Goal: Task Accomplishment & Management: Use online tool/utility

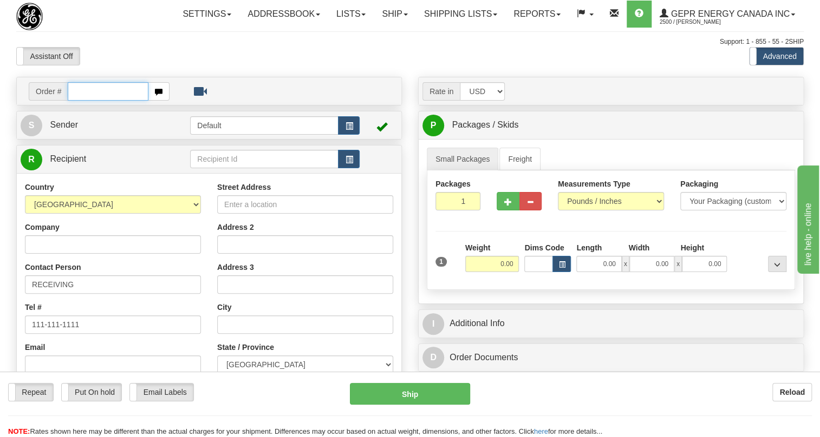
click at [94, 101] on input "text" at bounding box center [108, 91] width 81 height 18
paste input "0086681349"
click at [83, 101] on input "0086681349" at bounding box center [108, 91] width 81 height 18
type input "86681349"
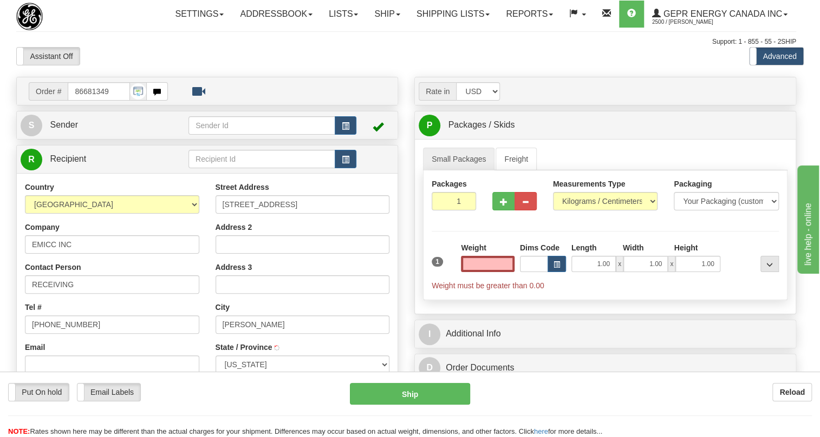
type input "[PERSON_NAME]"
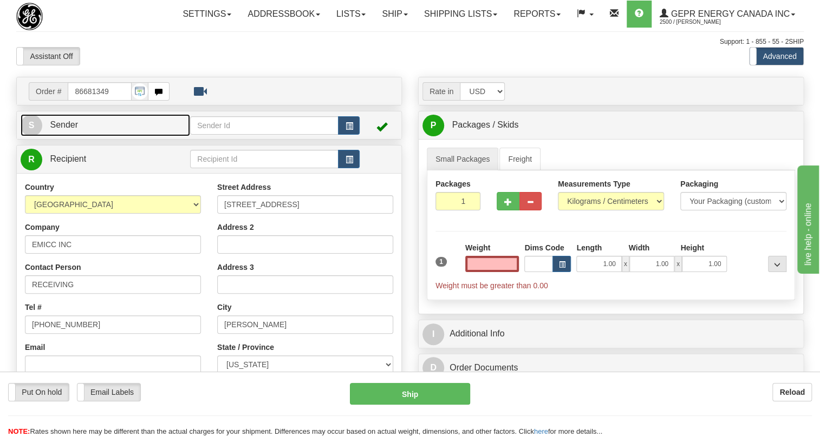
type input "0.00"
drag, startPoint x: 69, startPoint y: 150, endPoint x: 2, endPoint y: 169, distance: 69.8
click at [69, 129] on span "Sender" at bounding box center [64, 124] width 28 height 9
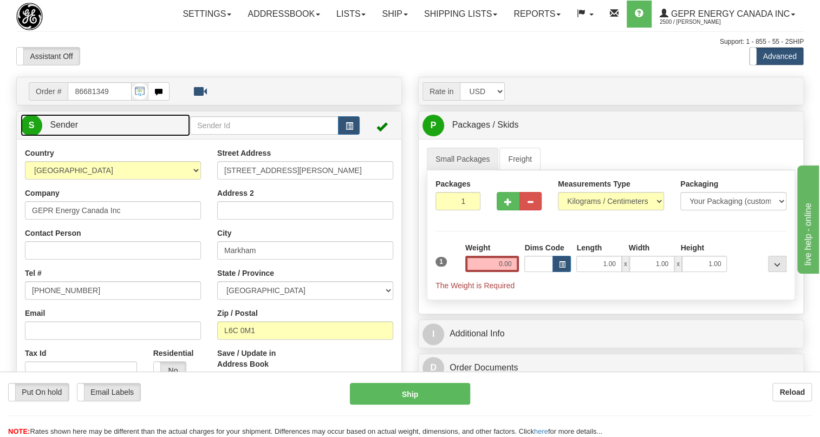
type input "MARKHAM"
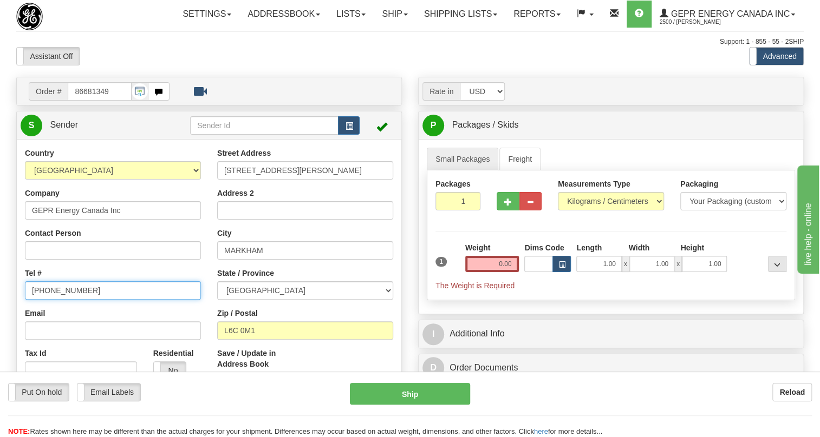
click at [66, 300] on input "[PHONE_NUMBER]" at bounding box center [113, 291] width 176 height 18
paste input "[PHONE_NUMBER]"
type input "[PHONE_NUMBER]"
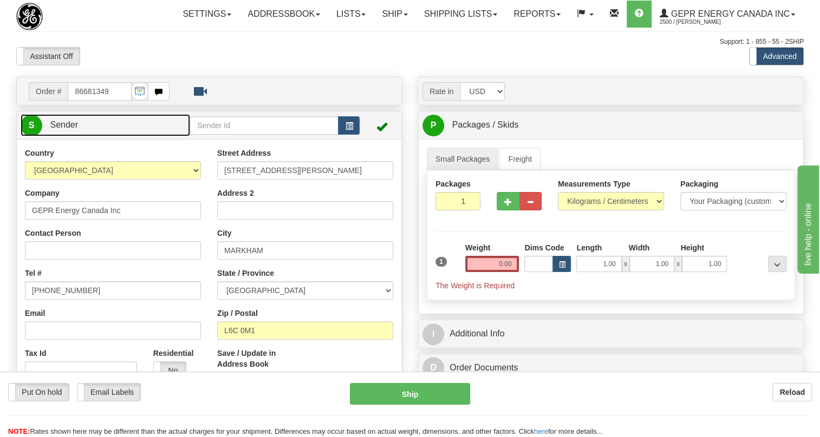
click at [68, 129] on span "Sender" at bounding box center [64, 124] width 28 height 9
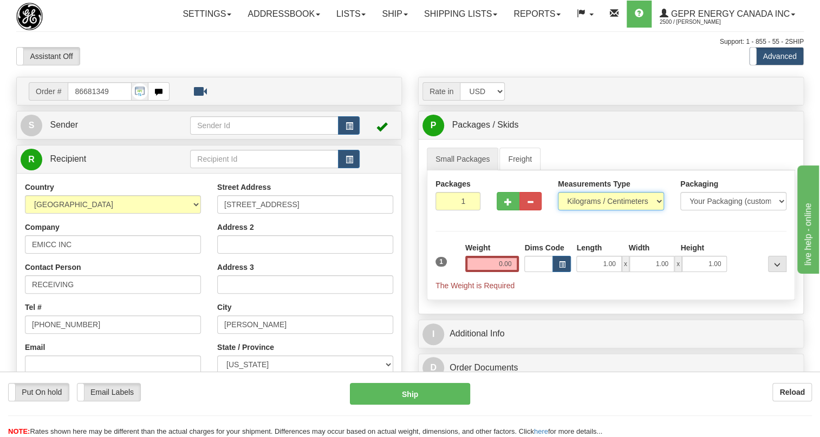
click at [590, 211] on select "Pounds / Inches Kilograms / Centimeters" at bounding box center [611, 201] width 106 height 18
select select "0"
click at [558, 211] on select "Pounds / Inches Kilograms / Centimeters" at bounding box center [611, 201] width 106 height 18
click at [598, 291] on div "1 Weight 0.00 Dims Code 1.00" at bounding box center [611, 267] width 356 height 49
click at [598, 256] on div "Length" at bounding box center [599, 250] width 52 height 14
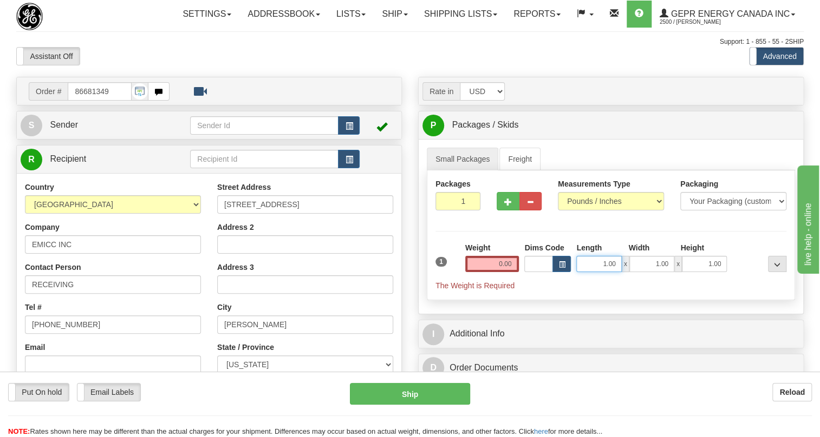
click at [593, 272] on input "1.00" at bounding box center [598, 264] width 45 height 16
type input "0.00"
click at [644, 272] on input "1.00" at bounding box center [651, 264] width 45 height 16
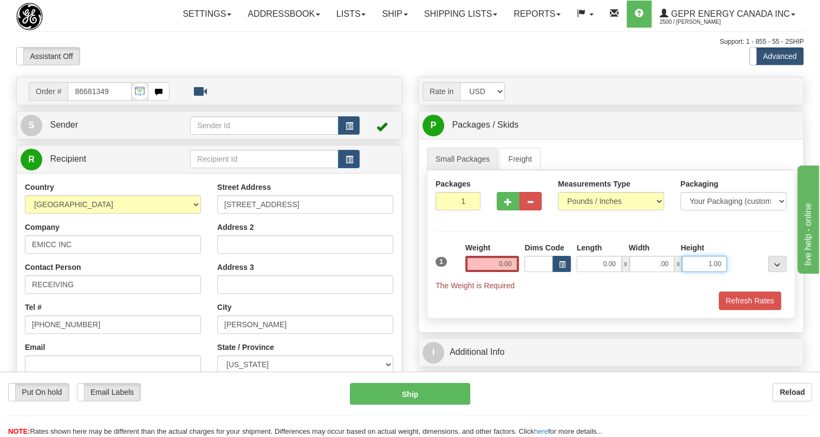
type input "0.00"
click at [693, 272] on input "1.00" at bounding box center [704, 264] width 45 height 16
type input "0.00"
click at [501, 272] on input "0.00" at bounding box center [492, 264] width 54 height 16
click at [501, 272] on input "text" at bounding box center [492, 264] width 54 height 16
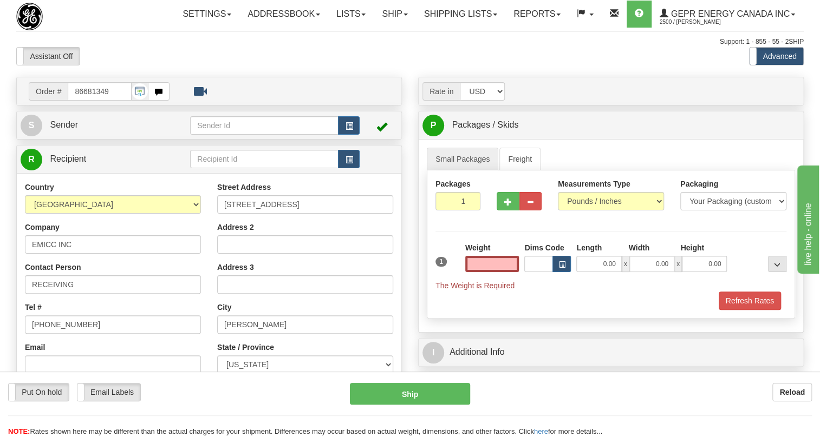
type input "0.00"
click at [592, 171] on ul "Small Packages Freight" at bounding box center [611, 159] width 368 height 23
click at [450, 211] on input "1" at bounding box center [457, 201] width 45 height 18
click at [493, 272] on input "0.00" at bounding box center [492, 264] width 54 height 16
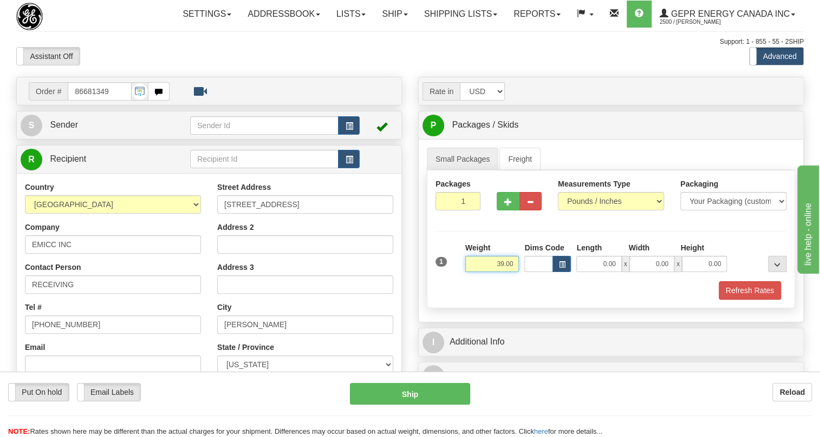
type input "39.00"
click at [454, 211] on input "1" at bounding box center [457, 201] width 45 height 18
type input "4"
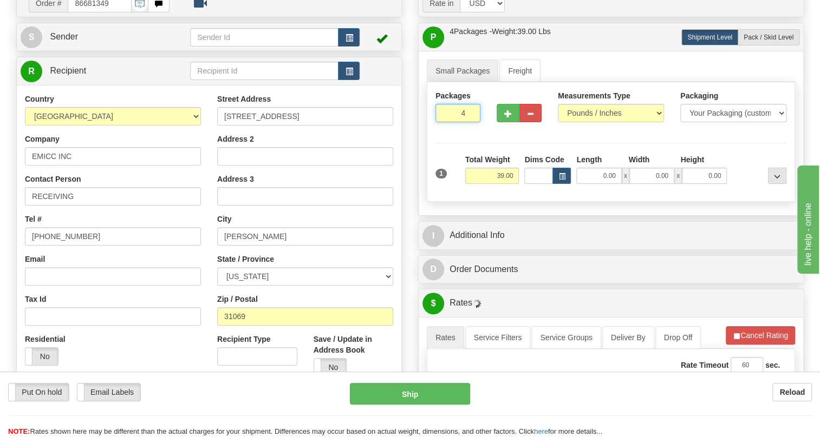
scroll to position [98, 0]
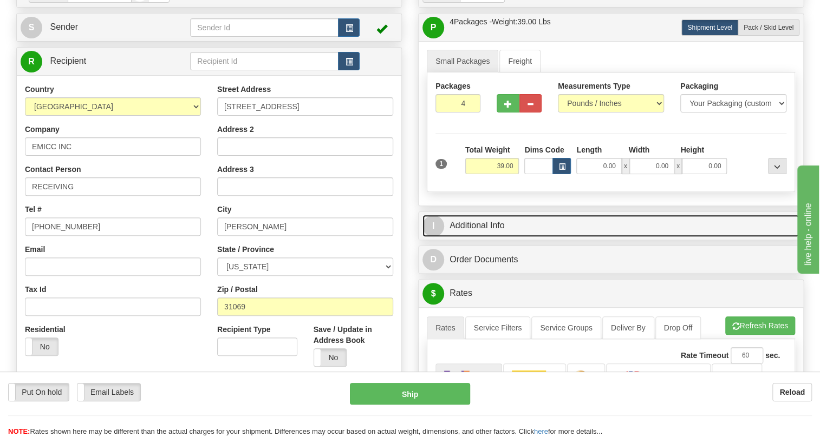
click at [481, 237] on link "I Additional Info" at bounding box center [610, 226] width 377 height 22
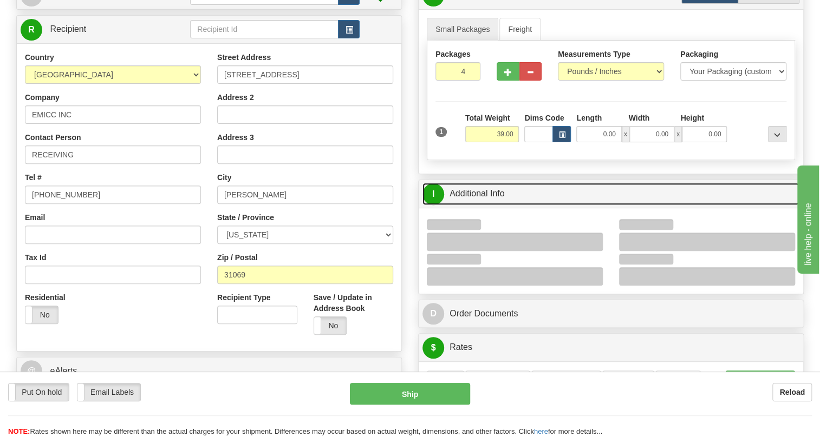
scroll to position [147, 0]
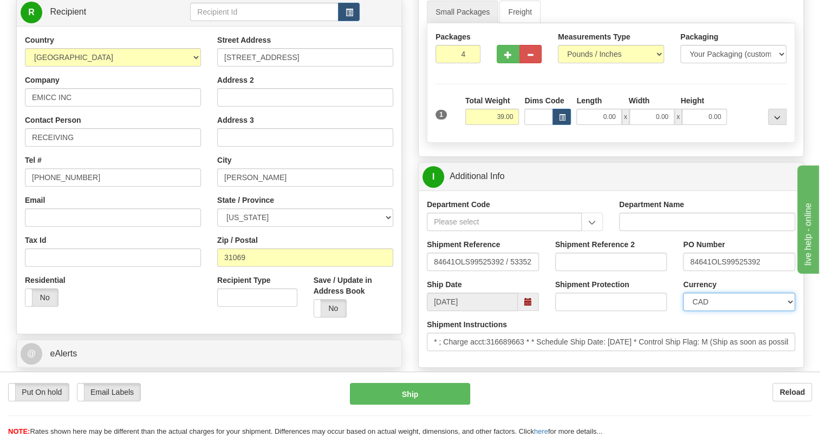
click at [731, 311] on select "CAD USD EUR ZAR [PERSON_NAME] ARN AUD AUS AWG BBD BFR BGN BHD BMD BND BRC BRL C…" at bounding box center [739, 302] width 112 height 18
select select "1"
click at [683, 311] on select "CAD USD EUR ZAR [PERSON_NAME] ARN AUD AUS AWG BBD BFR BGN BHD BMD BND BRC BRL C…" at bounding box center [739, 302] width 112 height 18
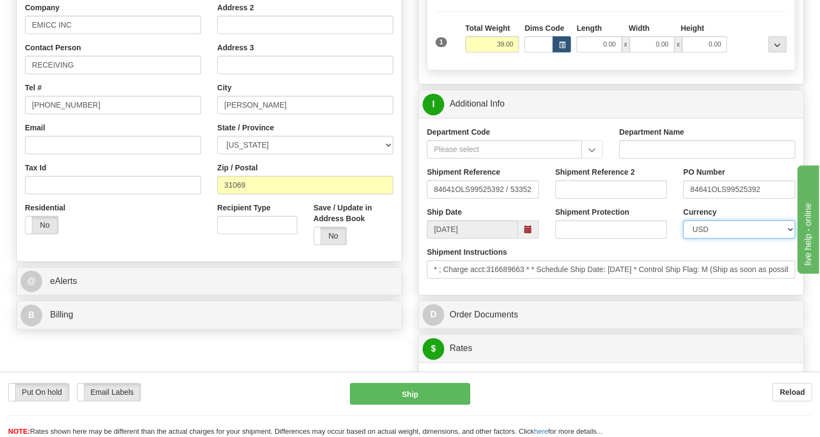
scroll to position [246, 0]
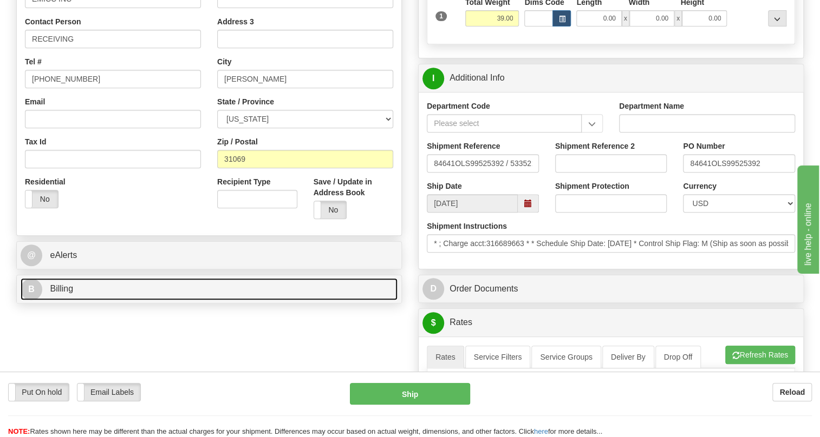
click at [67, 293] on span "Billing" at bounding box center [61, 288] width 23 height 9
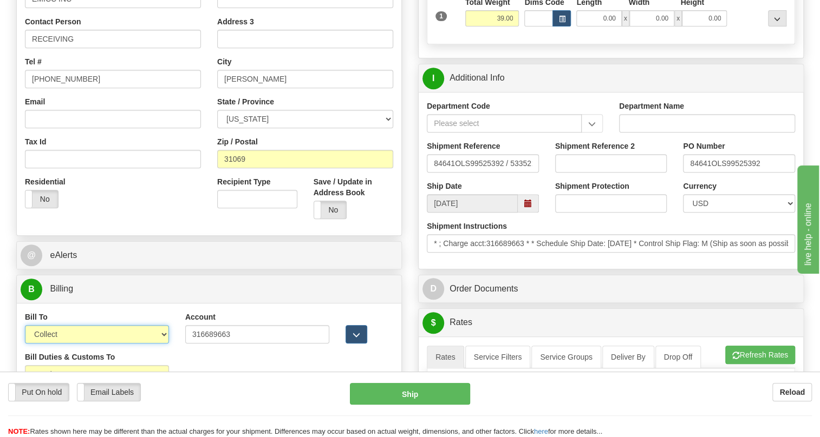
click at [162, 344] on select "Sender Recipient Third Party Collect" at bounding box center [97, 334] width 144 height 18
select select "2"
click at [25, 344] on select "Sender Recipient Third Party Collect" at bounding box center [97, 334] width 144 height 18
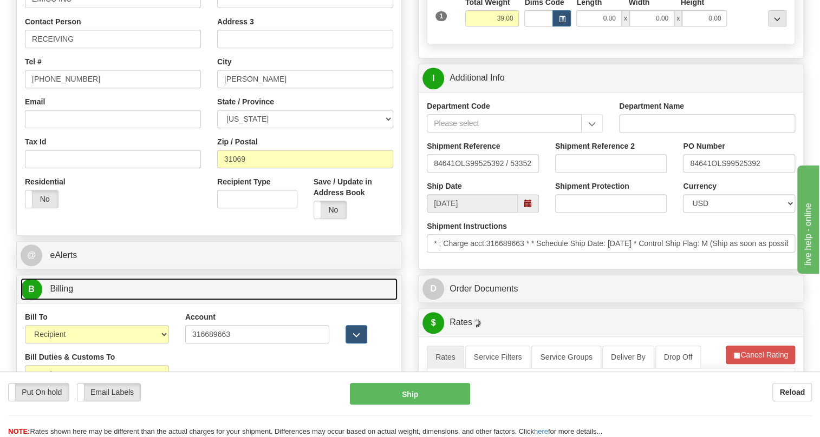
click at [67, 293] on span "Billing" at bounding box center [61, 288] width 23 height 9
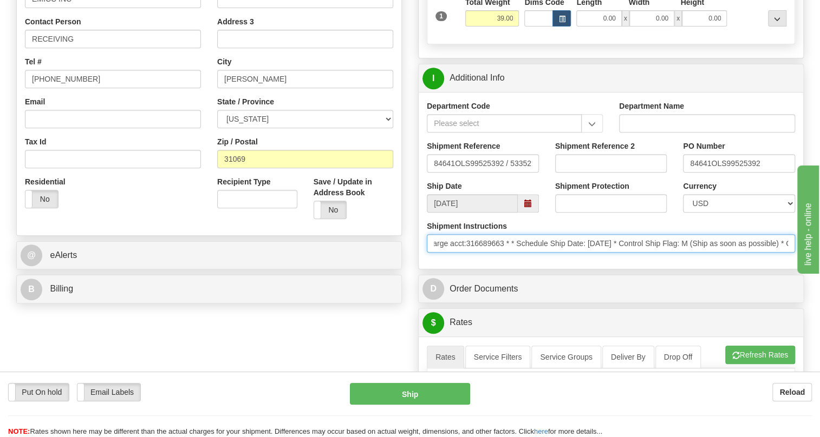
scroll to position [0, 0]
drag, startPoint x: 734, startPoint y: 269, endPoint x: 414, endPoint y: 285, distance: 319.9
click at [414, 285] on div "Rate in Account Currency ARN AWG AUD AUS BHD BBD BFR BMD BRC BRL GBP UKL BND BG…" at bounding box center [611, 355] width 402 height 1049
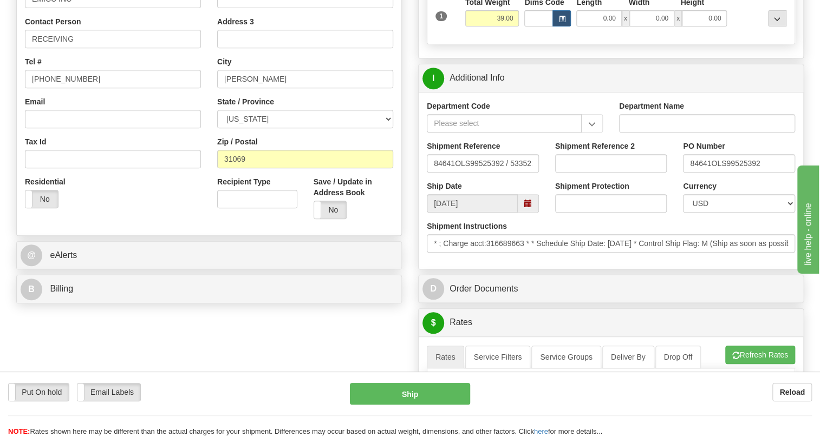
click at [467, 269] on div "Department Code Department Name Shipment Reference 84641OLS99525392 / 533521 Sh…" at bounding box center [611, 180] width 384 height 177
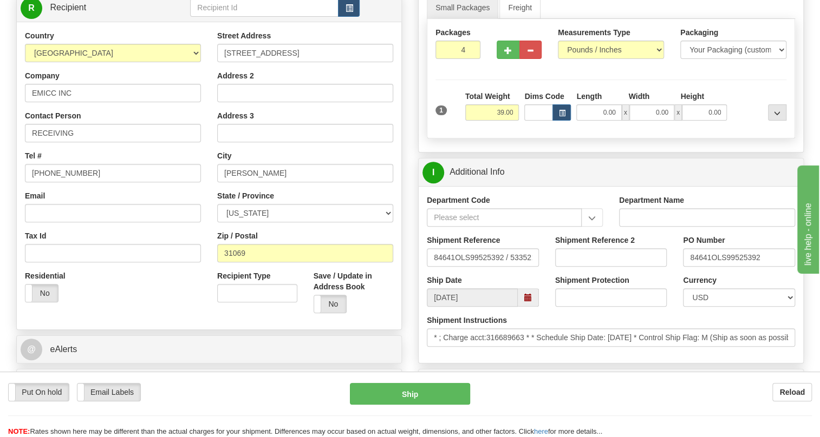
scroll to position [147, 0]
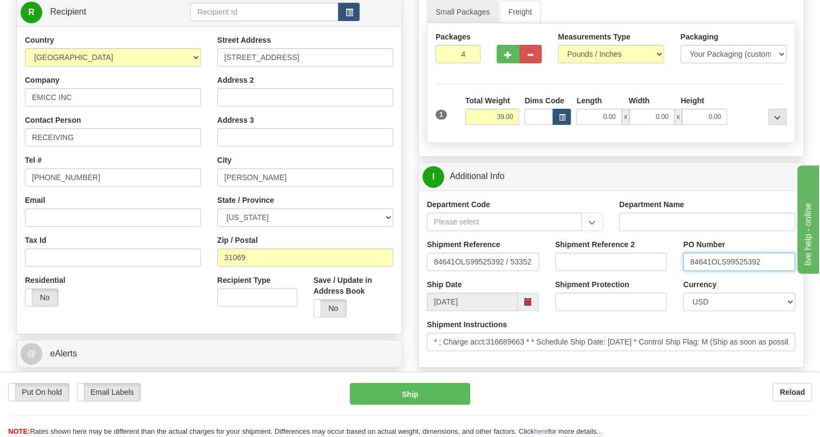
drag, startPoint x: 710, startPoint y: 287, endPoint x: 688, endPoint y: 291, distance: 22.6
click at [688, 271] on input "84641OLS99525392" at bounding box center [739, 262] width 112 height 18
click at [407, 260] on div "Order # 86681349 S" at bounding box center [209, 169] width 402 height 478
drag, startPoint x: 711, startPoint y: 286, endPoint x: 683, endPoint y: 292, distance: 28.1
click at [682, 279] on div "PO Number 84641OLS99525392" at bounding box center [739, 259] width 128 height 40
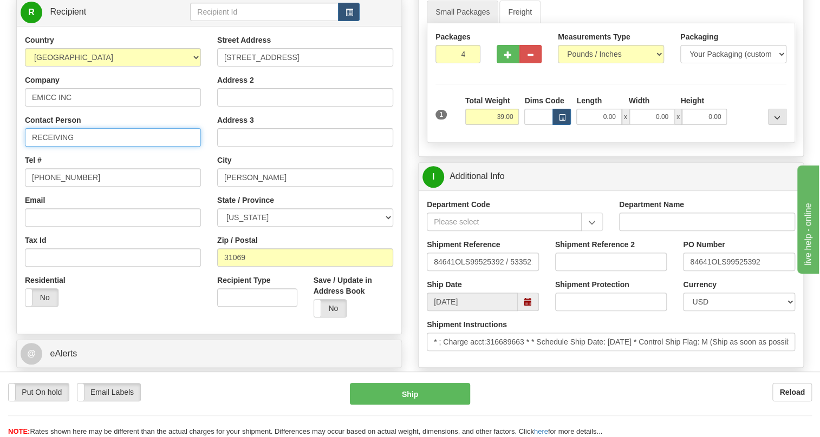
click at [93, 147] on input "RECEIVING" at bounding box center [113, 137] width 176 height 18
paste input "84641"
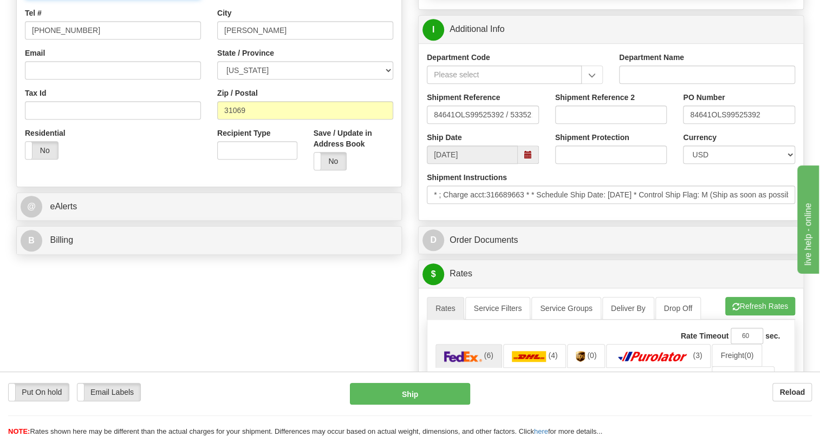
scroll to position [295, 0]
type input "RECEIVING / PO# 84641"
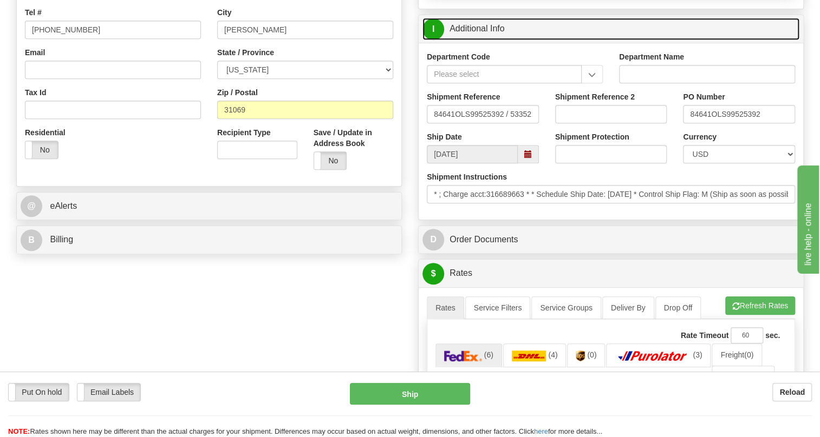
click at [476, 40] on link "I Additional Info" at bounding box center [610, 29] width 377 height 22
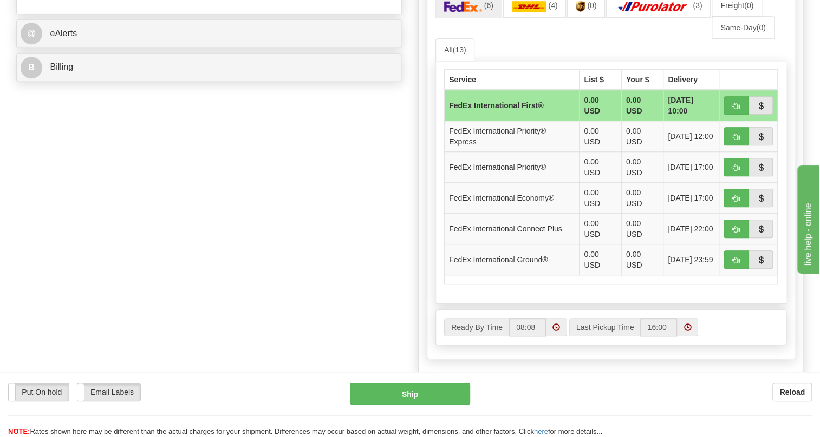
scroll to position [492, 0]
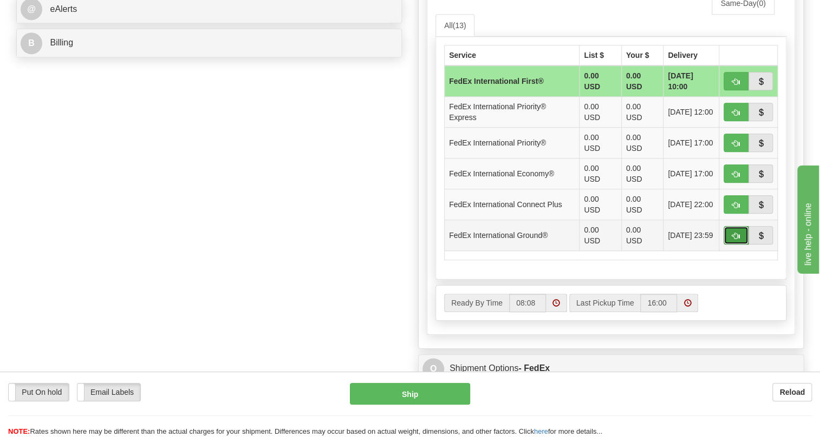
click at [735, 240] on span "button" at bounding box center [736, 236] width 8 height 7
type input "92"
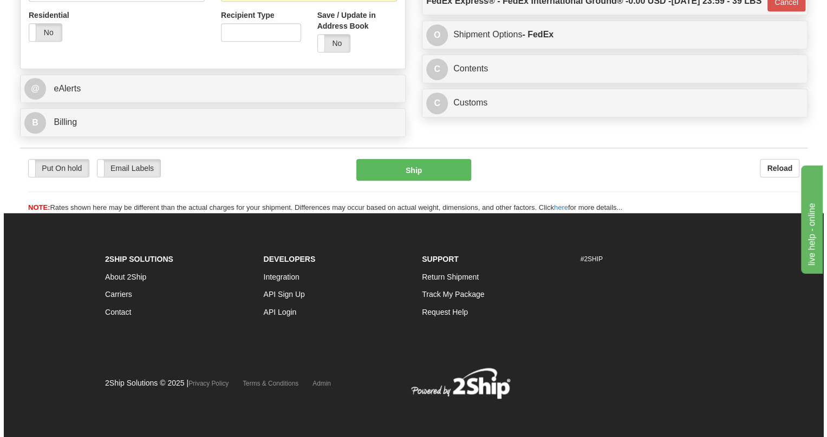
scroll to position [439, 0]
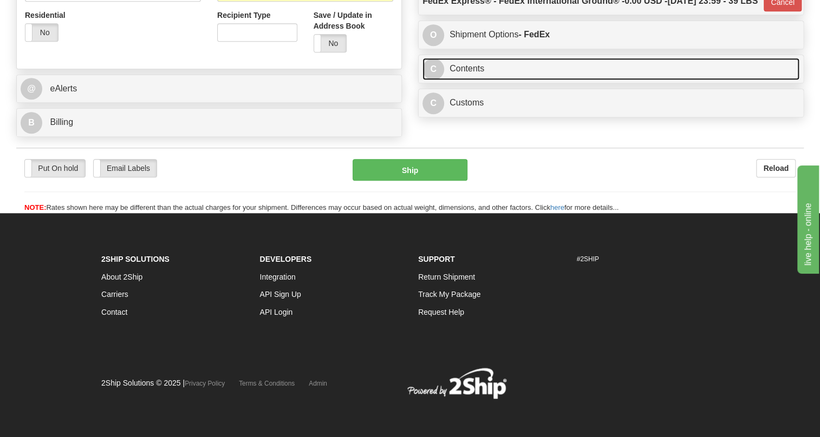
click at [470, 80] on link "C Contents" at bounding box center [610, 69] width 377 height 22
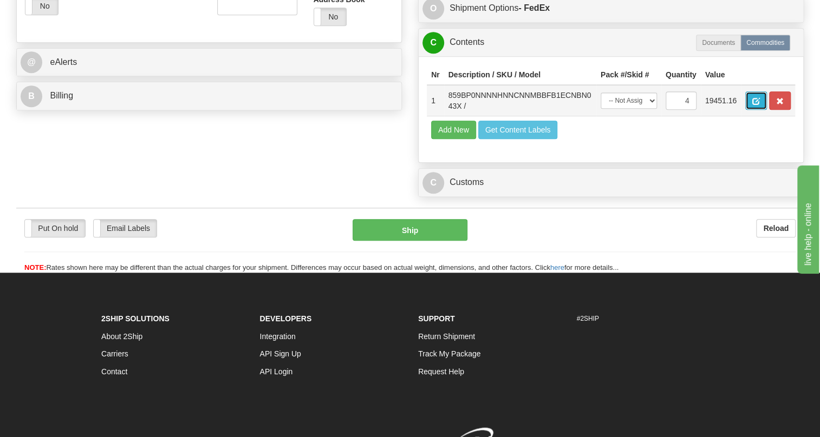
click at [755, 105] on span "button" at bounding box center [756, 101] width 8 height 7
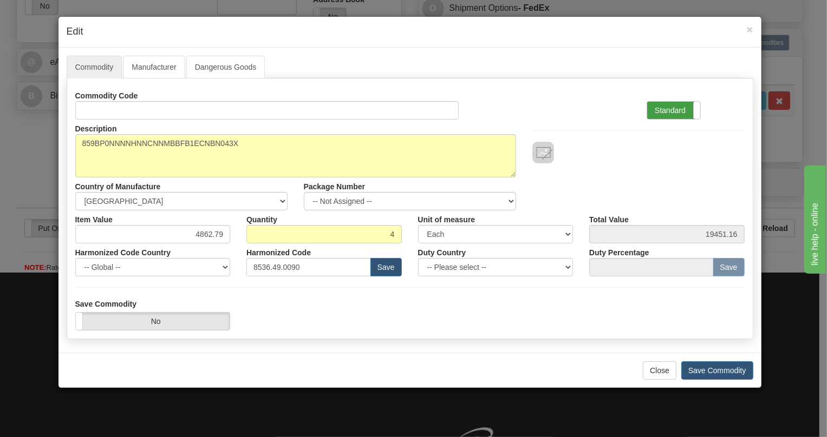
click at [665, 108] on label "Standard" at bounding box center [673, 110] width 53 height 17
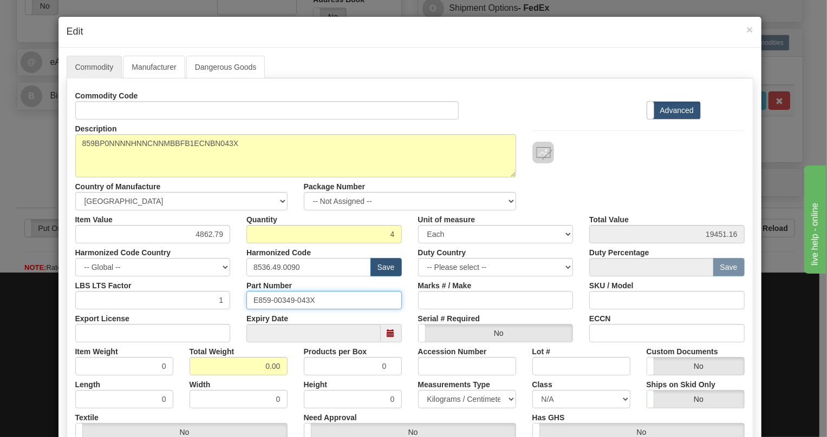
drag, startPoint x: 311, startPoint y: 301, endPoint x: 243, endPoint y: 298, distance: 67.7
click at [246, 298] on input "E859-00349-043X" at bounding box center [323, 300] width 155 height 18
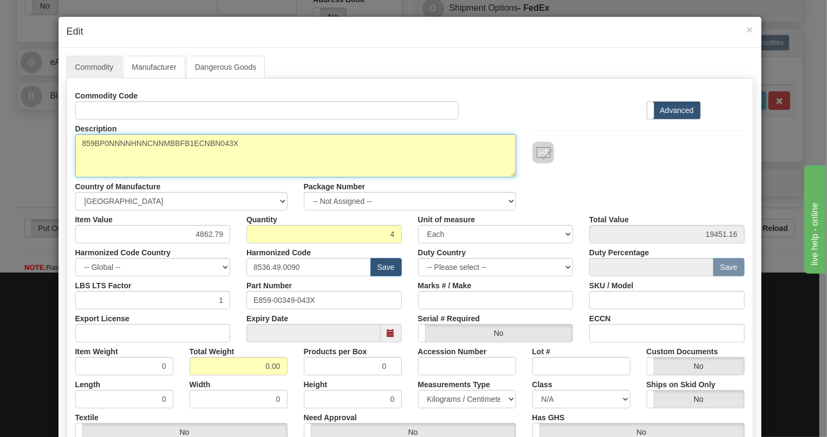
click at [169, 142] on textarea "859BP0NNNNHNNCNNMBBFB1ECNBN043X" at bounding box center [295, 155] width 441 height 43
paste textarea
type textarea "859BP0NNNNHNNCNNMBBFB1ECNBN"
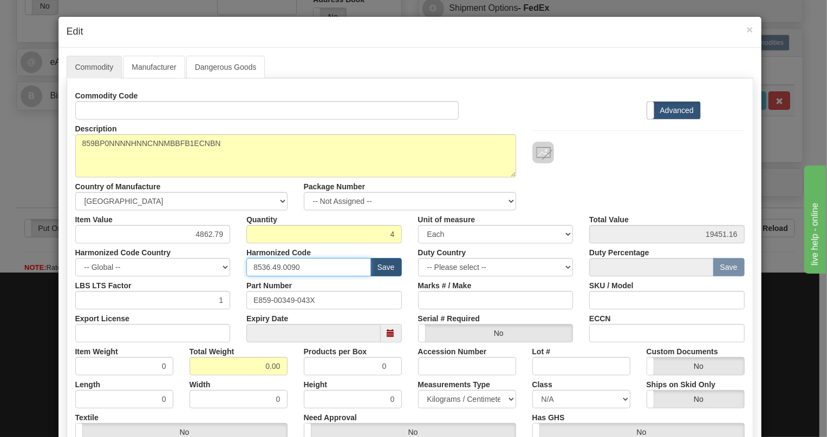
click at [273, 265] on input "8536.49.0090" at bounding box center [308, 267] width 125 height 18
paste input "7.10.916"
type input "8537.10.9160"
click at [210, 231] on input "4862.79" at bounding box center [152, 234] width 155 height 18
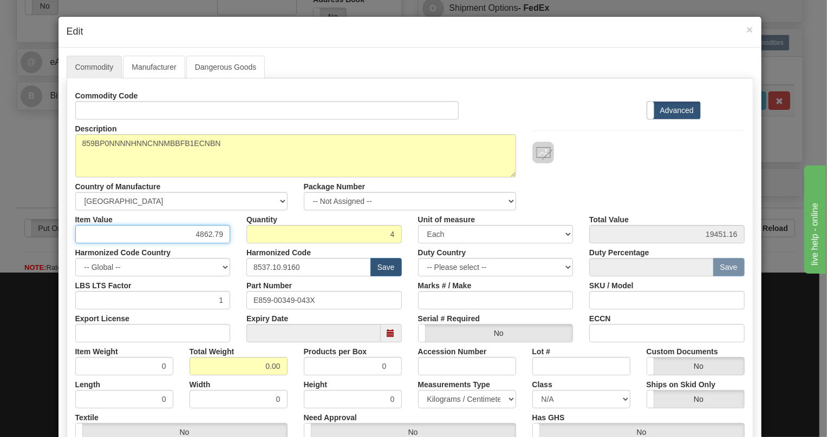
click at [210, 231] on input "4862.79" at bounding box center [152, 234] width 155 height 18
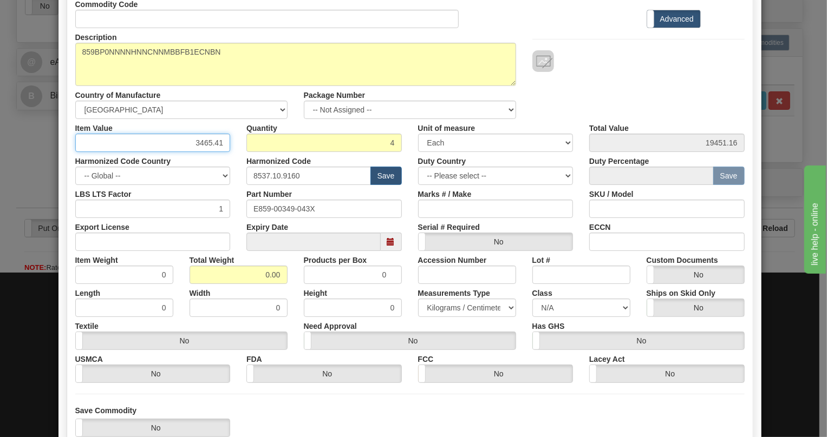
scroll to position [98, 0]
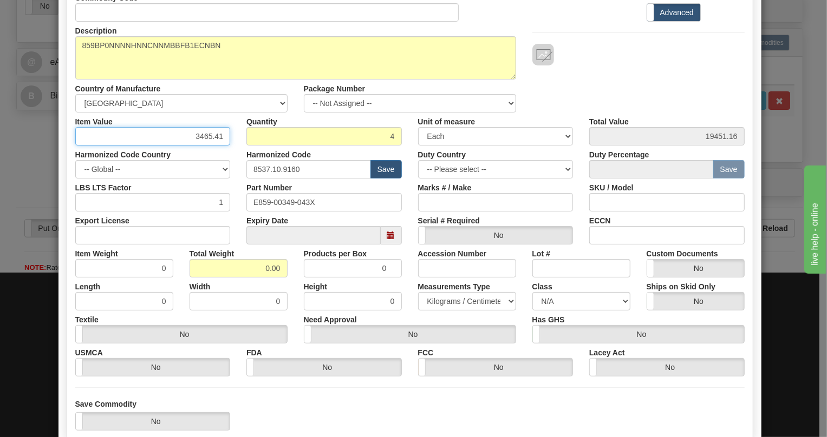
type input "3465.41"
type input "13861.64"
click at [259, 270] on input "0.00" at bounding box center [239, 268] width 98 height 18
type input "1.00"
type input "0.2500"
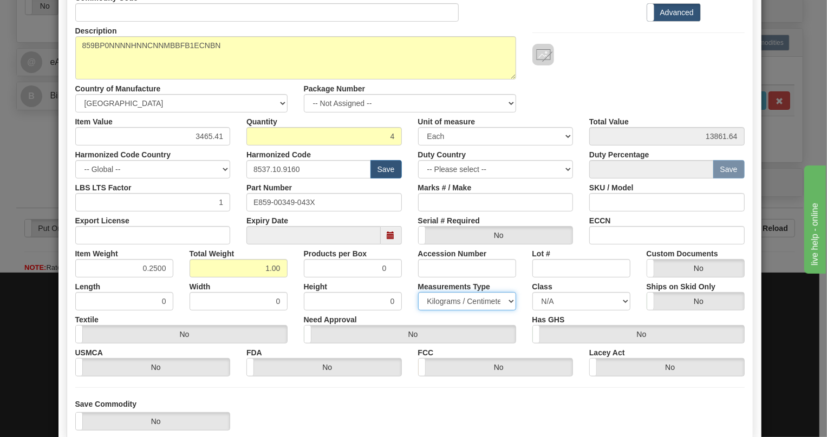
click at [439, 300] on select "Pounds / Inches Kilograms / Centimeters" at bounding box center [467, 301] width 98 height 18
select select "0"
click at [418, 292] on select "Pounds / Inches Kilograms / Centimeters" at bounding box center [467, 301] width 98 height 18
click at [410, 313] on div "Need Approval Yes No" at bounding box center [410, 327] width 228 height 33
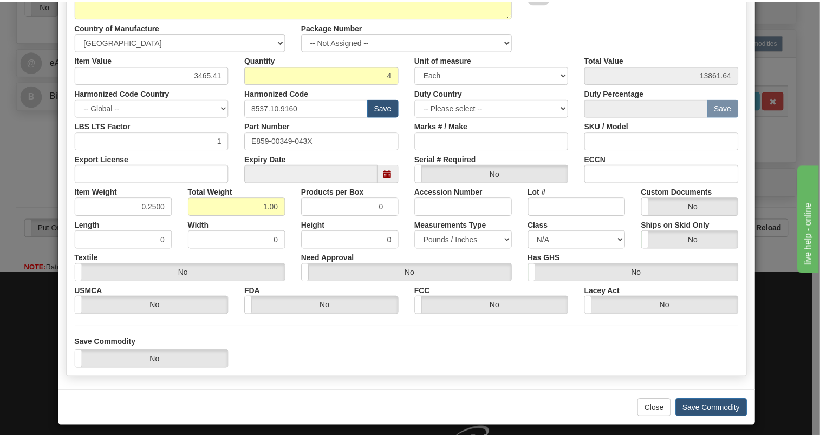
scroll to position [165, 0]
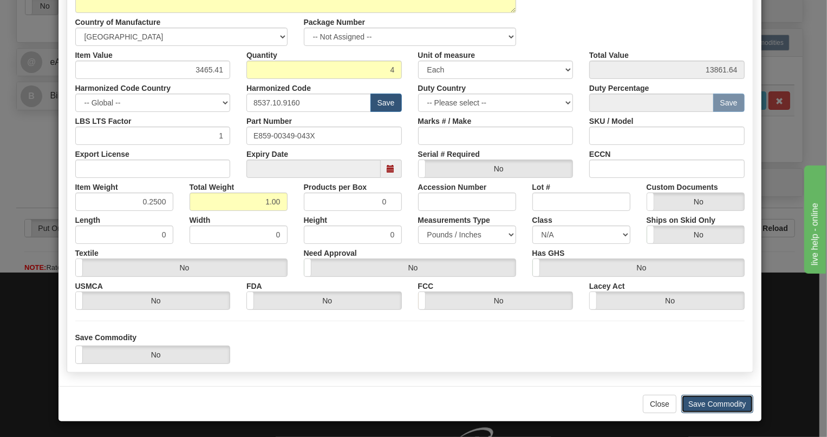
click at [710, 401] on button "Save Commodity" at bounding box center [717, 404] width 72 height 18
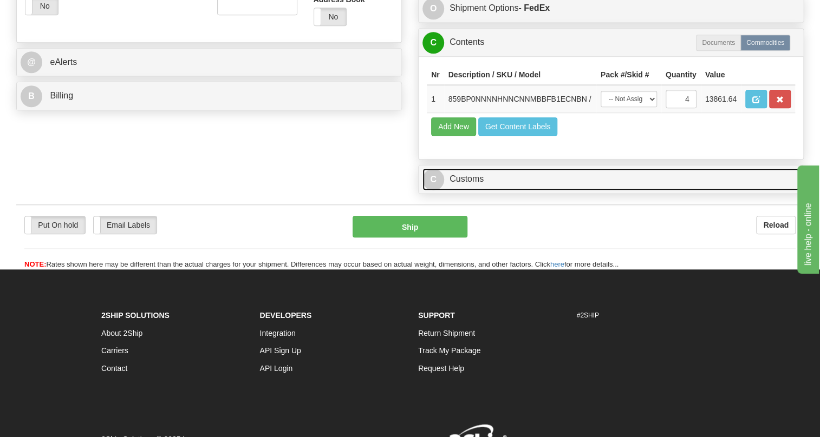
click at [474, 191] on link "C Customs" at bounding box center [610, 179] width 377 height 22
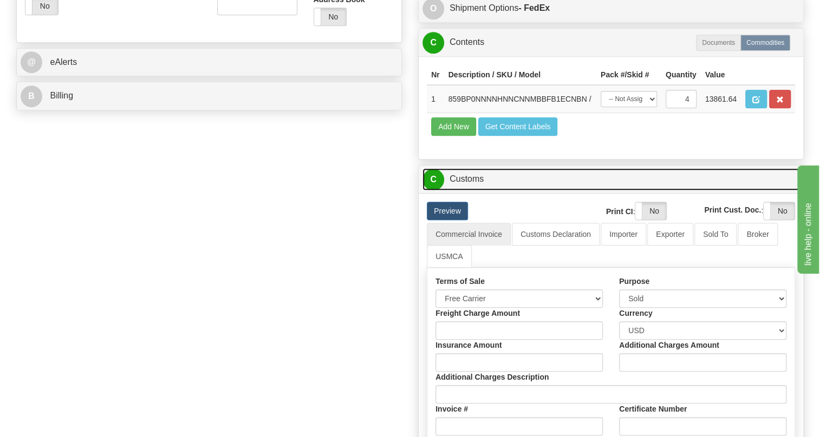
click at [474, 191] on link "C Customs" at bounding box center [610, 179] width 377 height 22
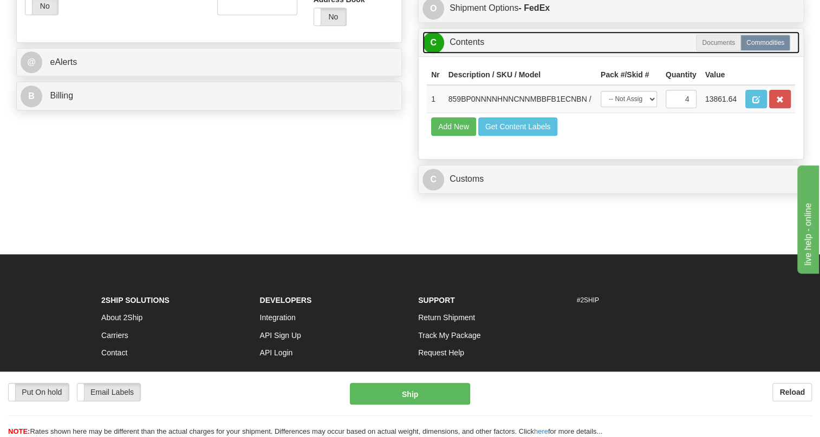
click at [469, 54] on link "C Contents" at bounding box center [610, 42] width 377 height 22
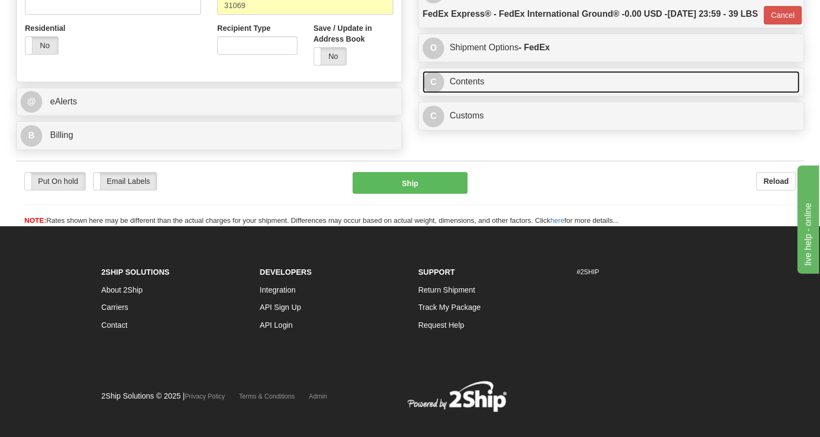
scroll to position [292, 0]
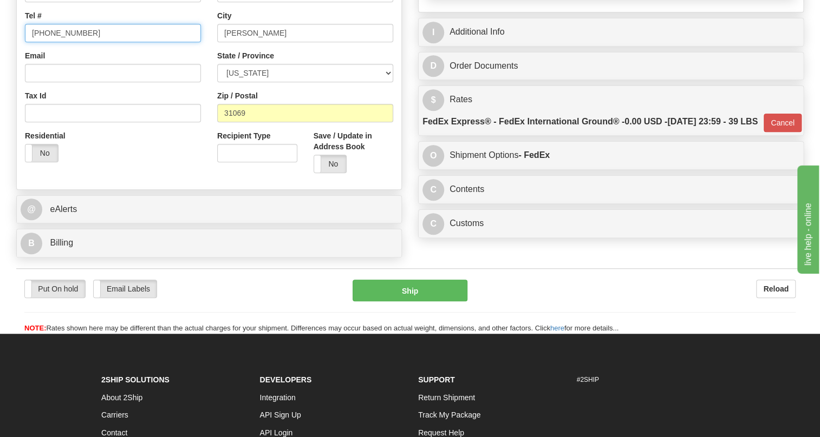
click at [60, 42] on input "[PHONE_NUMBER]" at bounding box center [113, 33] width 176 height 18
paste input "[PHONE_NUMBER]"
type input "[PHONE_NUMBER]"
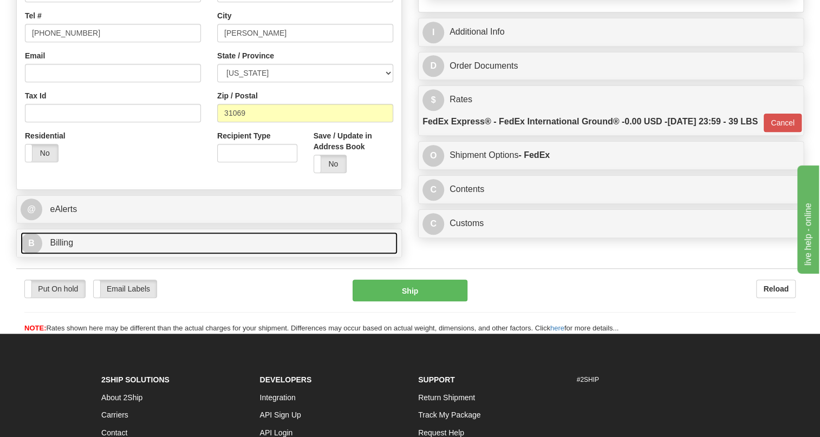
click at [62, 247] on span "Billing" at bounding box center [61, 242] width 23 height 9
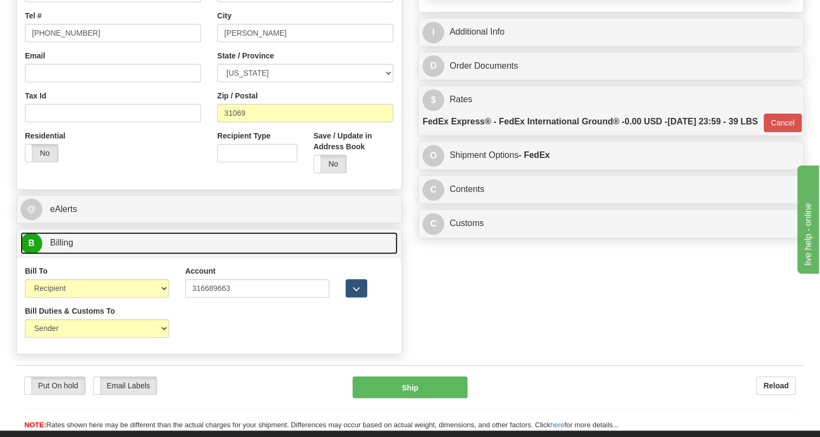
click at [62, 247] on span "Billing" at bounding box center [61, 242] width 23 height 9
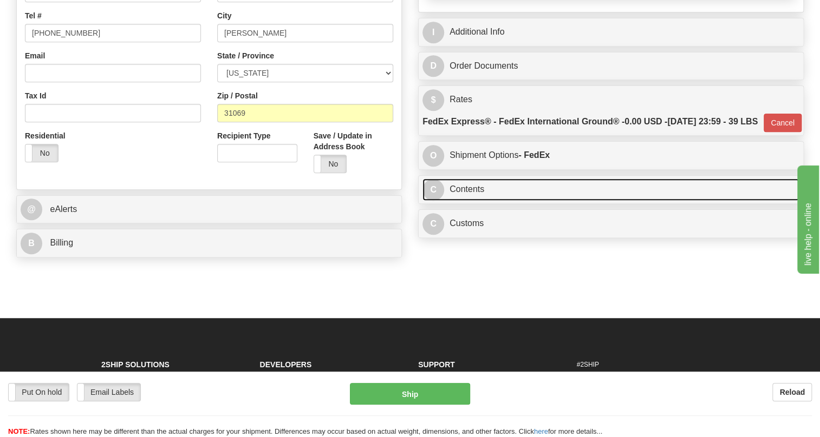
click at [475, 201] on link "C Contents" at bounding box center [610, 190] width 377 height 22
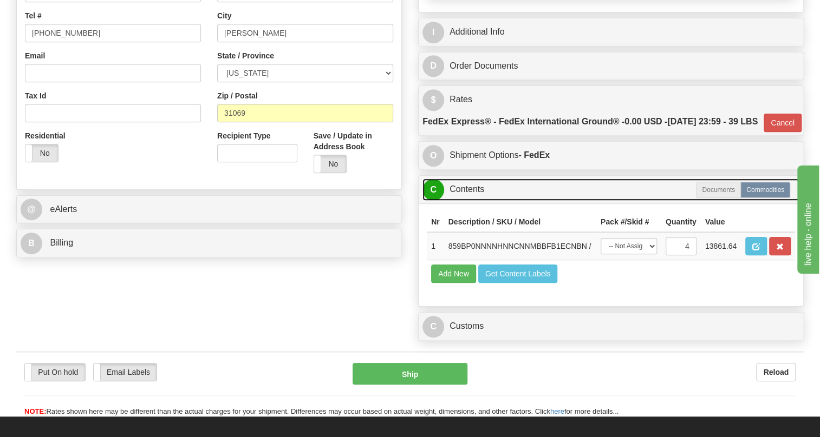
click at [475, 201] on link "C Contents" at bounding box center [610, 190] width 377 height 22
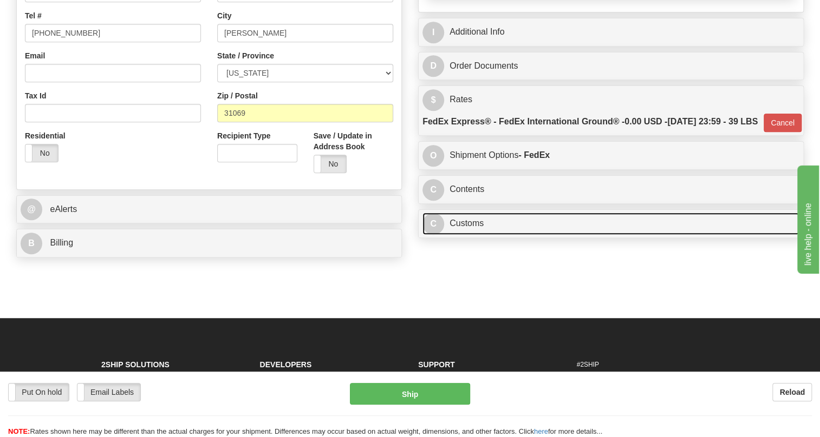
click at [466, 235] on link "C Customs" at bounding box center [610, 224] width 377 height 22
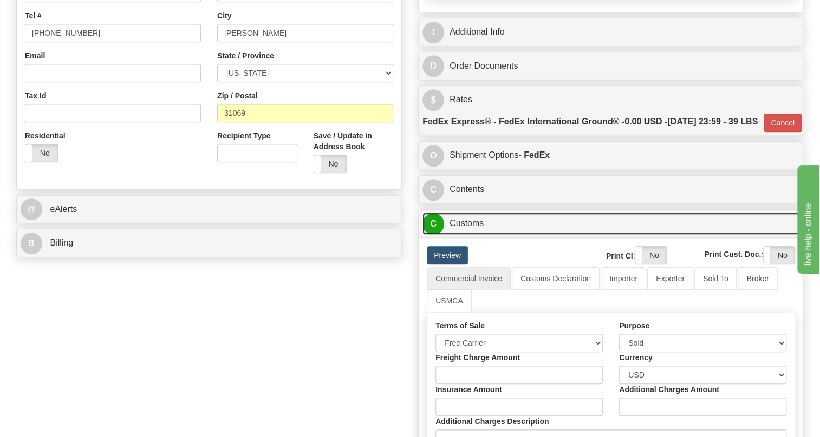
click at [466, 235] on link "C Customs" at bounding box center [610, 224] width 377 height 22
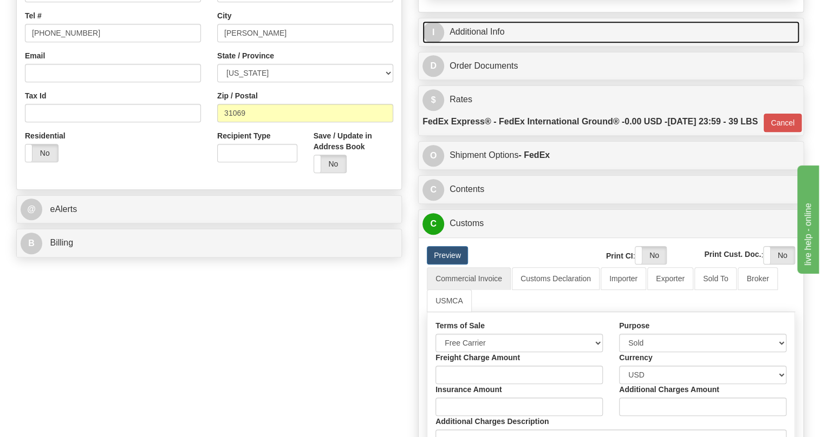
click at [476, 43] on link "I Additional Info" at bounding box center [610, 32] width 377 height 22
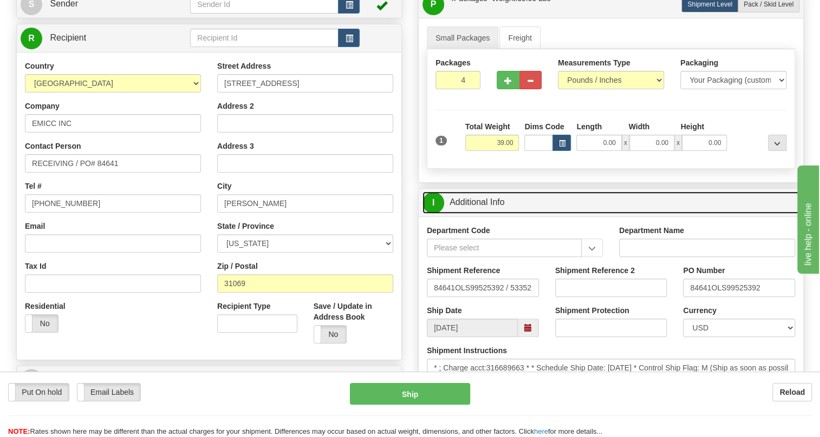
scroll to position [144, 0]
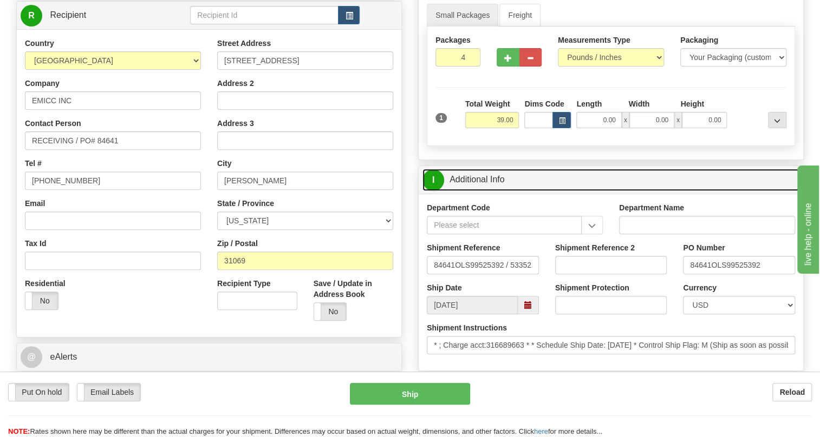
click at [482, 191] on link "I Additional Info" at bounding box center [610, 180] width 377 height 22
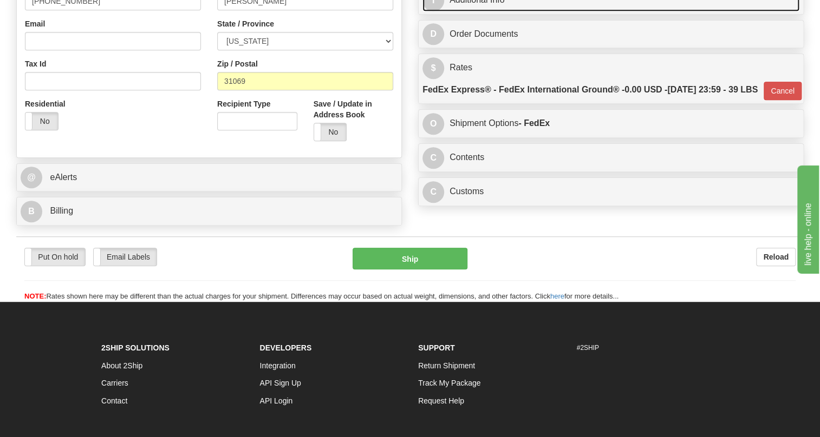
scroll to position [341, 0]
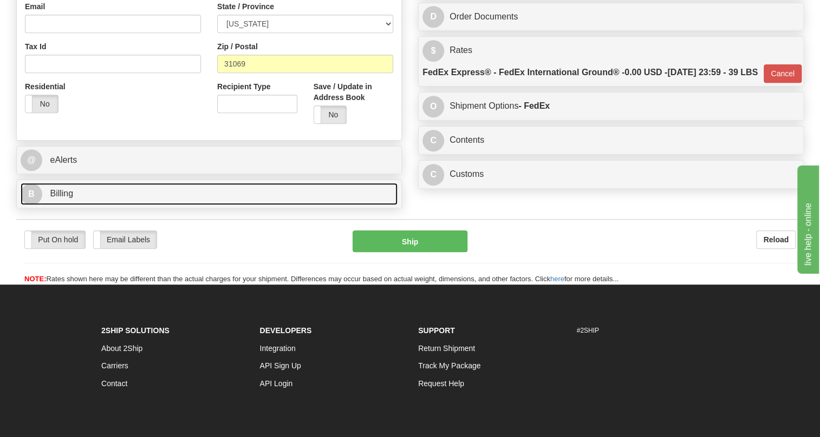
click at [67, 198] on span "Billing" at bounding box center [61, 193] width 23 height 9
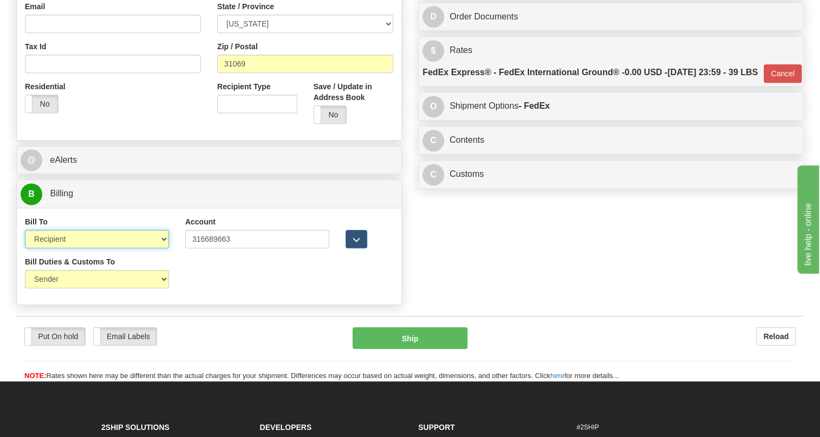
click at [164, 249] on select "Sender Recipient Third Party Collect" at bounding box center [97, 239] width 144 height 18
select select "1"
click at [25, 249] on select "Sender Recipient Third Party Collect" at bounding box center [97, 239] width 144 height 18
type input "92"
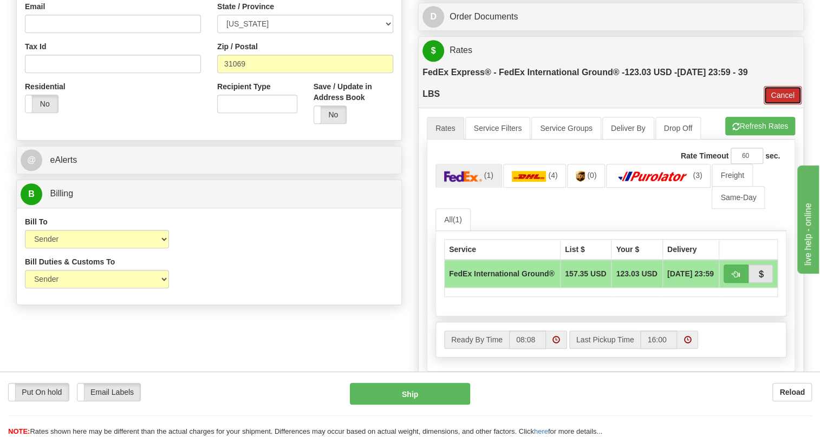
click at [781, 104] on button "Cancel" at bounding box center [782, 95] width 38 height 18
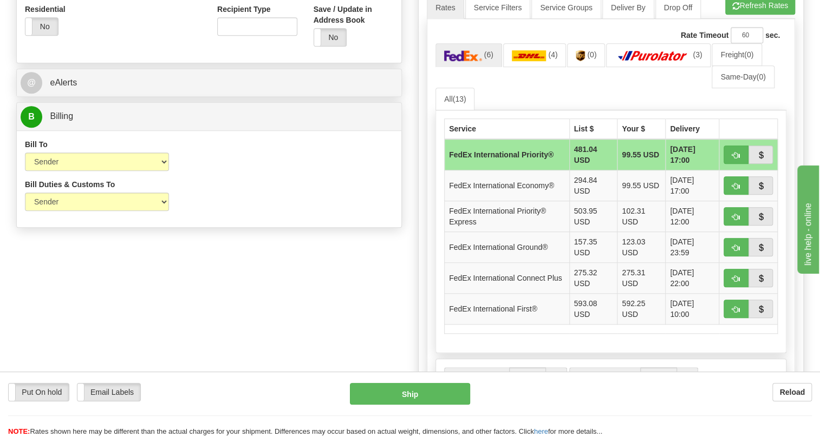
scroll to position [439, 0]
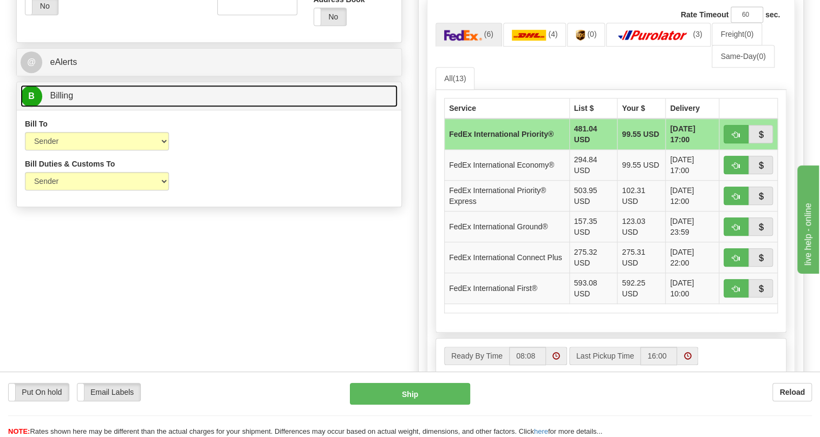
click at [63, 100] on span "Billing" at bounding box center [61, 95] width 23 height 9
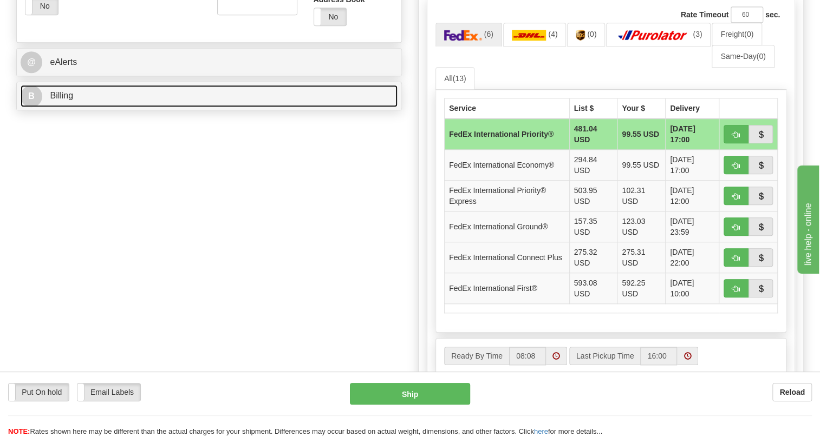
click at [66, 100] on span "Billing" at bounding box center [61, 95] width 23 height 9
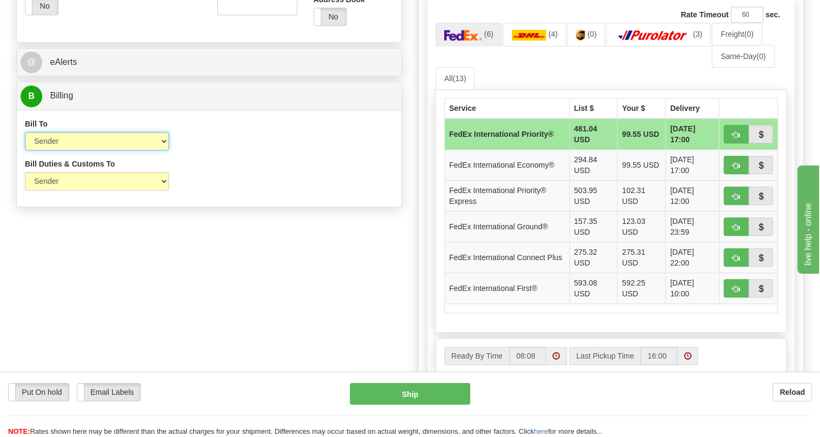
click at [160, 151] on select "Sender Recipient Third Party Collect" at bounding box center [97, 141] width 144 height 18
select select "2"
click at [25, 151] on select "Sender Recipient Third Party Collect" at bounding box center [97, 141] width 144 height 18
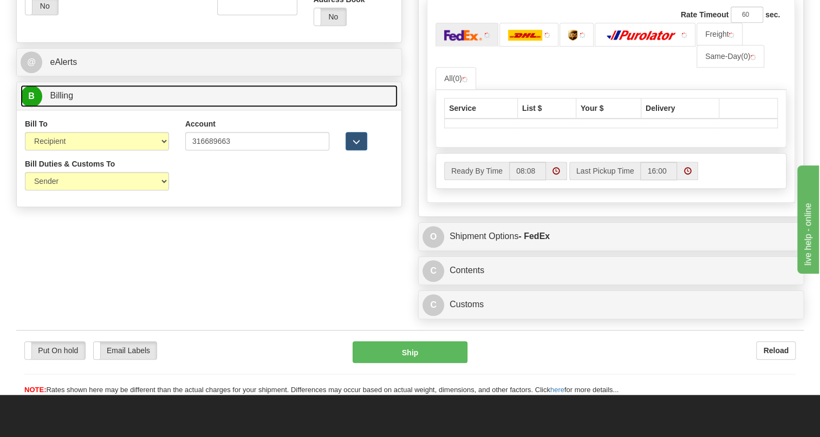
click at [64, 100] on span "Billing" at bounding box center [61, 95] width 23 height 9
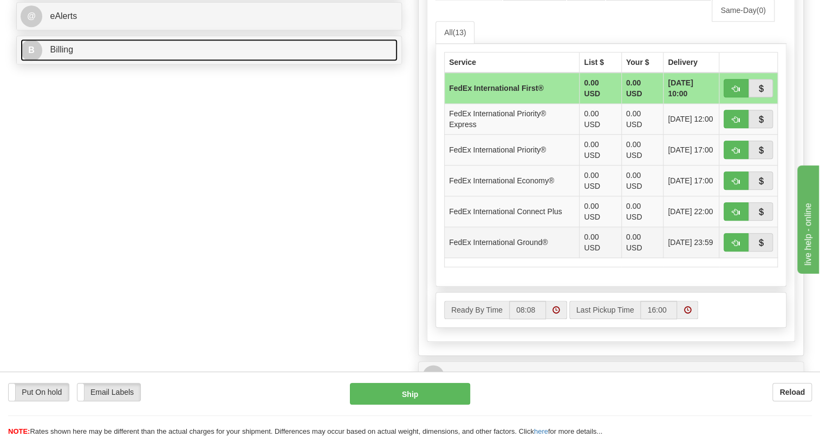
scroll to position [488, 0]
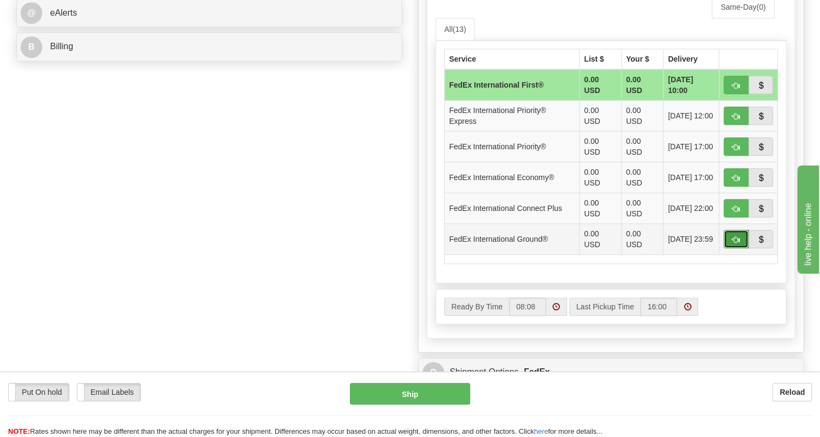
click at [734, 244] on span "button" at bounding box center [736, 240] width 8 height 7
type input "92"
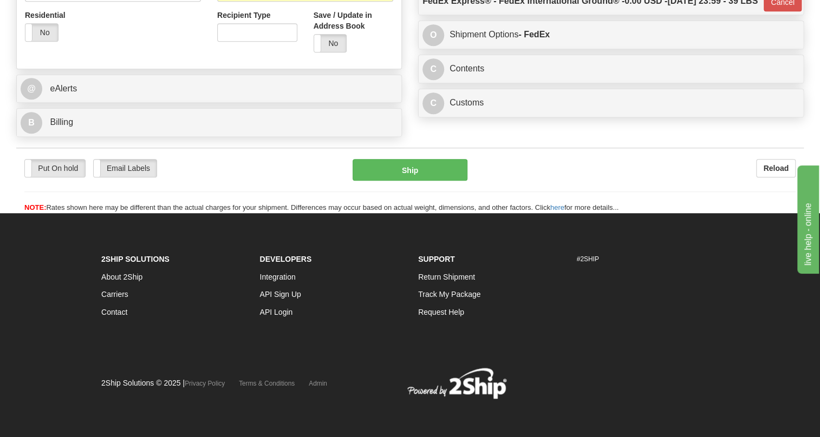
scroll to position [439, 0]
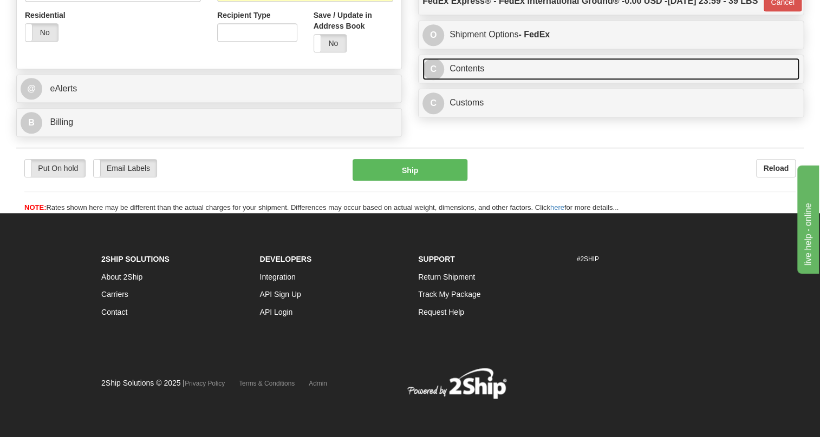
click at [473, 80] on link "C Contents" at bounding box center [610, 69] width 377 height 22
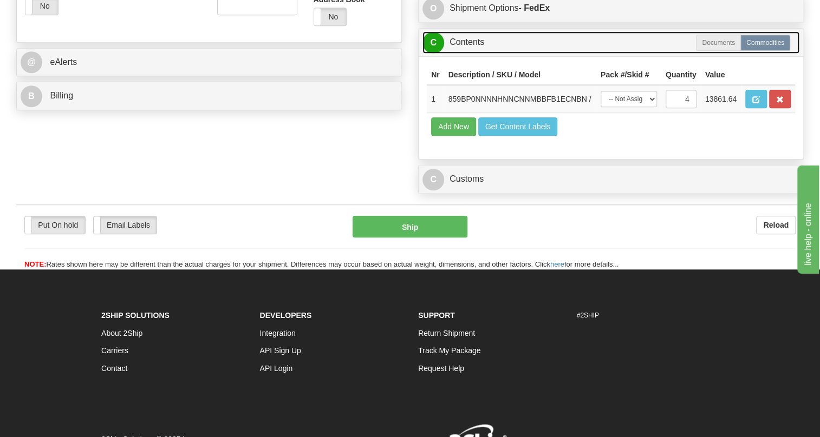
click at [473, 54] on link "C Contents" at bounding box center [610, 42] width 377 height 22
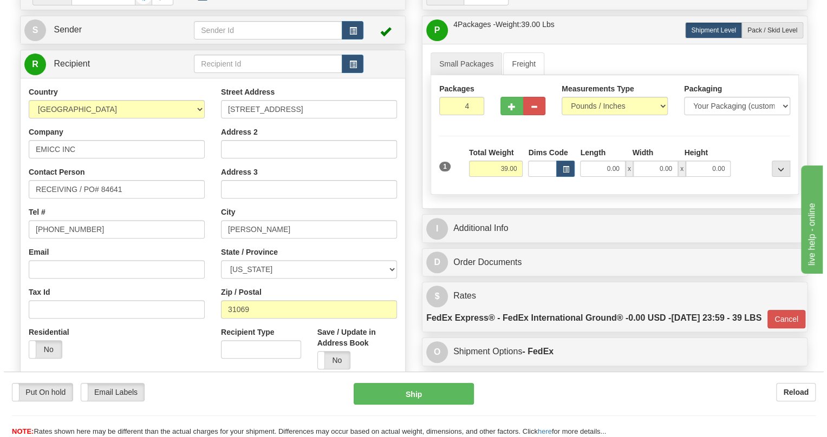
scroll to position [95, 0]
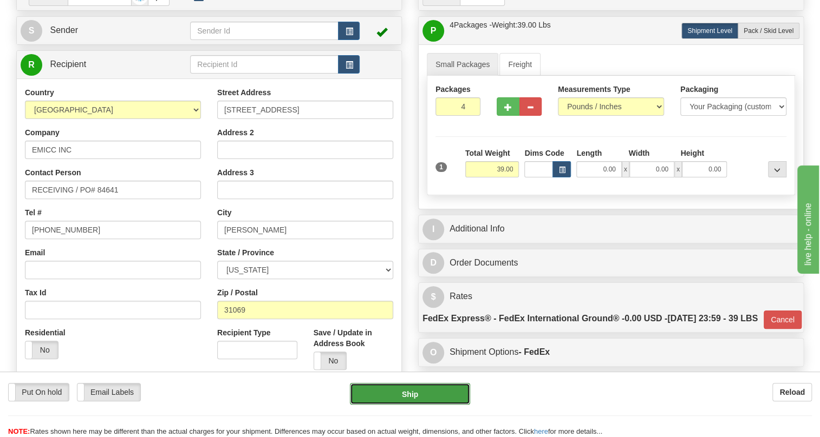
click at [409, 396] on button "Ship" at bounding box center [410, 394] width 120 height 22
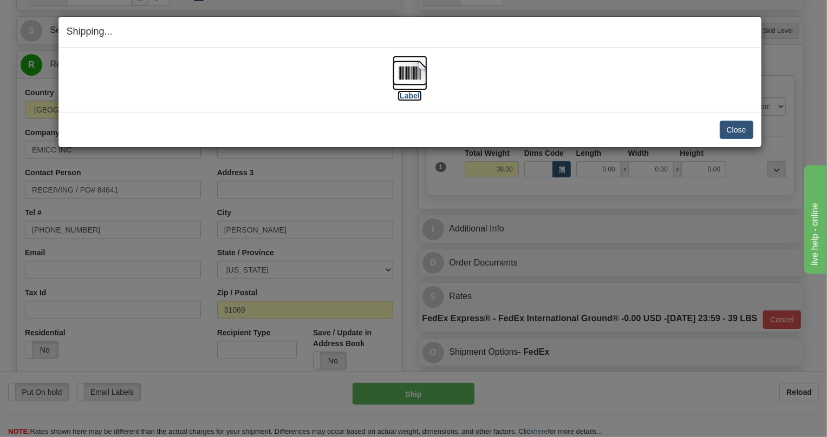
click at [411, 75] on img at bounding box center [410, 73] width 35 height 35
click at [414, 75] on img at bounding box center [410, 73] width 35 height 35
click at [740, 125] on button "Close" at bounding box center [737, 130] width 34 height 18
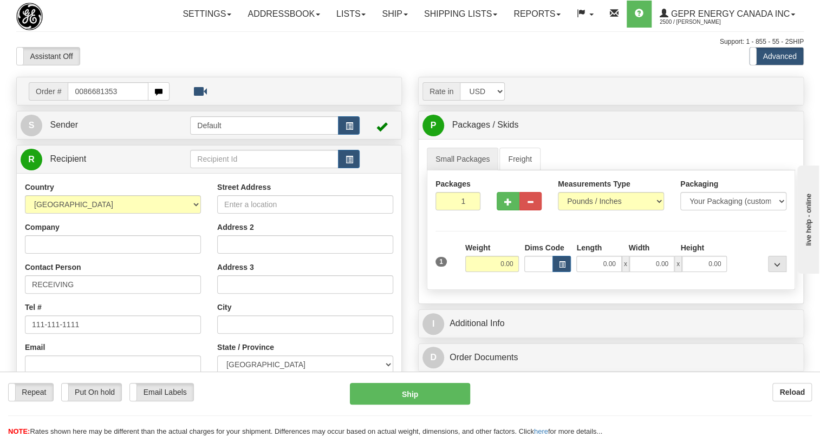
drag, startPoint x: 82, startPoint y: 119, endPoint x: 70, endPoint y: 127, distance: 14.3
click at [70, 105] on div "Order # 0086681353" at bounding box center [209, 91] width 384 height 28
type input "86681353"
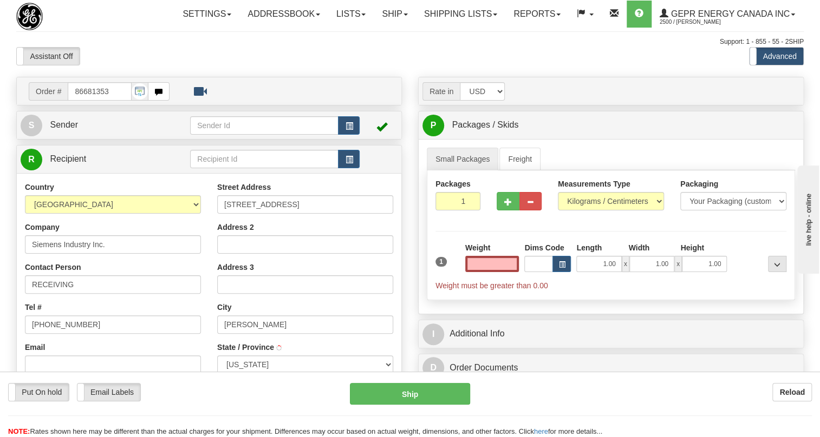
type input "WENDELL"
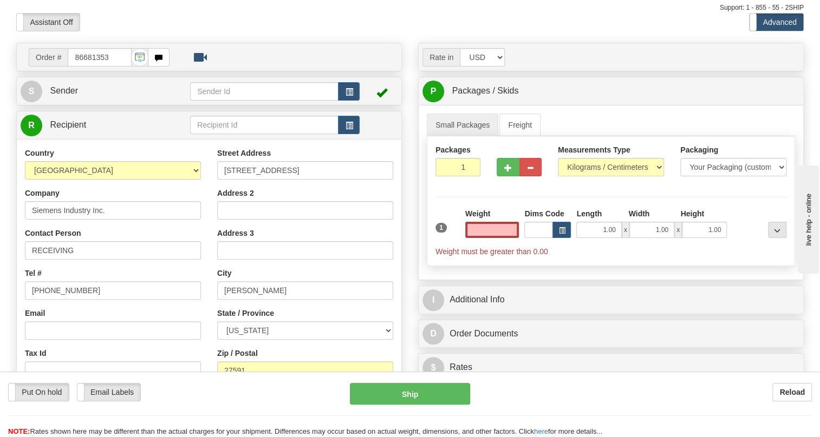
scroll to position [49, 0]
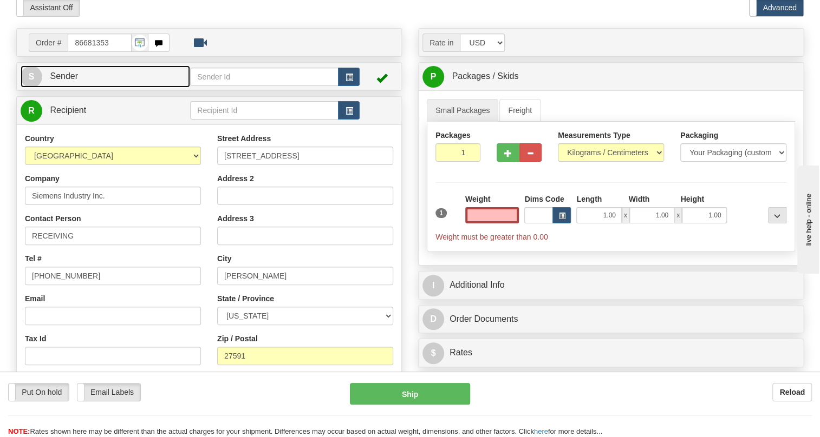
type input "0.00"
click at [66, 81] on span "Sender" at bounding box center [64, 75] width 28 height 9
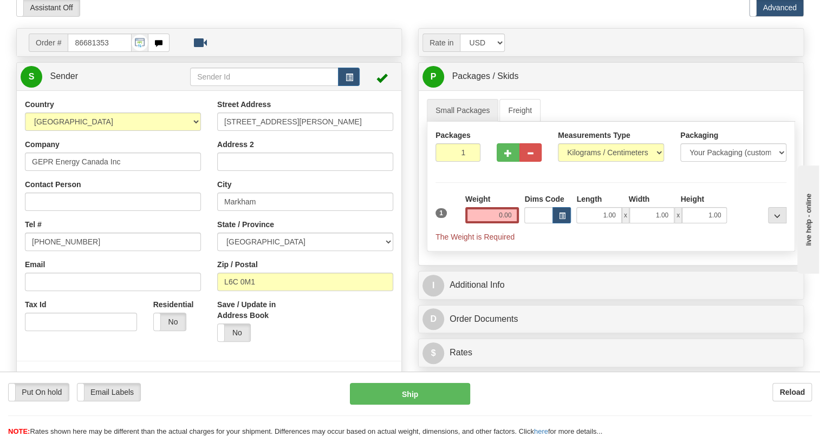
type input "MARKHAM"
click at [63, 251] on input "[PHONE_NUMBER]" at bounding box center [113, 242] width 176 height 18
paste input "[PHONE_NUMBER]"
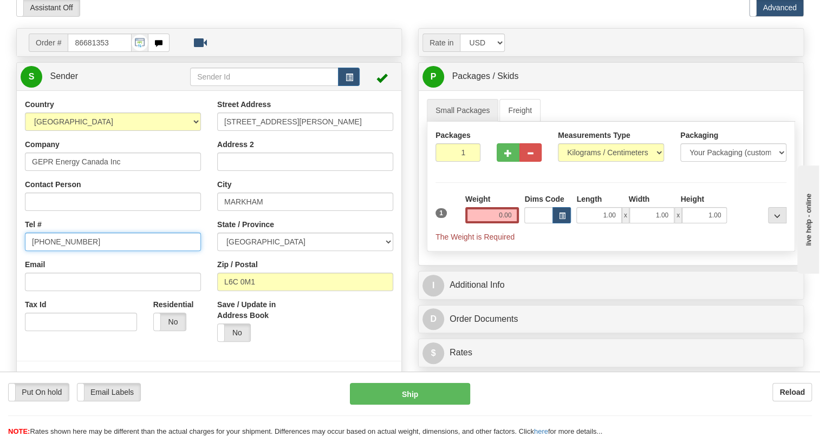
type input "[PHONE_NUMBER]"
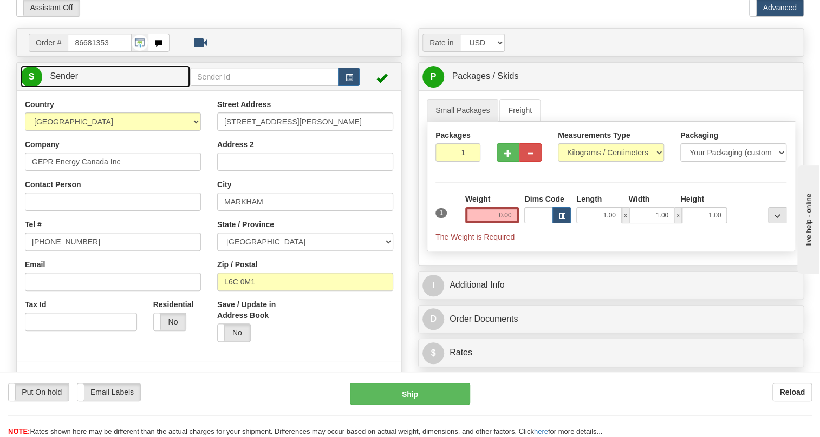
click at [67, 81] on span "Sender" at bounding box center [64, 75] width 28 height 9
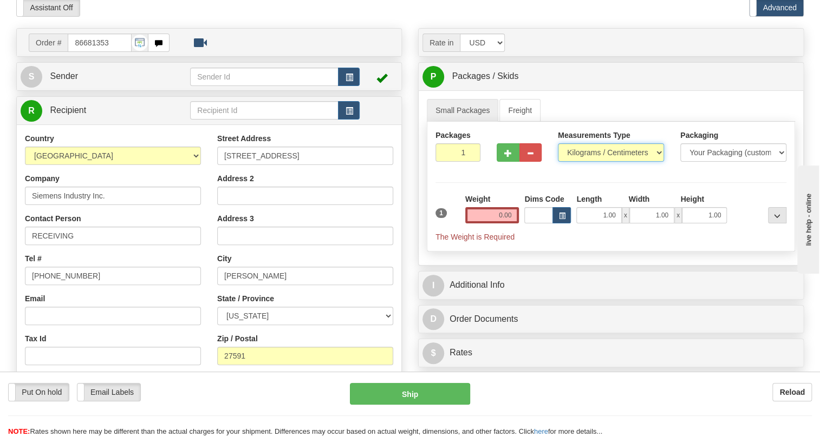
click at [580, 162] on select "Pounds / Inches Kilograms / Centimeters" at bounding box center [611, 152] width 106 height 18
select select "0"
click at [558, 162] on select "Pounds / Inches Kilograms / Centimeters" at bounding box center [611, 152] width 106 height 18
click at [597, 224] on input "1.00" at bounding box center [598, 215] width 45 height 16
type input "0.00"
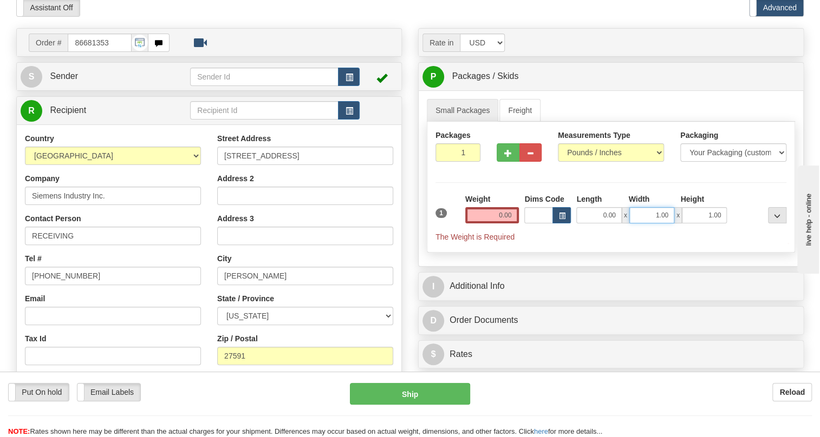
click at [637, 224] on input "1.00" at bounding box center [651, 215] width 45 height 16
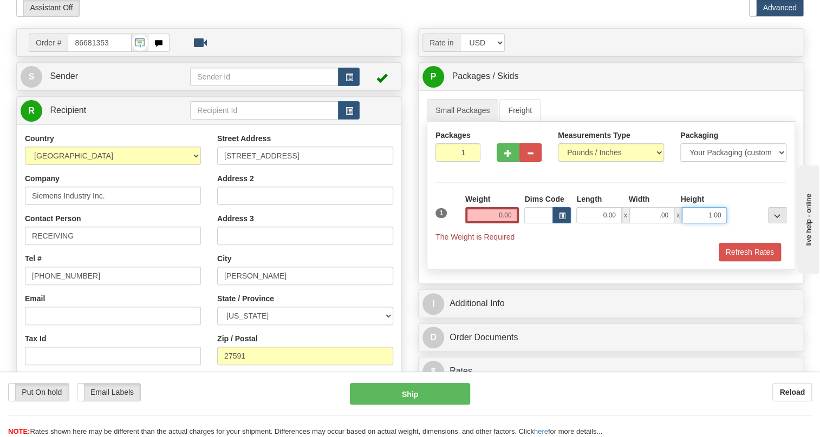
type input "0.00"
click at [698, 224] on input "1.00" at bounding box center [704, 215] width 45 height 16
type input "0.00"
click at [487, 224] on input "0.00" at bounding box center [492, 215] width 54 height 16
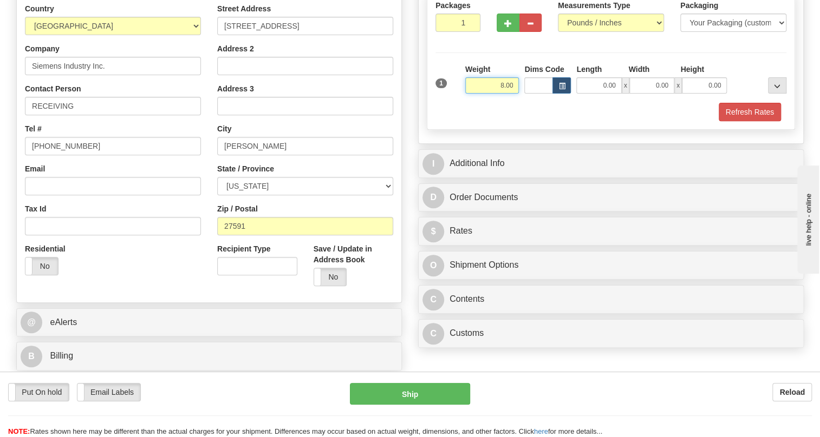
scroll to position [197, 0]
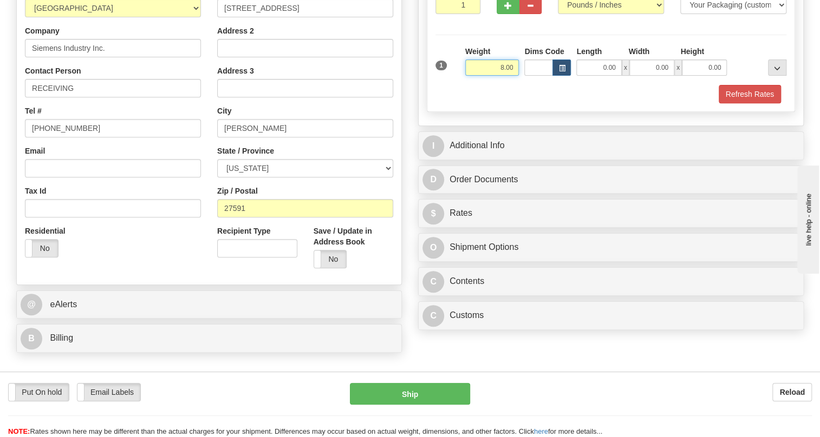
type input "8.00"
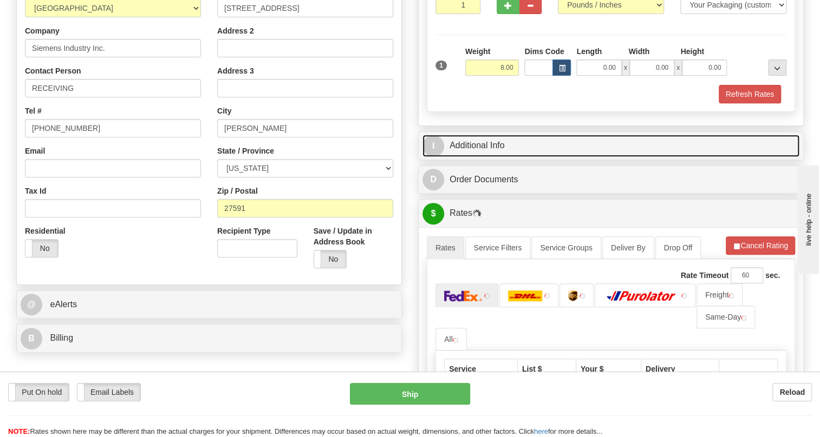
click at [482, 157] on link "I Additional Info" at bounding box center [610, 146] width 377 height 22
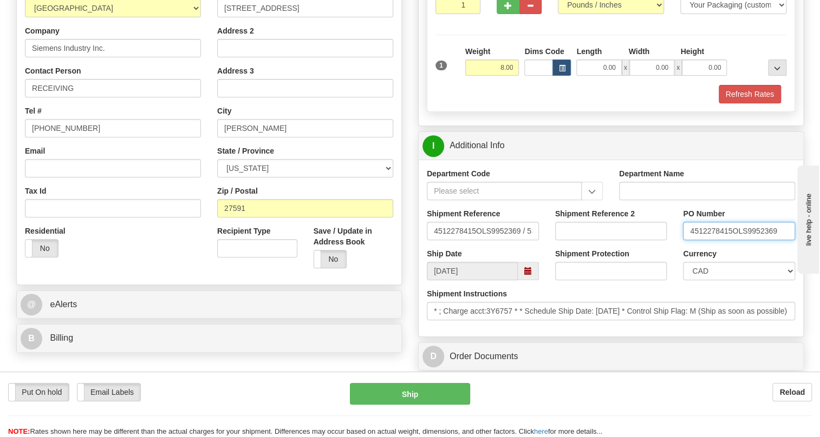
drag, startPoint x: 731, startPoint y: 256, endPoint x: 696, endPoint y: 259, distance: 35.3
click at [686, 240] on input "4512278415OLS9952369" at bounding box center [739, 231] width 112 height 18
click at [714, 280] on select "CAD USD EUR ZAR [PERSON_NAME] ARN AUD AUS AWG BBD BFR BGN BHD BMD BND BRC BRL C…" at bounding box center [739, 271] width 112 height 18
select select "1"
click at [683, 280] on select "CAD USD EUR ZAR [PERSON_NAME] ARN AUD AUS AWG BBD BFR BGN BHD BMD BND BRC BRL C…" at bounding box center [739, 271] width 112 height 18
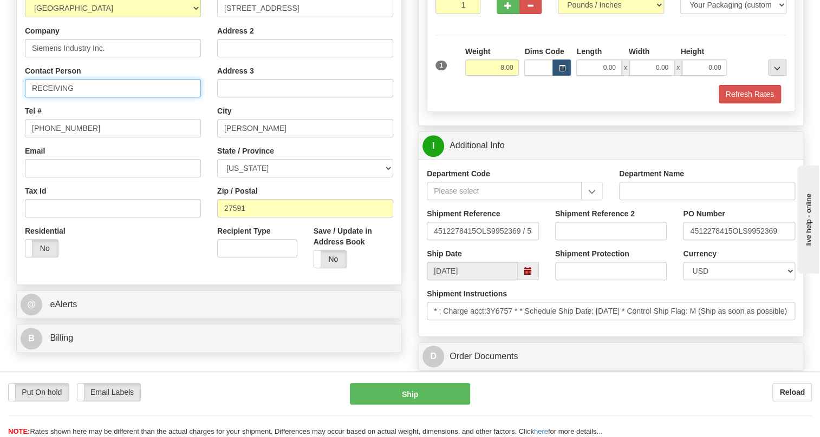
click at [75, 97] on input "RECEIVING" at bounding box center [113, 88] width 176 height 18
paste input "4512278415"
type input "RECEIVING / PO# 4512278415"
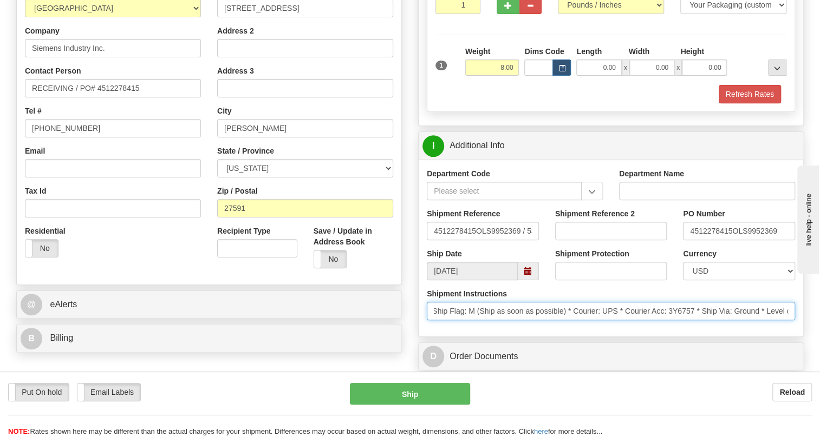
scroll to position [0, 0]
drag, startPoint x: 652, startPoint y: 336, endPoint x: 406, endPoint y: 352, distance: 246.3
click at [514, 321] on input "* ; Charge acct:3Y6757 * * Schedule Ship Date: 8/6/2025 * Control Ship Flag: M …" at bounding box center [611, 311] width 368 height 18
drag, startPoint x: 514, startPoint y: 335, endPoint x: 494, endPoint y: 332, distance: 20.8
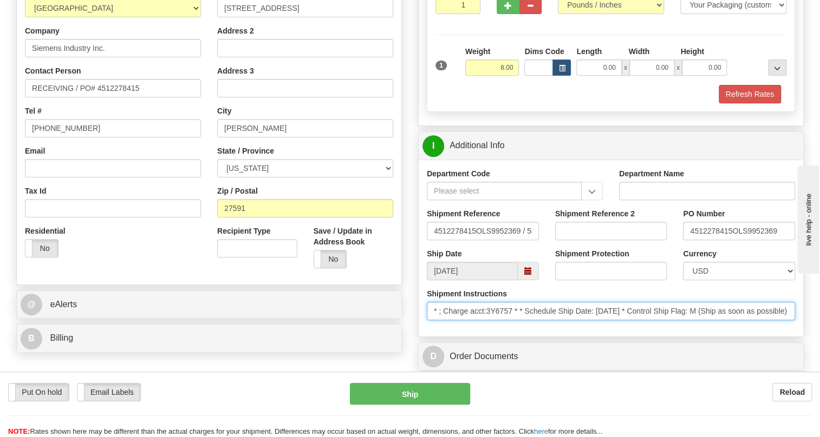
click at [487, 321] on input "* ; Charge acct:3Y6757 * * Schedule Ship Date: 8/6/2025 * Control Ship Flag: M …" at bounding box center [611, 311] width 368 height 18
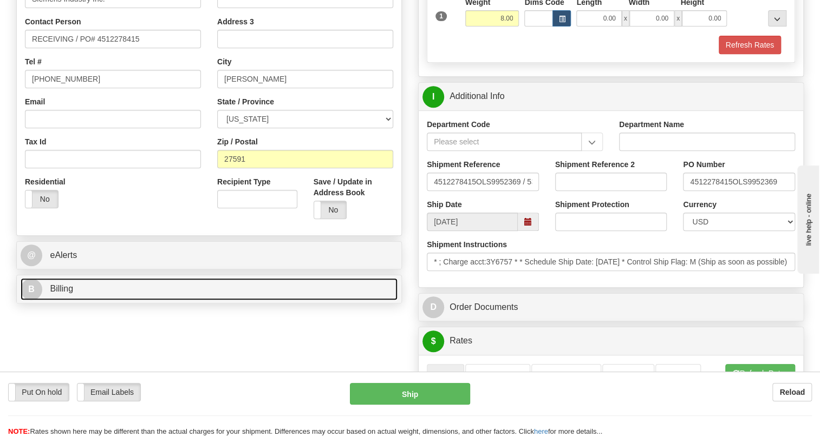
click at [66, 293] on span "Billing" at bounding box center [61, 288] width 23 height 9
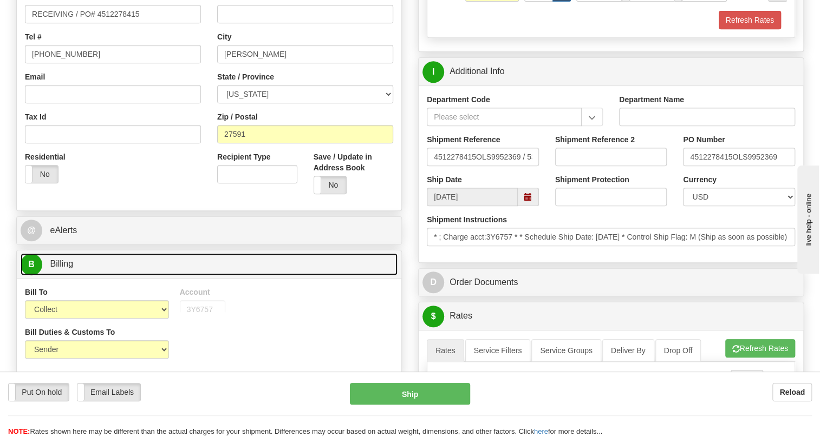
scroll to position [295, 0]
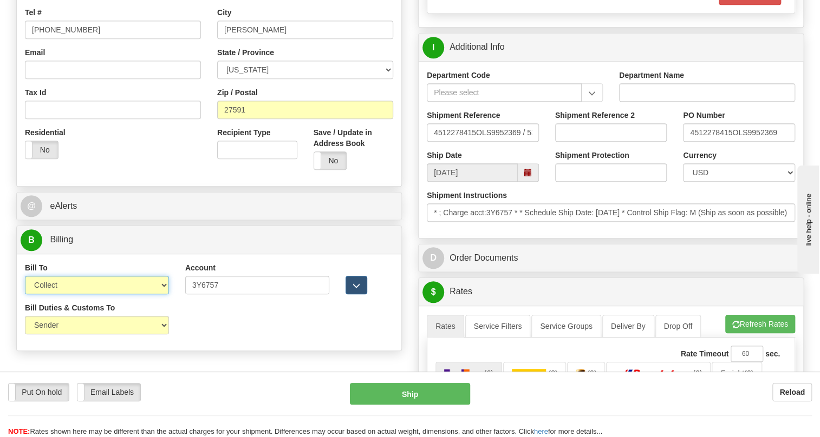
click at [134, 295] on select "Sender Recipient Third Party Collect" at bounding box center [97, 285] width 144 height 18
select select "2"
click at [25, 295] on select "Sender Recipient Third Party Collect" at bounding box center [97, 285] width 144 height 18
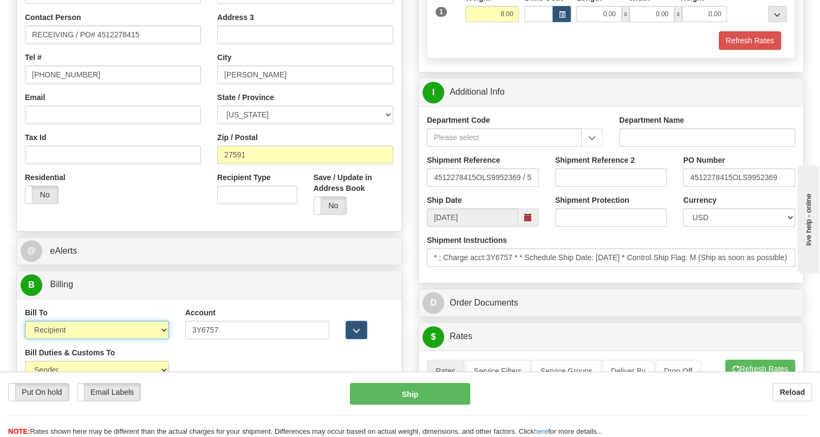
scroll to position [197, 0]
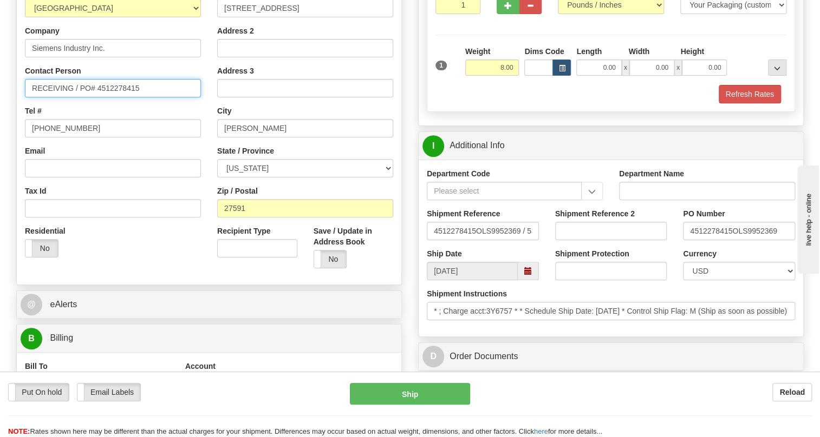
click at [71, 97] on input "RECEIVING / PO# 4512278415" at bounding box center [113, 88] width 176 height 18
paste input "Chandra Bunn"
type input "RECEIVING / Chandra Bunn / PO# 4512278415"
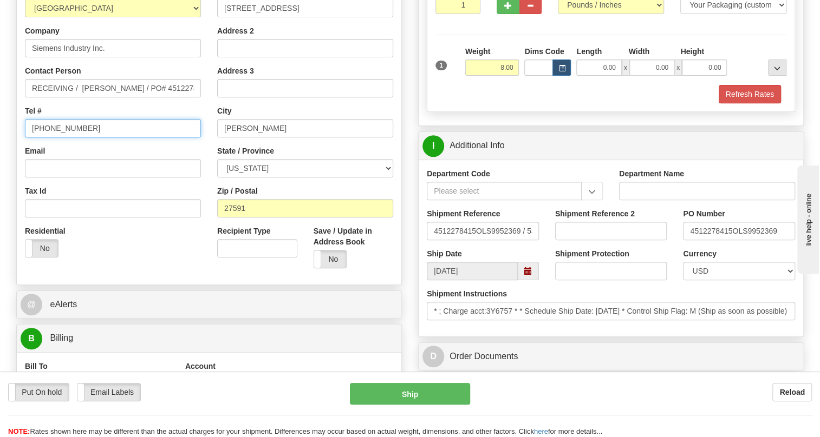
click at [65, 138] on input "[PHONE_NUMBER]" at bounding box center [113, 128] width 176 height 18
paste input "984-238-6316"
type input "984-238-6316"
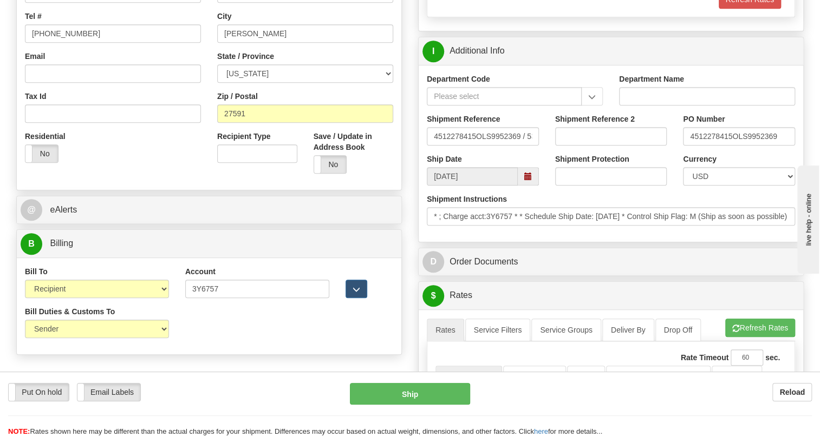
scroll to position [295, 0]
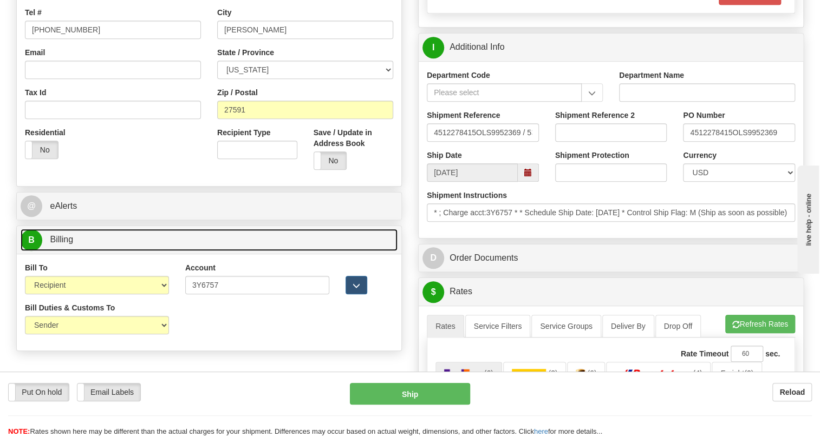
click at [63, 244] on span "Billing" at bounding box center [61, 239] width 23 height 9
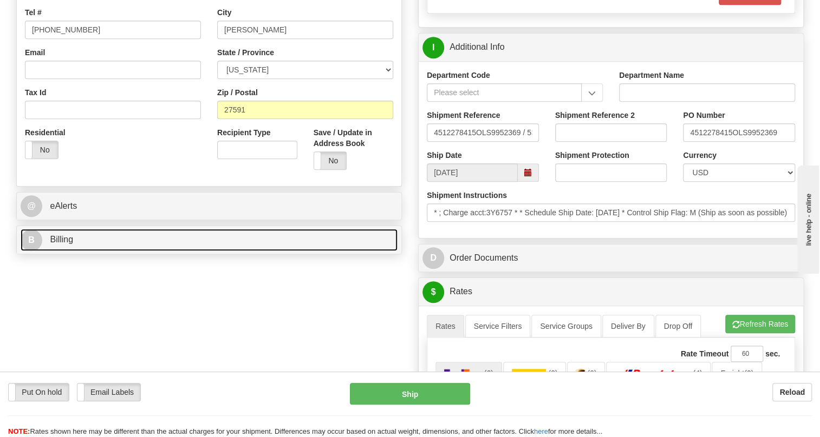
click at [68, 244] on span "Billing" at bounding box center [61, 239] width 23 height 9
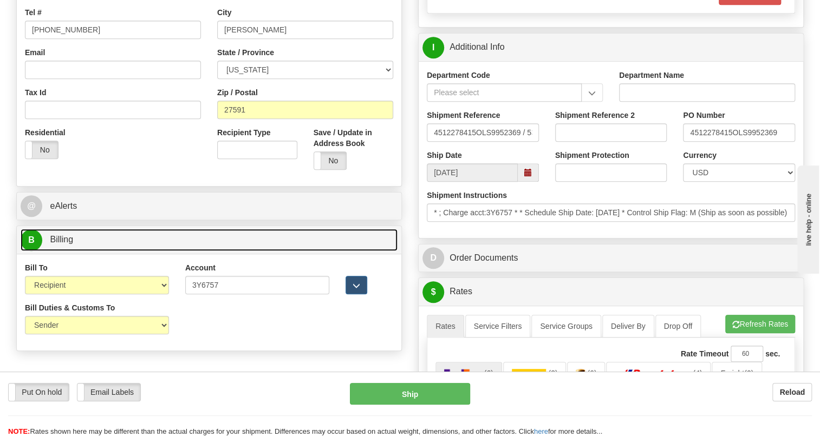
click at [68, 244] on span "Billing" at bounding box center [61, 239] width 23 height 9
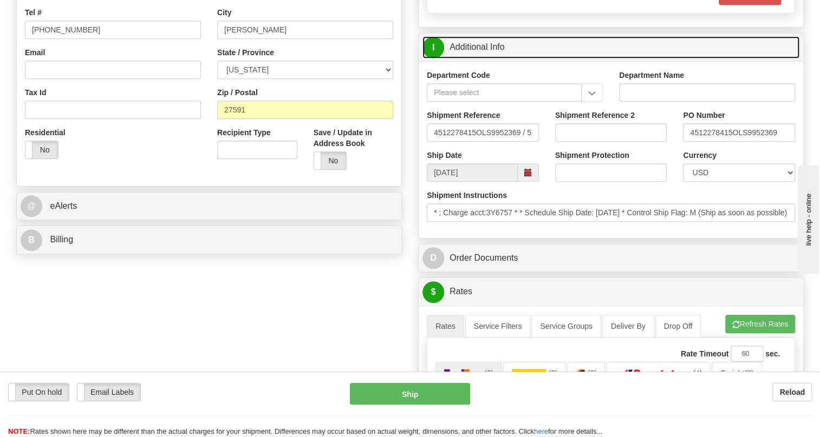
click at [475, 58] on link "I Additional Info" at bounding box center [610, 47] width 377 height 22
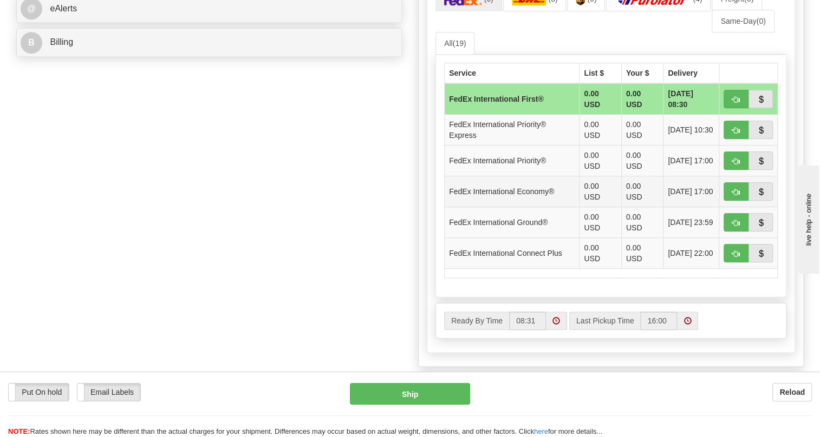
scroll to position [492, 0]
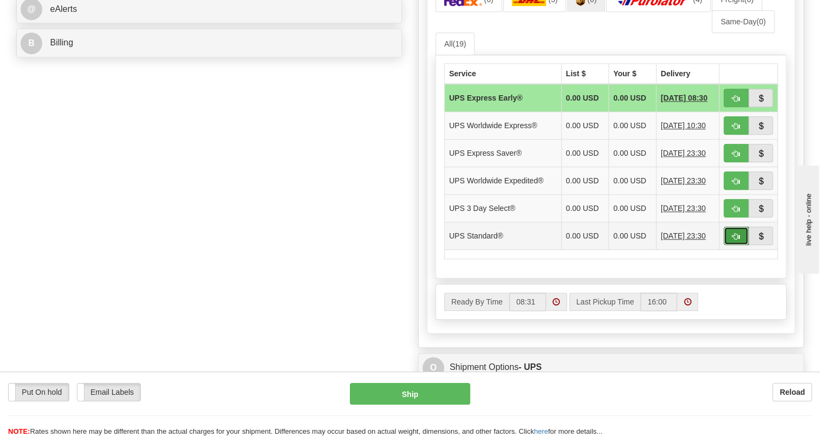
click at [735, 240] on span "button" at bounding box center [736, 236] width 8 height 7
type input "11"
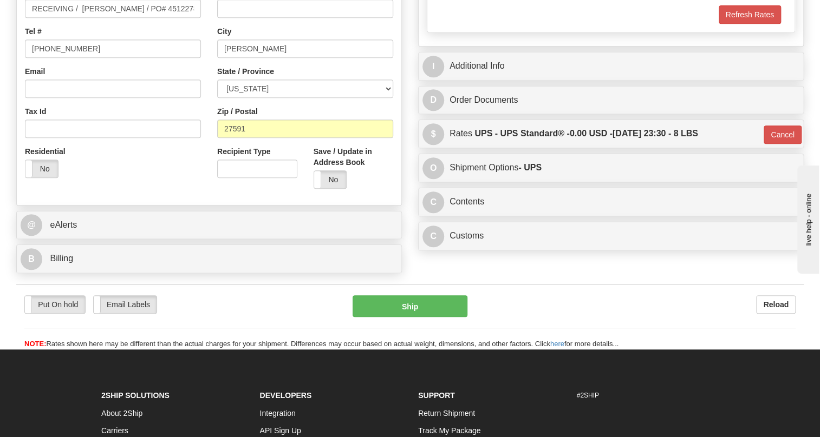
scroll to position [290, 0]
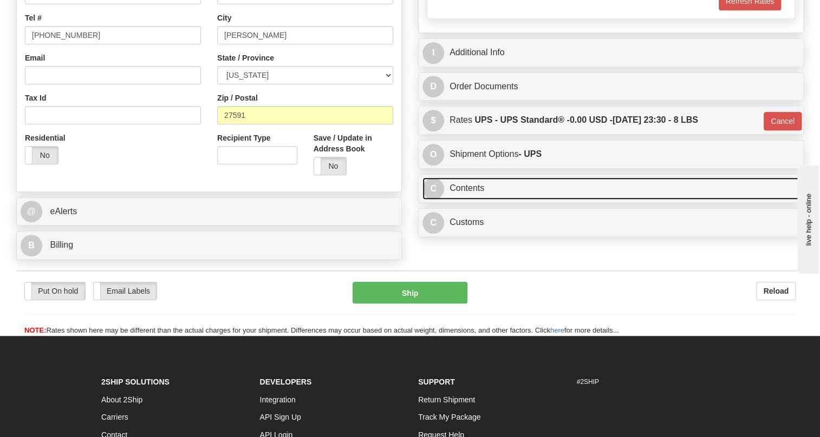
click at [471, 200] on link "C Contents" at bounding box center [610, 189] width 377 height 22
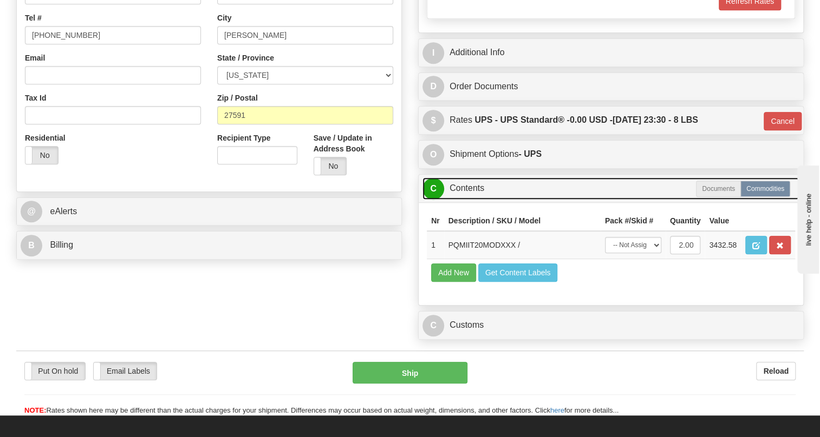
click at [471, 200] on link "C Contents" at bounding box center [610, 189] width 377 height 22
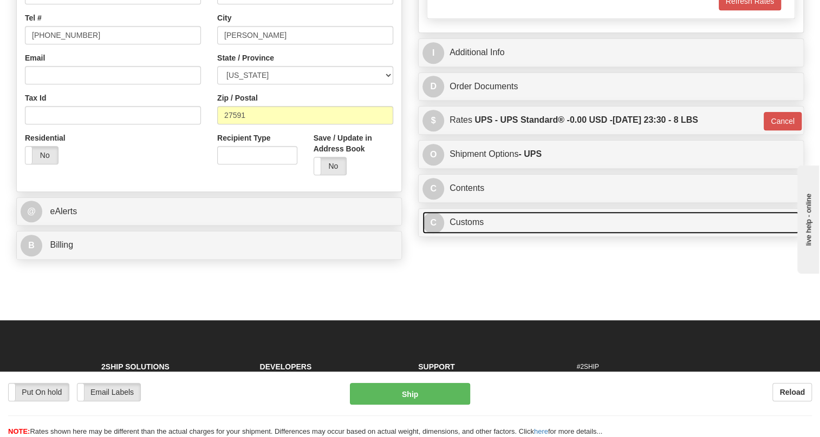
click at [475, 234] on link "C Customs" at bounding box center [610, 223] width 377 height 22
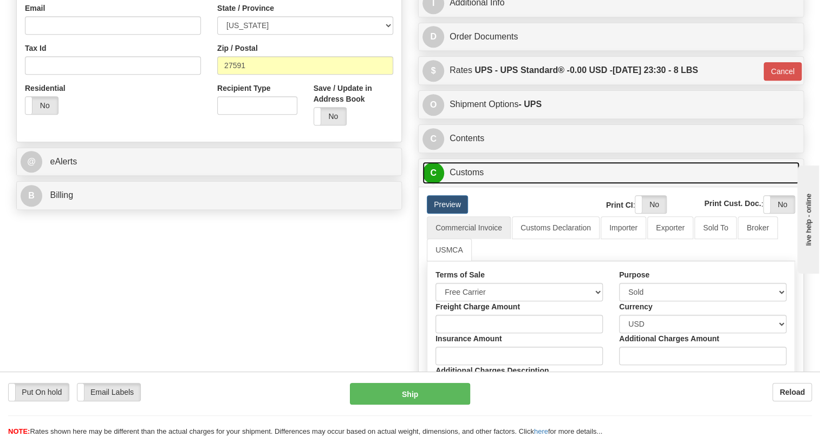
scroll to position [339, 0]
click at [481, 185] on link "C Customs" at bounding box center [610, 173] width 377 height 22
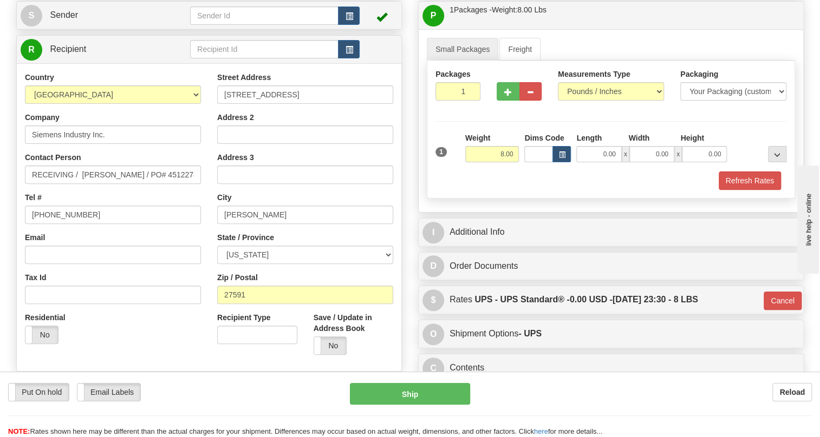
scroll to position [93, 0]
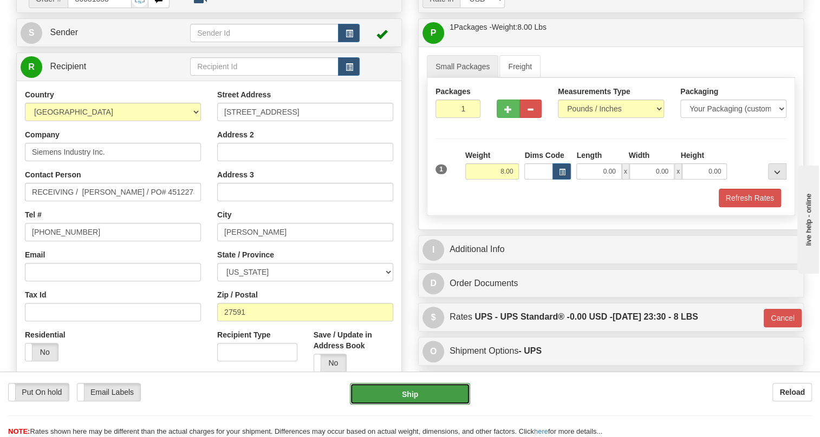
click at [413, 395] on button "Ship" at bounding box center [410, 394] width 120 height 22
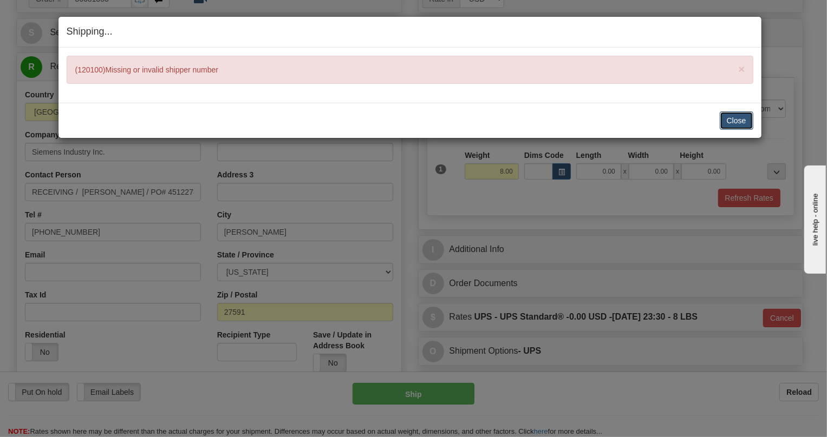
click at [734, 118] on button "Close" at bounding box center [737, 121] width 34 height 18
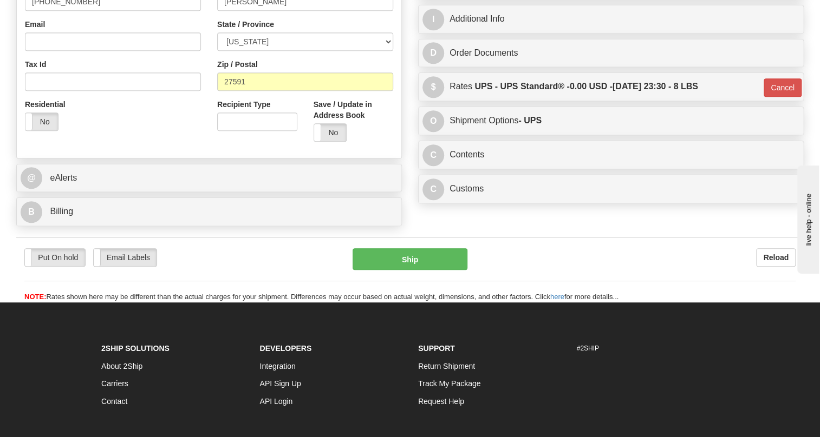
scroll to position [339, 0]
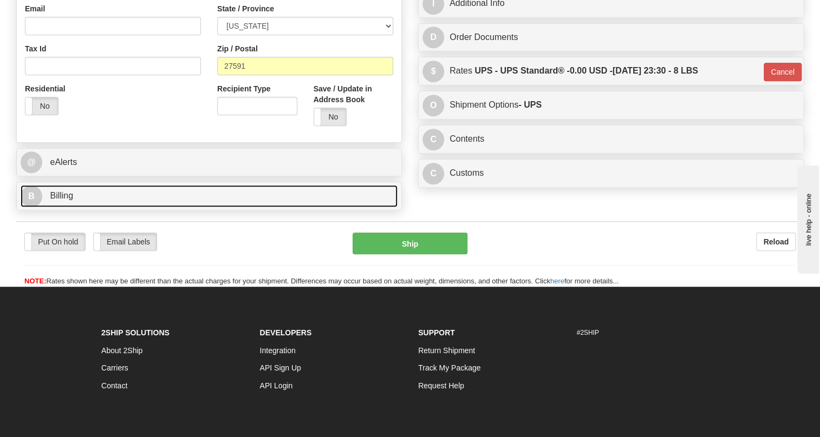
click at [59, 200] on span "Billing" at bounding box center [61, 195] width 23 height 9
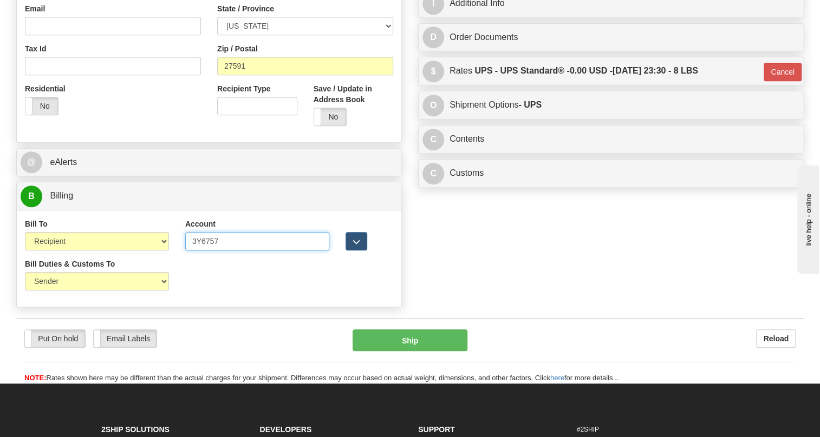
click at [192, 251] on input "3Y6757" at bounding box center [257, 241] width 144 height 18
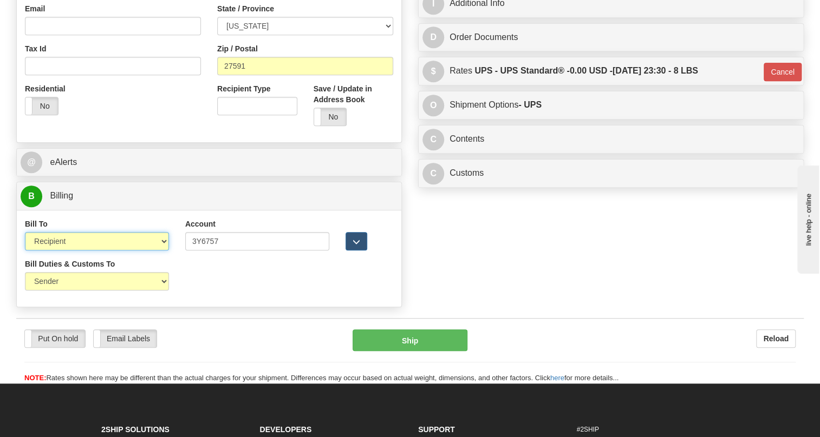
drag, startPoint x: 158, startPoint y: 267, endPoint x: 151, endPoint y: 269, distance: 7.8
click at [158, 251] on select "Sender Recipient Third Party Collect" at bounding box center [97, 241] width 144 height 18
select select "4"
click at [25, 251] on select "Sender Recipient Third Party Collect" at bounding box center [97, 241] width 144 height 18
type input "11"
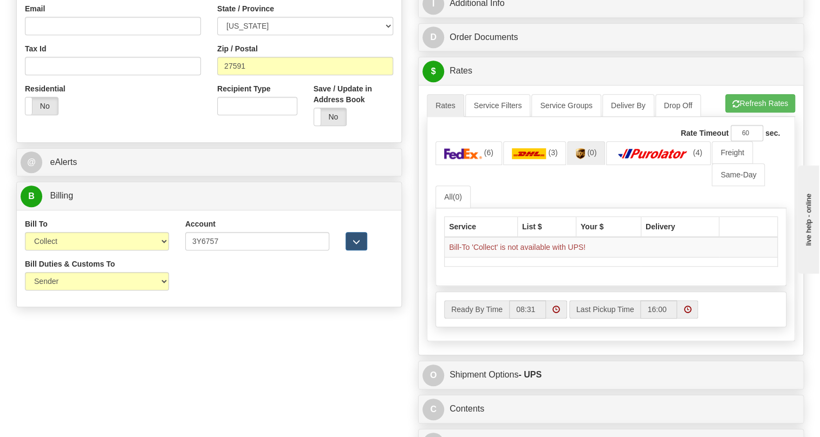
click at [146, 251] on div "Bill To Sender Recipient Third Party Collect" at bounding box center [97, 235] width 144 height 32
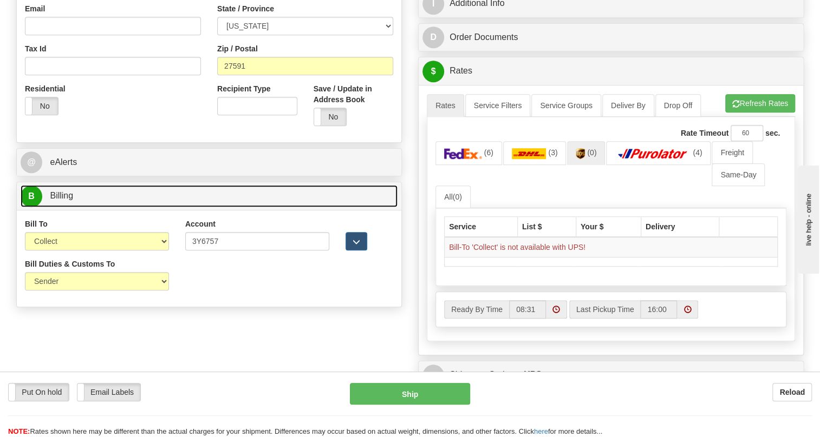
click at [60, 200] on span "Billing" at bounding box center [61, 195] width 23 height 9
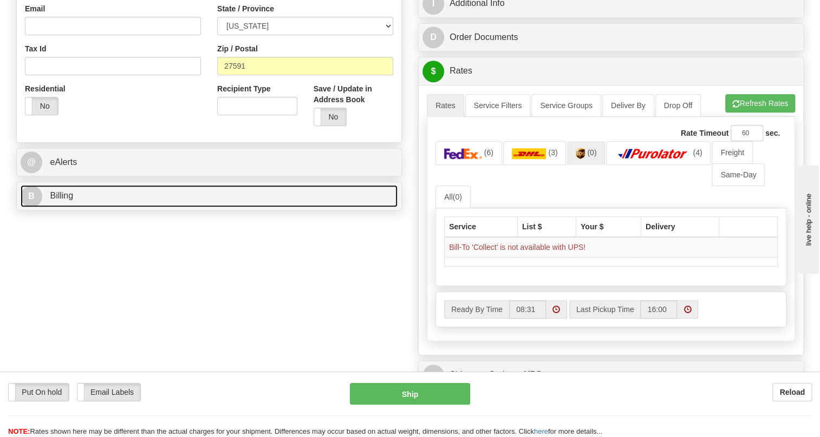
click at [69, 200] on span "Billing" at bounding box center [61, 195] width 23 height 9
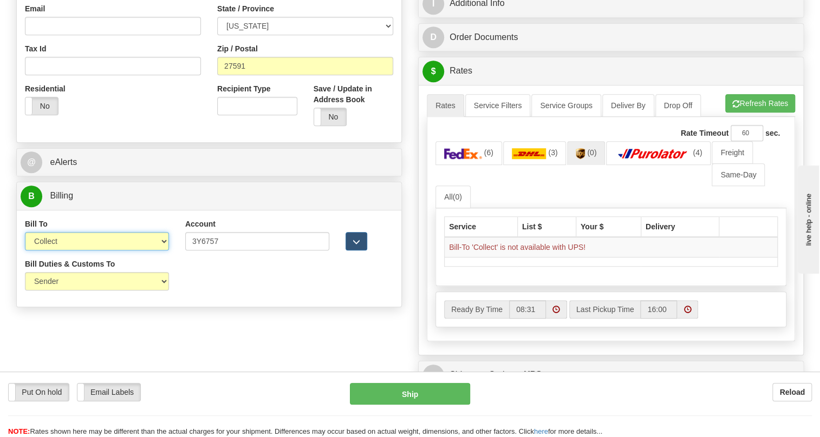
click at [152, 251] on select "Sender Recipient Third Party Collect" at bounding box center [97, 241] width 144 height 18
select select "2"
click at [25, 251] on select "Sender Recipient Third Party Collect" at bounding box center [97, 241] width 144 height 18
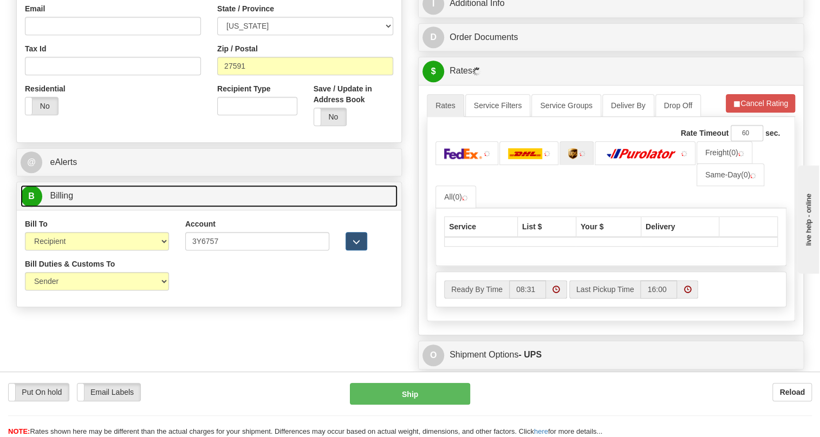
click at [65, 200] on span "Billing" at bounding box center [61, 195] width 23 height 9
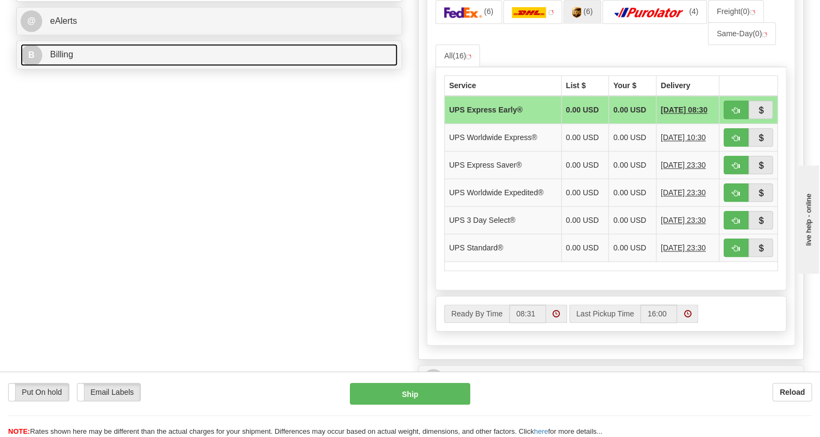
scroll to position [634, 0]
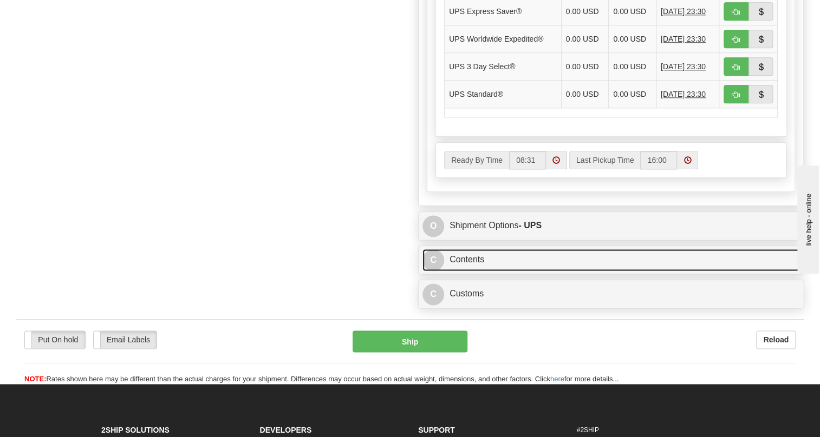
click at [462, 271] on link "C Contents" at bounding box center [610, 260] width 377 height 22
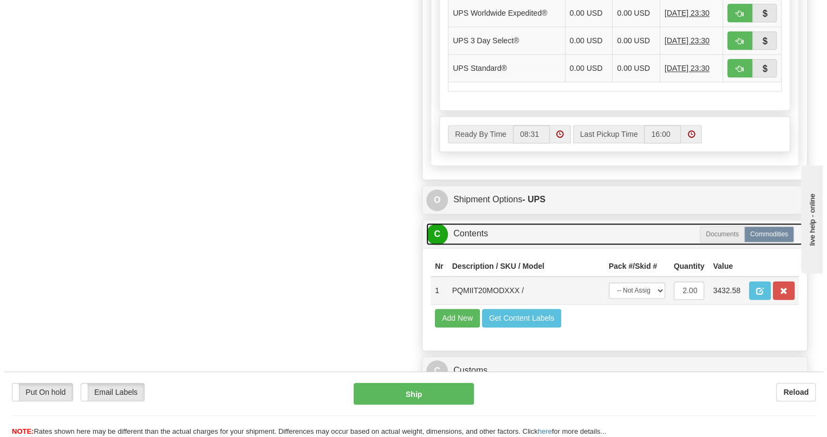
scroll to position [683, 0]
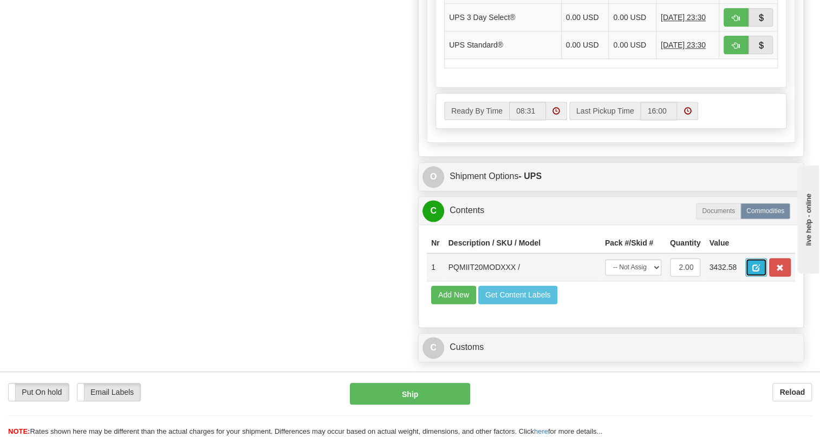
click at [758, 272] on span "button" at bounding box center [756, 268] width 8 height 7
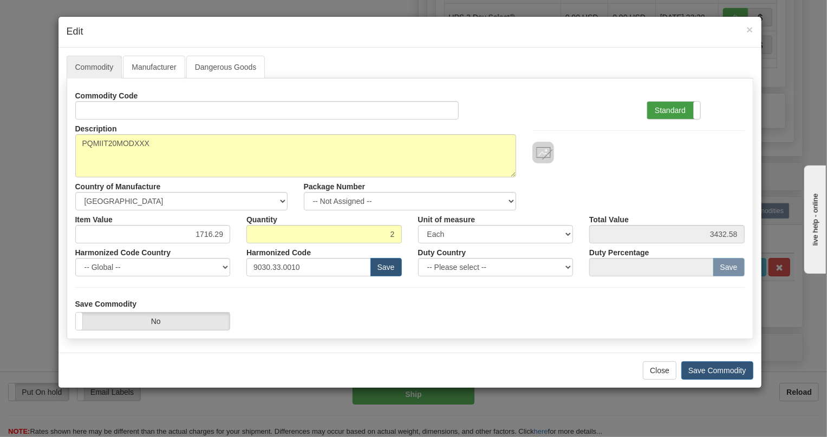
click at [671, 107] on label "Standard" at bounding box center [673, 110] width 53 height 17
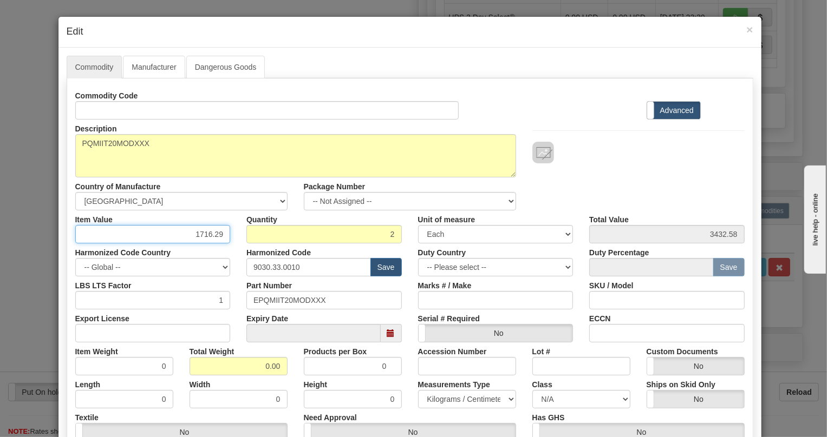
click at [211, 233] on input "1716.29" at bounding box center [152, 234] width 155 height 18
type input "1670.99"
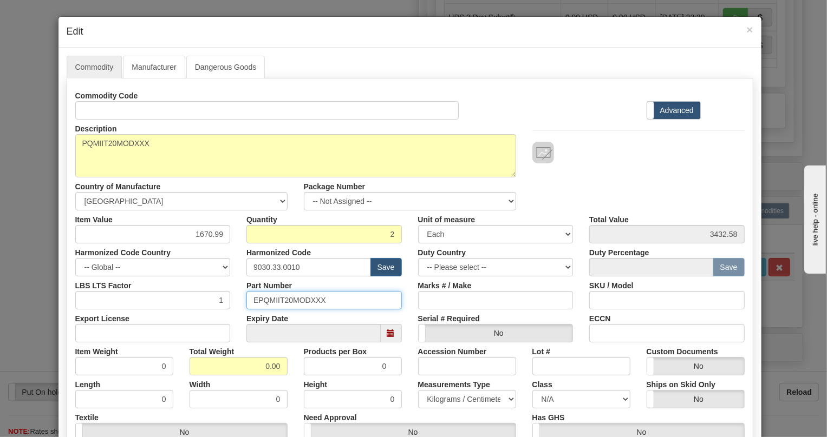
type input "3341.98"
drag, startPoint x: 325, startPoint y: 300, endPoint x: 249, endPoint y: 302, distance: 76.9
click at [249, 302] on input "EPQMIIT20MODXXX" at bounding box center [323, 300] width 155 height 18
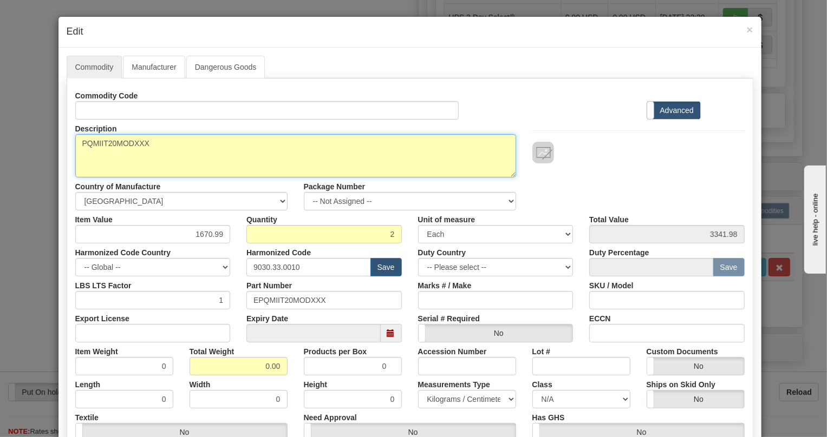
click at [115, 142] on textarea "PQMIIT20MODXXX" at bounding box center [295, 155] width 441 height 43
paste textarea "MULTILIN-PQM-PQMII"
type textarea "MULTILIN-PQM-PQMII"
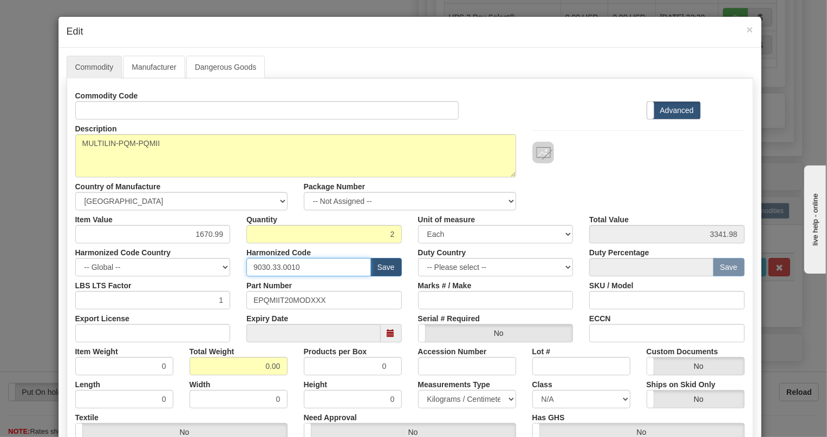
click at [284, 266] on input "9030.33.0010" at bounding box center [308, 267] width 125 height 18
paste input "28.30.000"
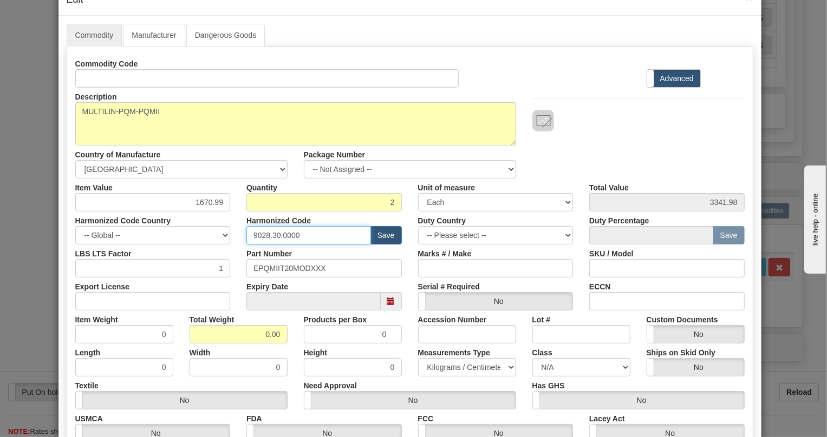
scroll to position [49, 0]
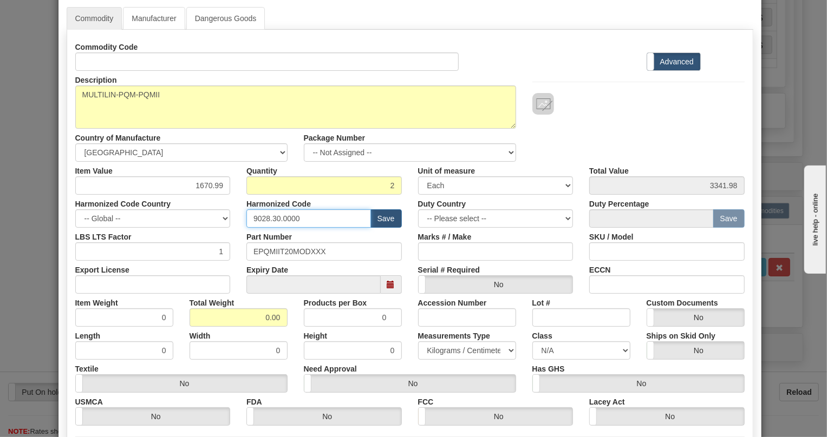
type input "9028.30.0000"
click at [258, 319] on input "0.00" at bounding box center [239, 318] width 98 height 18
type input "1.00"
type input "0.5000"
click at [429, 355] on select "Pounds / Inches Kilograms / Centimeters" at bounding box center [467, 351] width 98 height 18
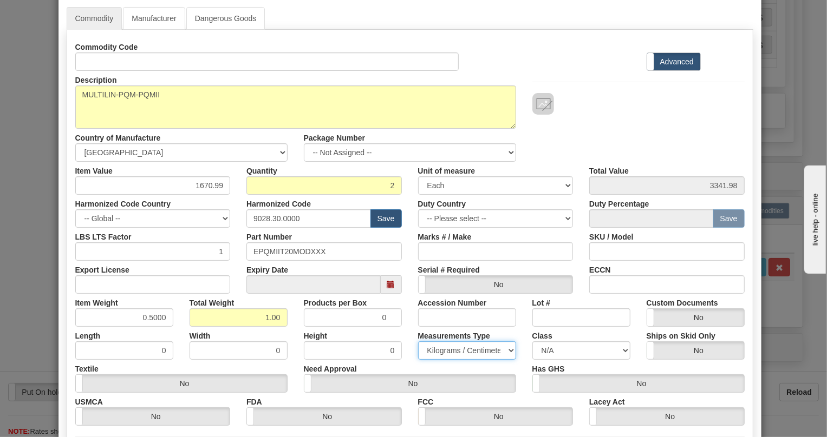
select select "0"
click at [418, 342] on select "Pounds / Inches Kilograms / Centimeters" at bounding box center [467, 351] width 98 height 18
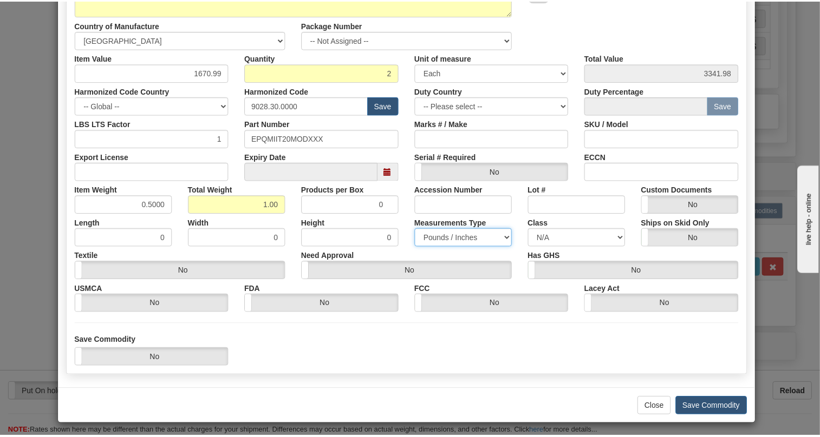
scroll to position [165, 0]
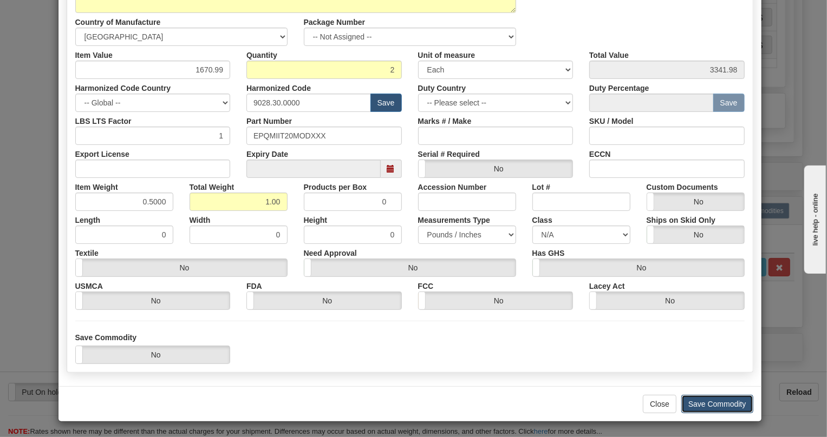
click at [715, 404] on button "Save Commodity" at bounding box center [717, 404] width 72 height 18
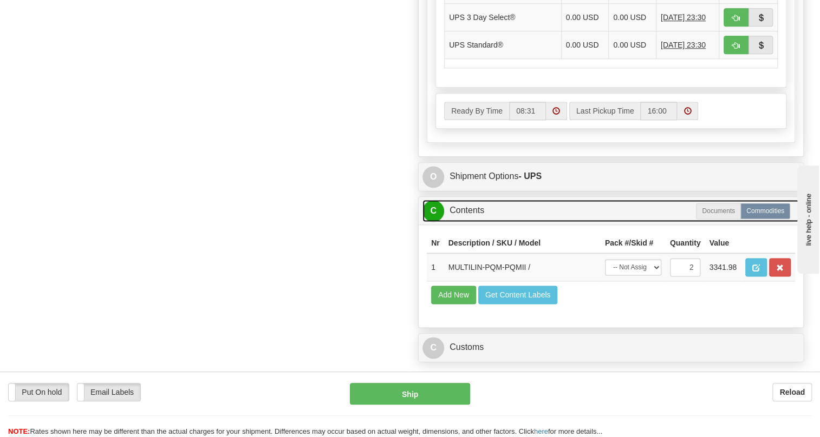
click at [472, 222] on link "C Contents" at bounding box center [610, 211] width 377 height 22
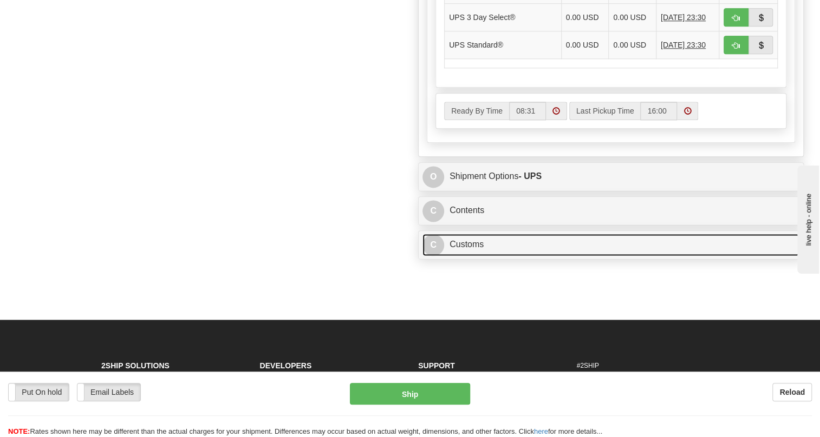
click at [469, 256] on link "C Customs" at bounding box center [610, 245] width 377 height 22
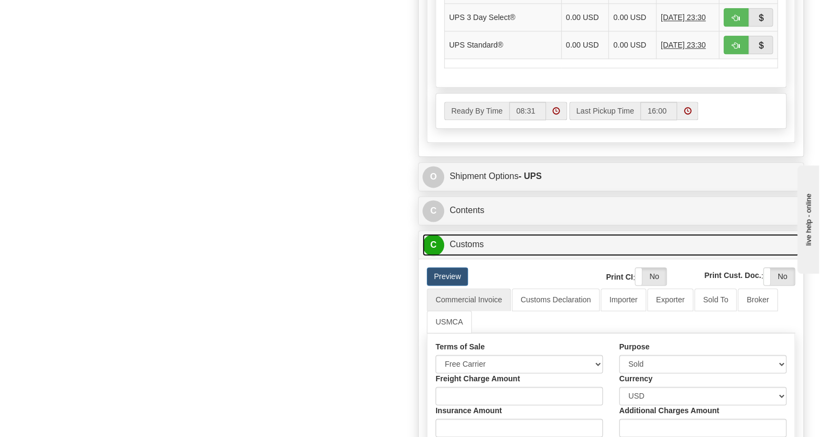
click at [471, 256] on link "C Customs" at bounding box center [610, 245] width 377 height 22
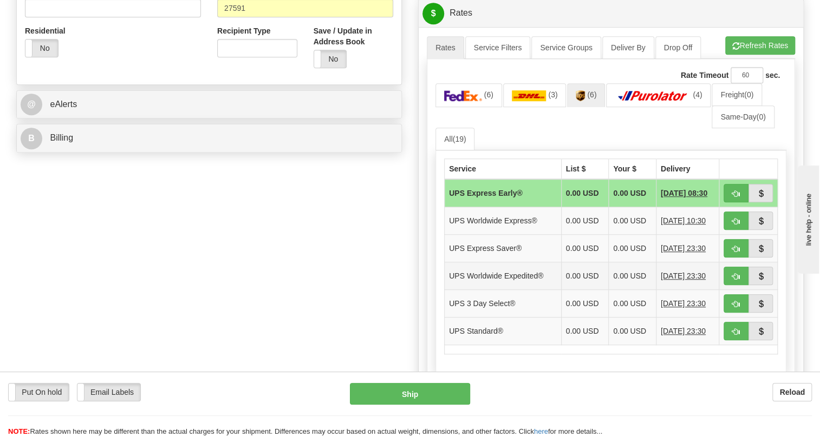
scroll to position [437, 0]
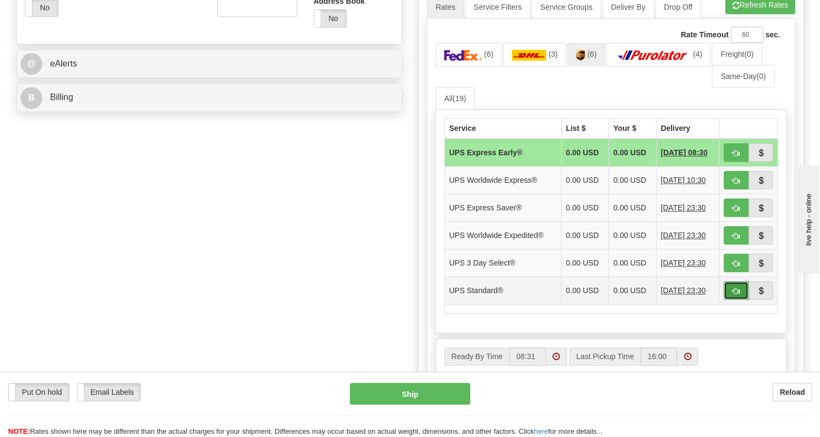
click at [740, 300] on button "button" at bounding box center [735, 291] width 25 height 18
type input "11"
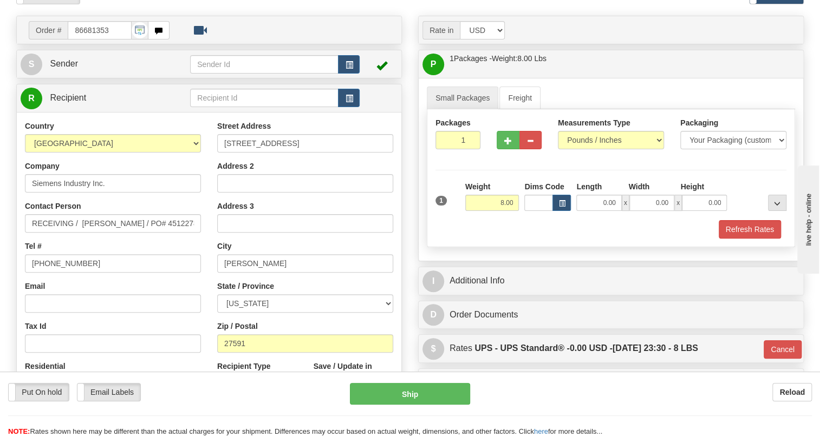
scroll to position [86, 0]
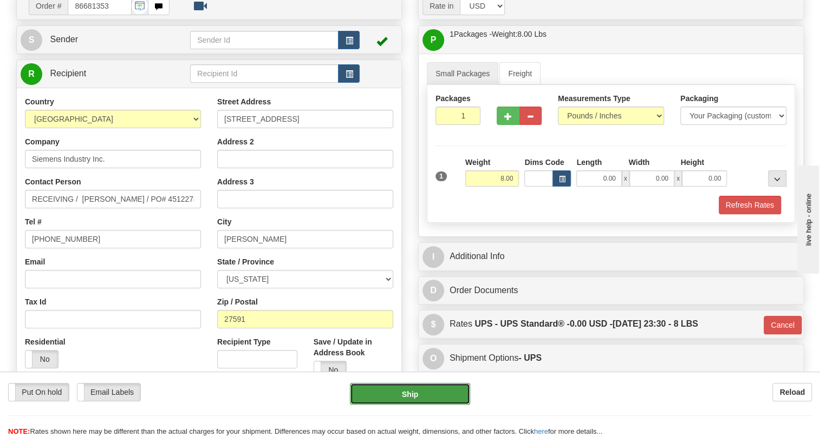
click at [411, 394] on button "Ship" at bounding box center [410, 394] width 120 height 22
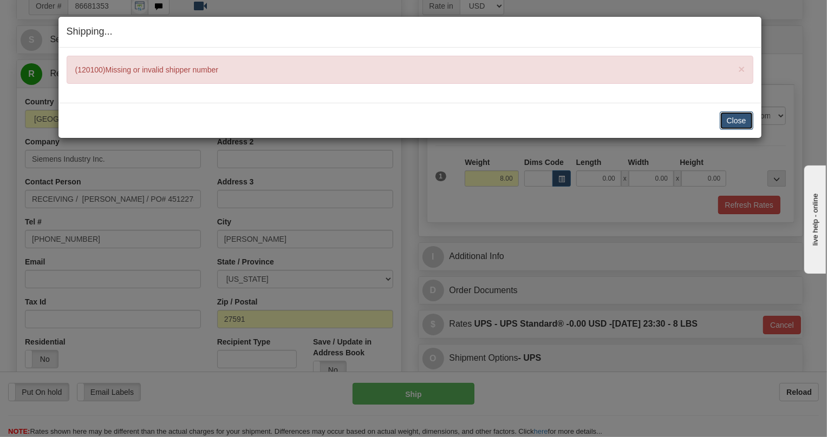
click at [736, 119] on button "Close" at bounding box center [737, 121] width 34 height 18
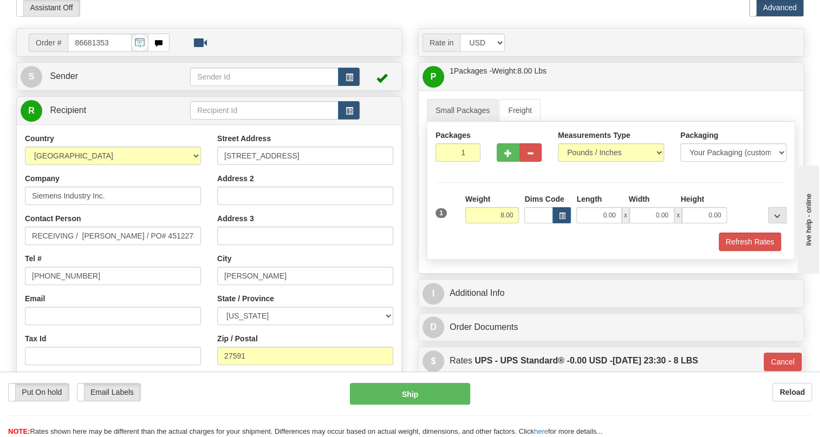
scroll to position [49, 0]
click at [66, 81] on span "Sender" at bounding box center [64, 75] width 28 height 9
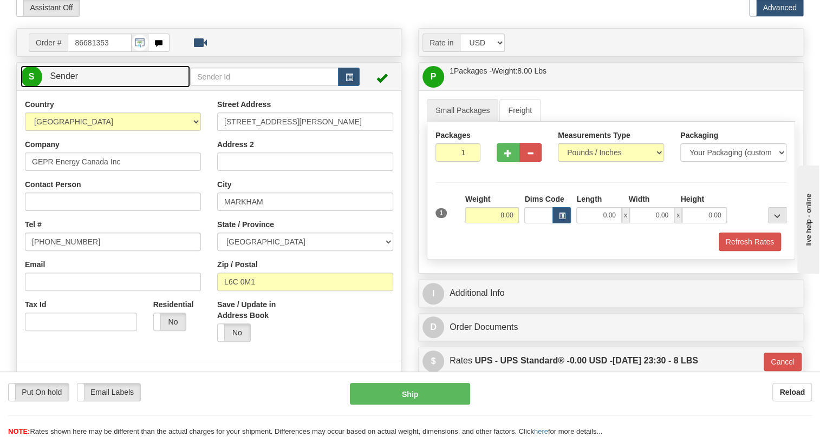
click at [66, 81] on span "Sender" at bounding box center [64, 75] width 28 height 9
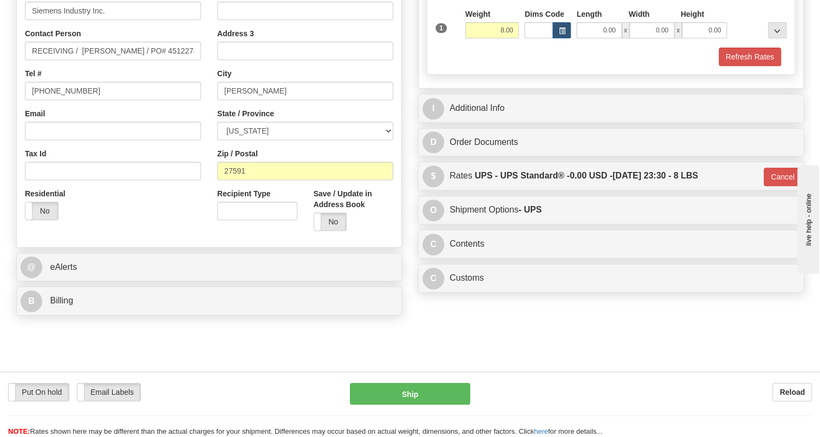
scroll to position [246, 0]
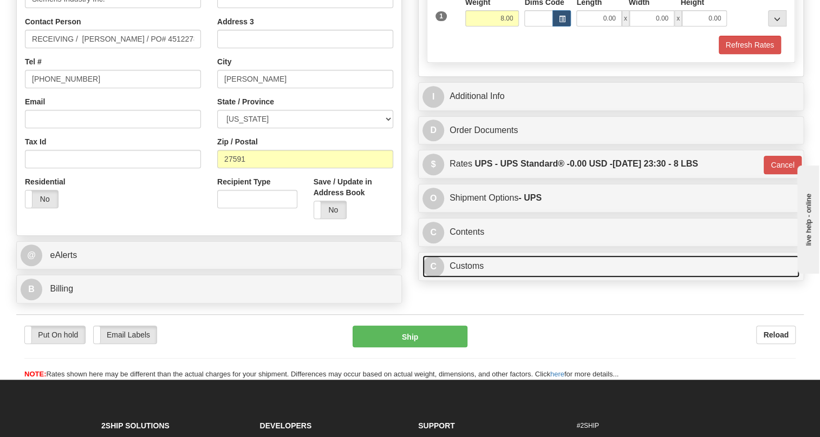
click at [456, 278] on link "C Customs" at bounding box center [610, 267] width 377 height 22
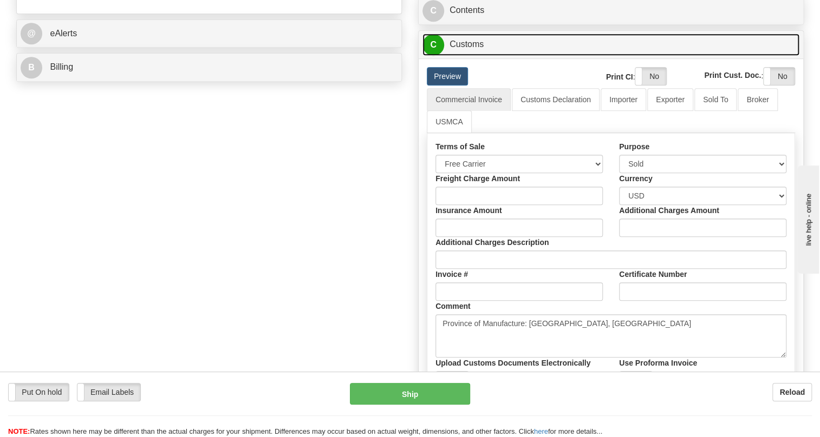
scroll to position [492, 0]
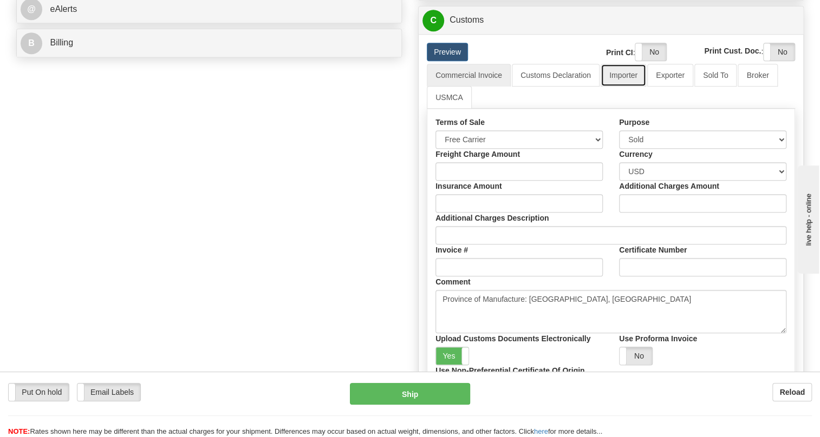
click at [619, 87] on link "Importer" at bounding box center [622, 75] width 45 height 23
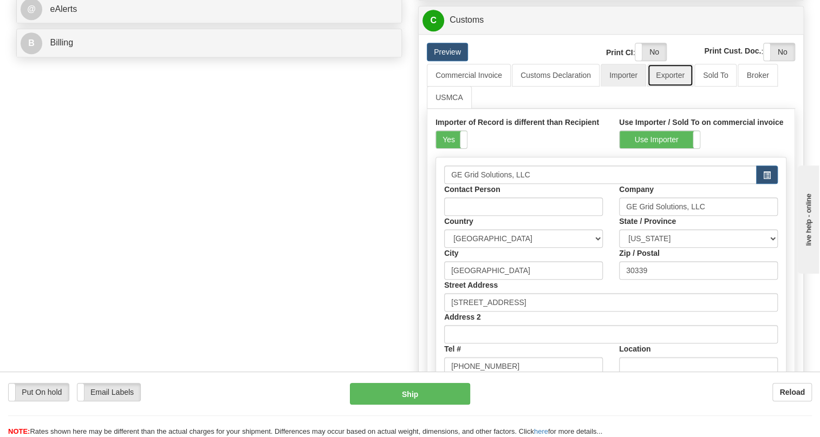
click at [661, 87] on link "Exporter" at bounding box center [670, 75] width 46 height 23
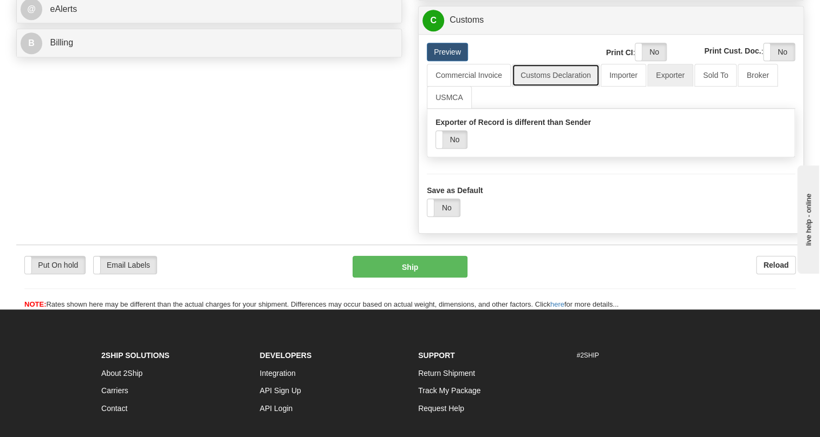
click at [569, 87] on link "Customs Declaration" at bounding box center [556, 75] width 88 height 23
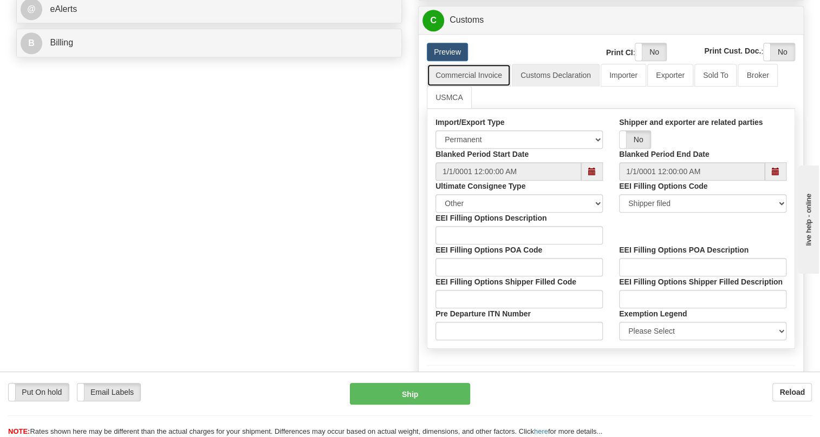
click at [462, 87] on link "Commercial Invoice" at bounding box center [469, 75] width 84 height 23
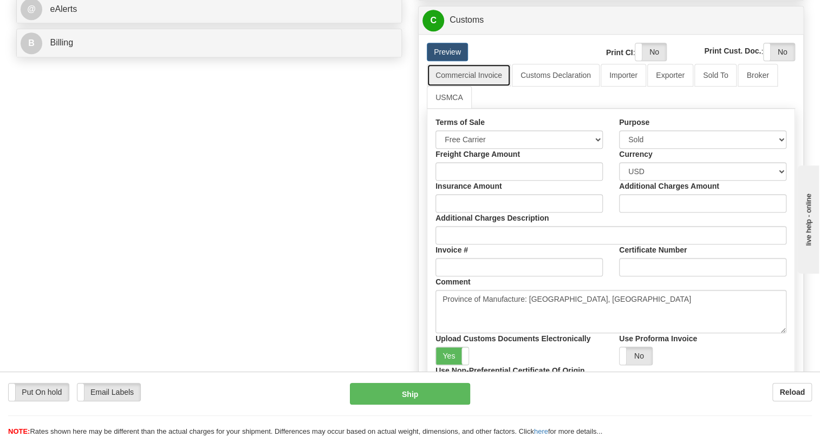
scroll to position [394, 0]
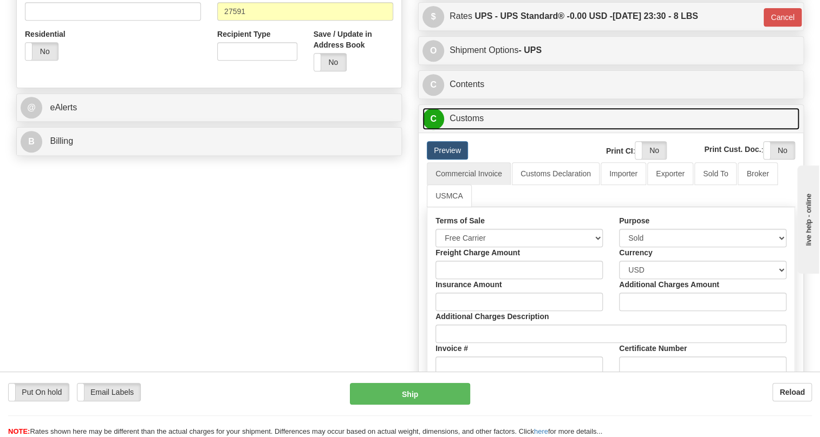
click at [471, 130] on link "C Customs" at bounding box center [610, 119] width 377 height 22
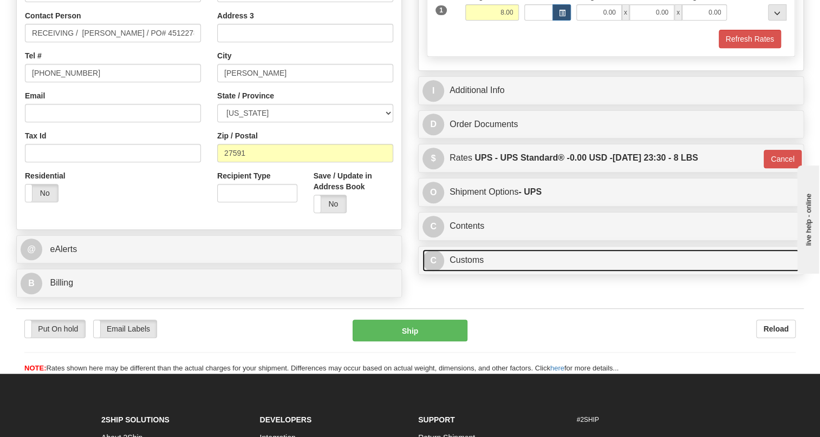
scroll to position [246, 0]
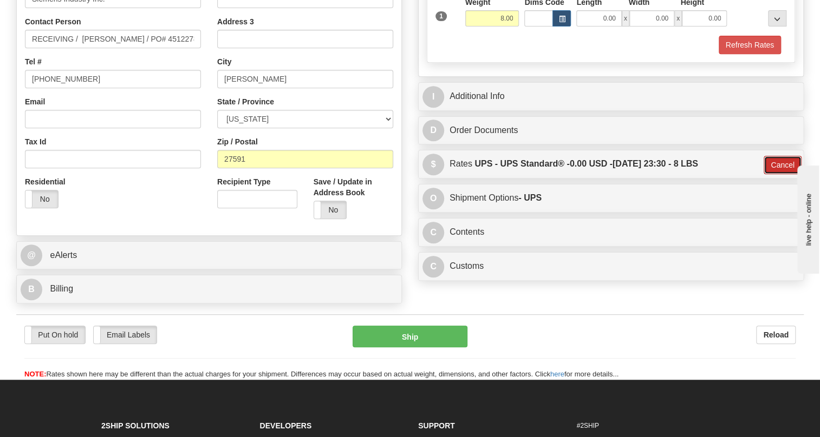
click at [785, 174] on button "Cancel" at bounding box center [782, 165] width 38 height 18
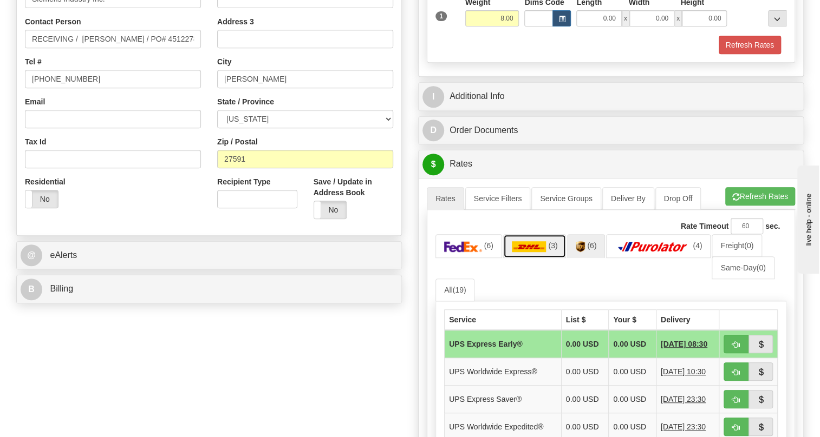
click at [534, 252] on img at bounding box center [529, 246] width 35 height 11
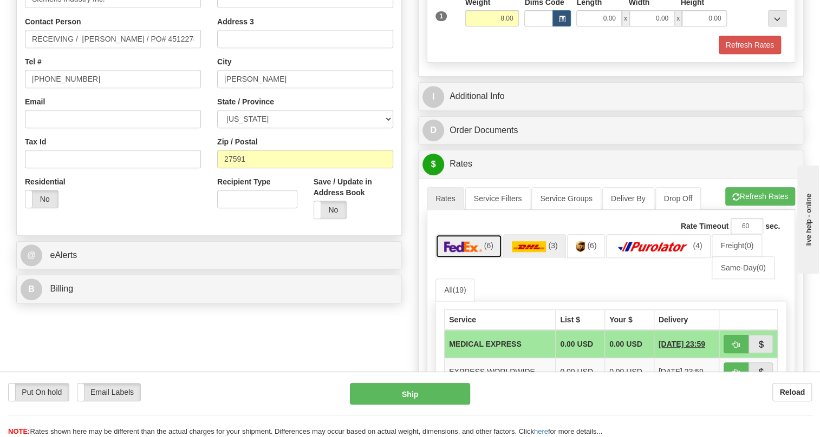
click at [484, 250] on span "(6)" at bounding box center [488, 245] width 9 height 9
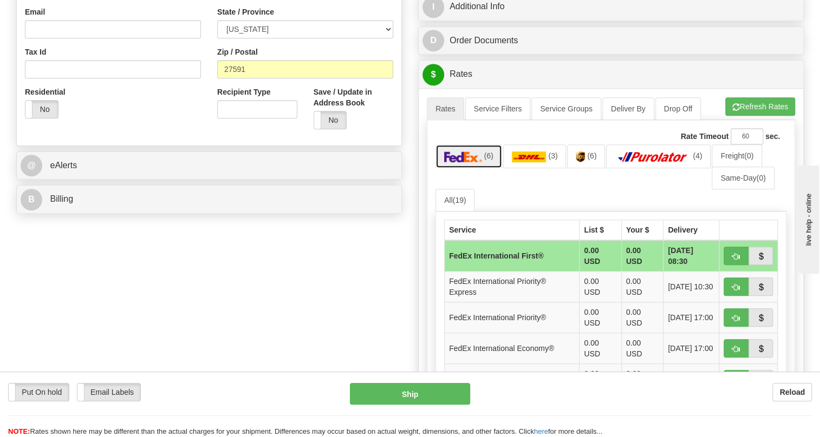
scroll to position [344, 0]
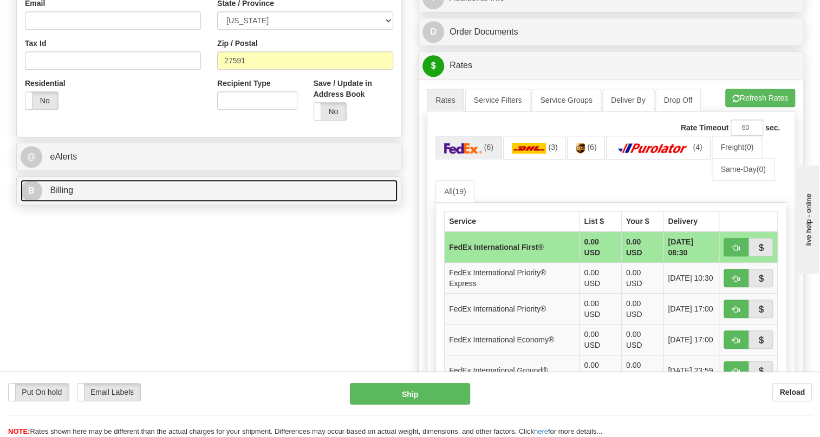
click at [57, 202] on link "B Billing" at bounding box center [209, 191] width 377 height 22
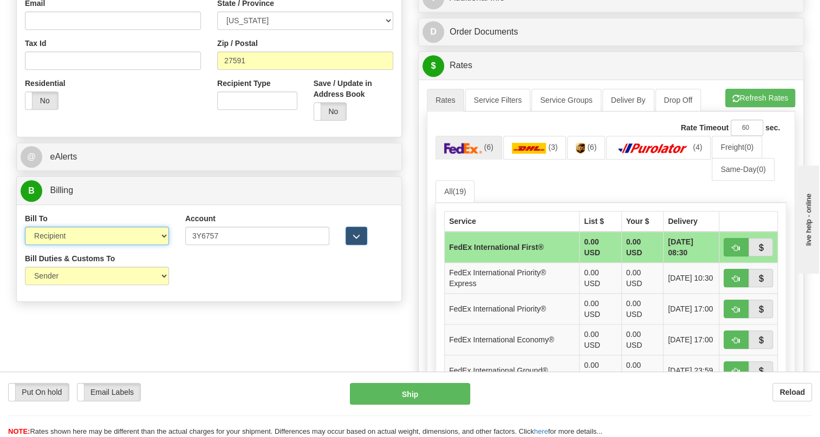
drag, startPoint x: 141, startPoint y: 262, endPoint x: 127, endPoint y: 252, distance: 16.8
click at [139, 245] on select "Sender Recipient Third Party Collect" at bounding box center [97, 236] width 144 height 18
select select "1"
click at [25, 245] on select "Sender Recipient Third Party Collect" at bounding box center [97, 236] width 144 height 18
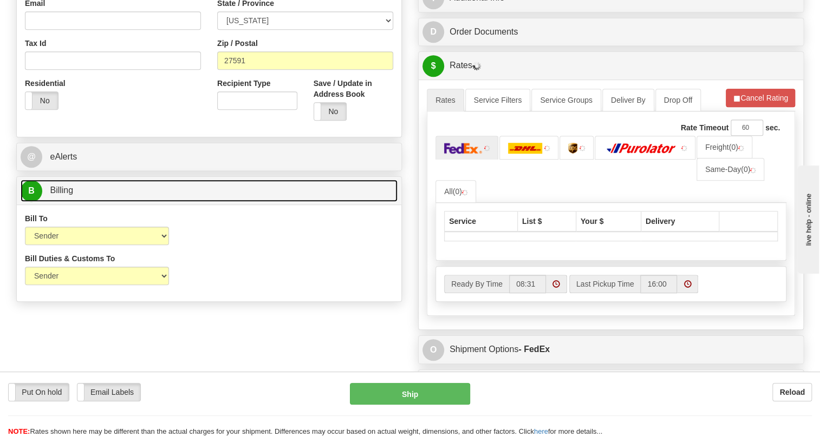
click at [65, 195] on span "Billing" at bounding box center [61, 190] width 23 height 9
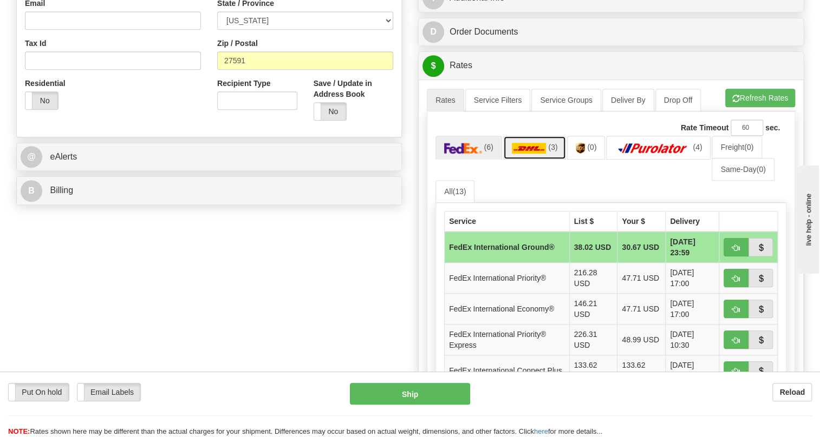
click at [528, 154] on img at bounding box center [529, 148] width 35 height 11
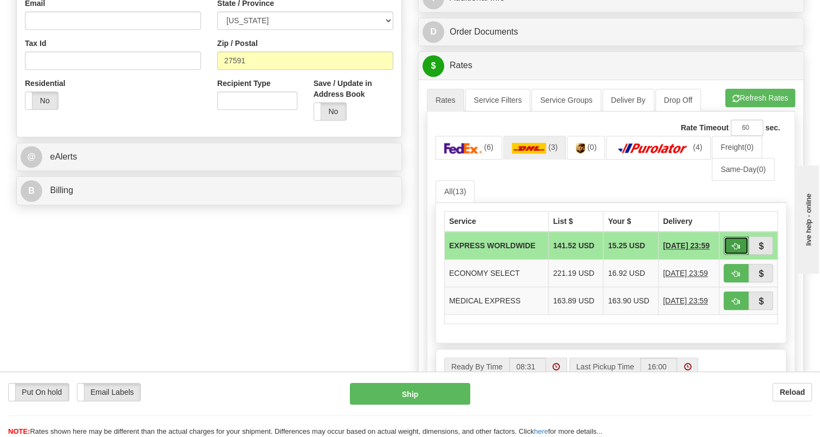
click at [732, 250] on span "button" at bounding box center [736, 246] width 8 height 7
type input "P"
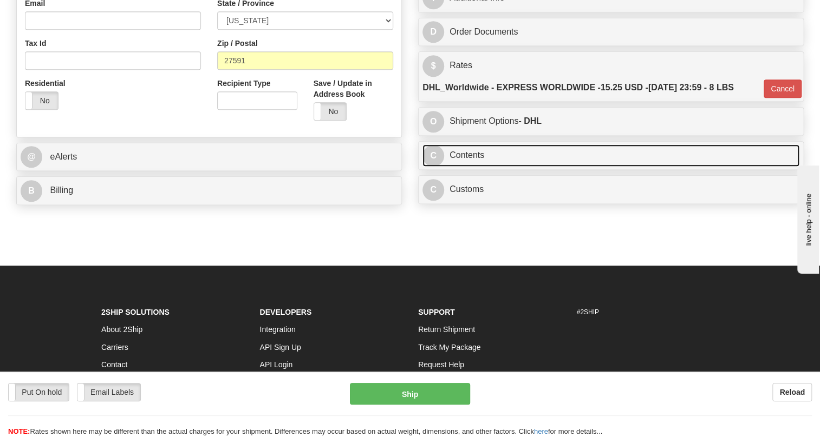
click at [478, 167] on link "C Contents" at bounding box center [610, 156] width 377 height 22
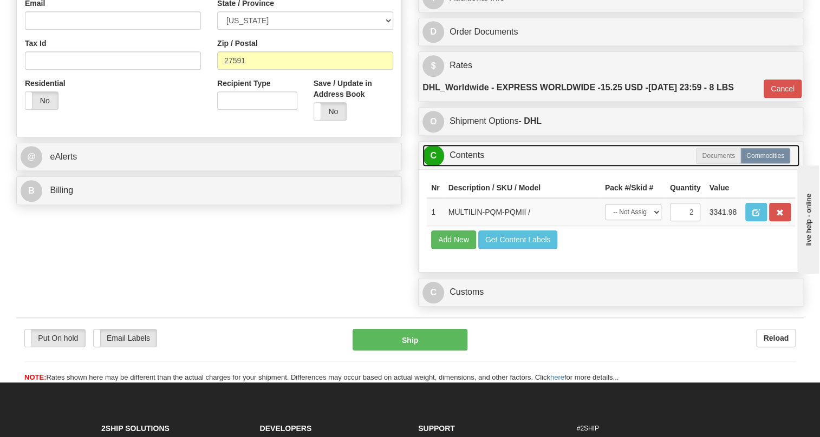
click at [478, 167] on link "C Contents" at bounding box center [610, 156] width 377 height 22
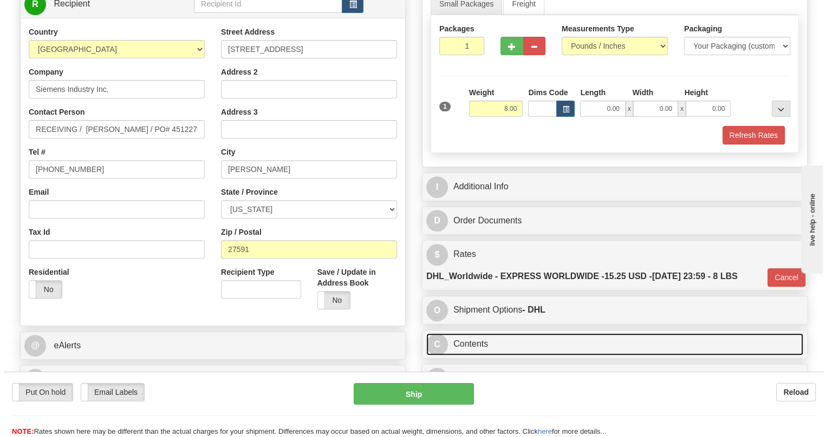
scroll to position [98, 0]
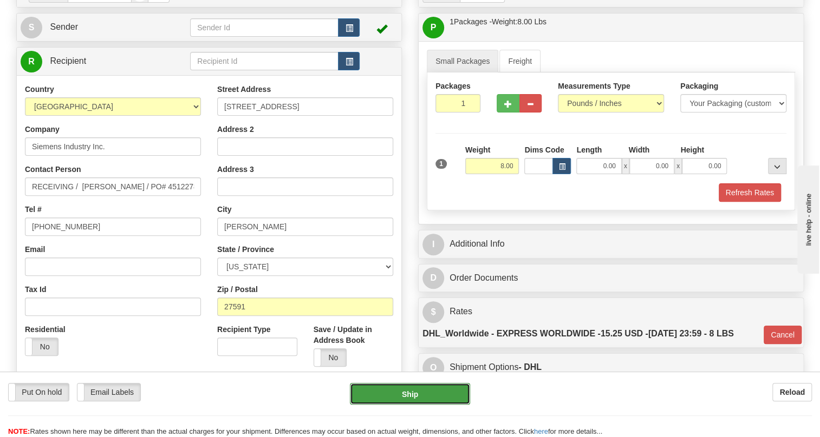
click at [413, 398] on button "Ship" at bounding box center [410, 394] width 120 height 22
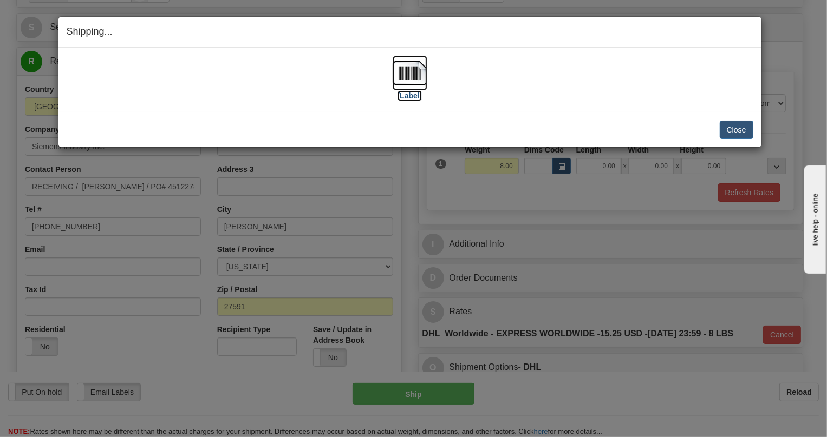
click at [414, 77] on img at bounding box center [410, 73] width 35 height 35
click at [742, 130] on button "Close" at bounding box center [737, 130] width 34 height 18
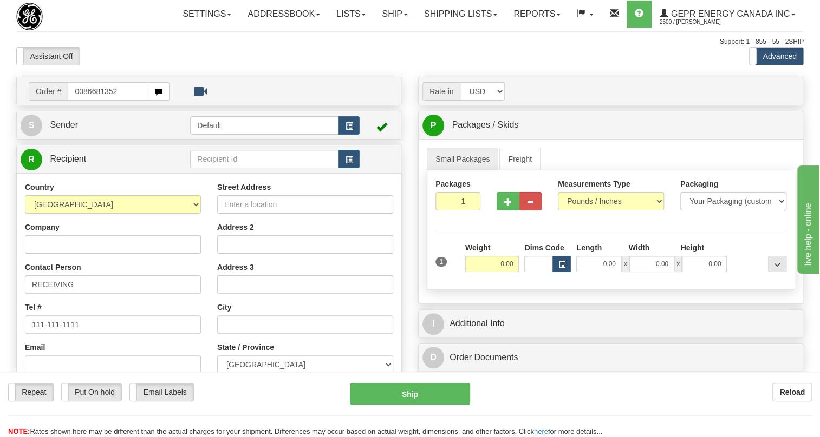
drag, startPoint x: 81, startPoint y: 115, endPoint x: 64, endPoint y: 130, distance: 22.3
click at [64, 130] on div "Order # 0086681352 S Sender" at bounding box center [209, 316] width 402 height 478
type input "86681352"
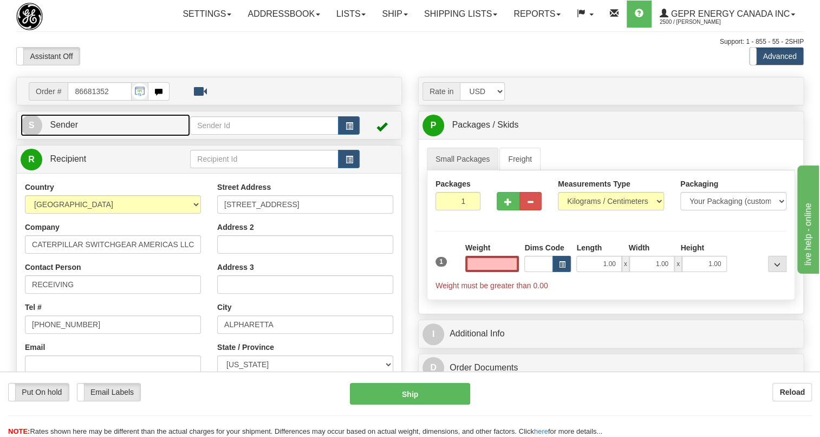
type input "0.00"
click at [64, 136] on link "S Sender" at bounding box center [105, 125] width 169 height 22
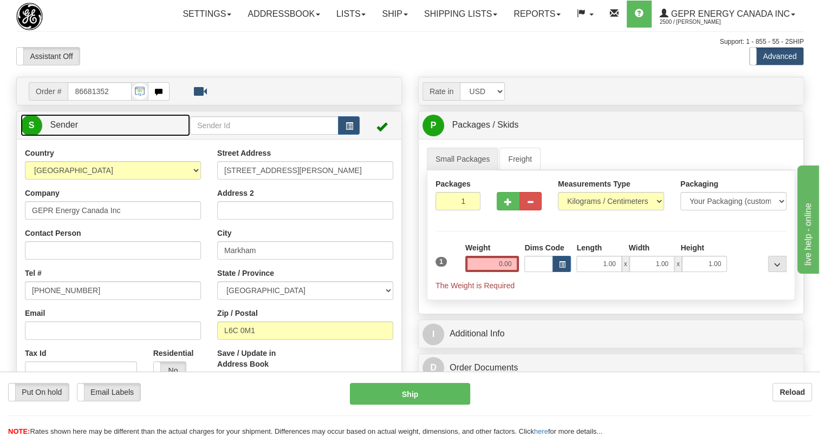
type input "MARKHAM"
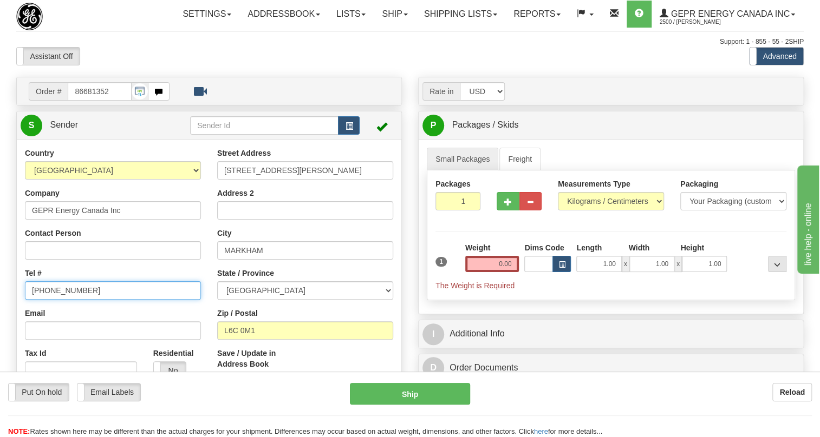
click at [66, 300] on input "[PHONE_NUMBER]" at bounding box center [113, 291] width 176 height 18
paste input "[PHONE_NUMBER]"
type input "[PHONE_NUMBER]"
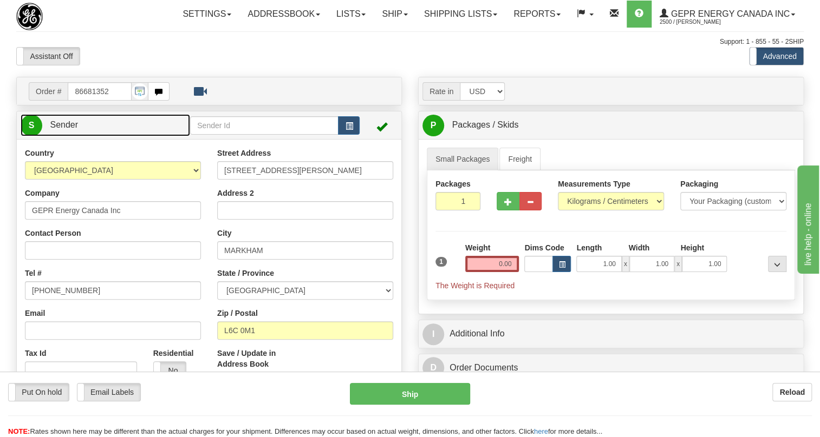
click at [71, 129] on span "Sender" at bounding box center [64, 124] width 28 height 9
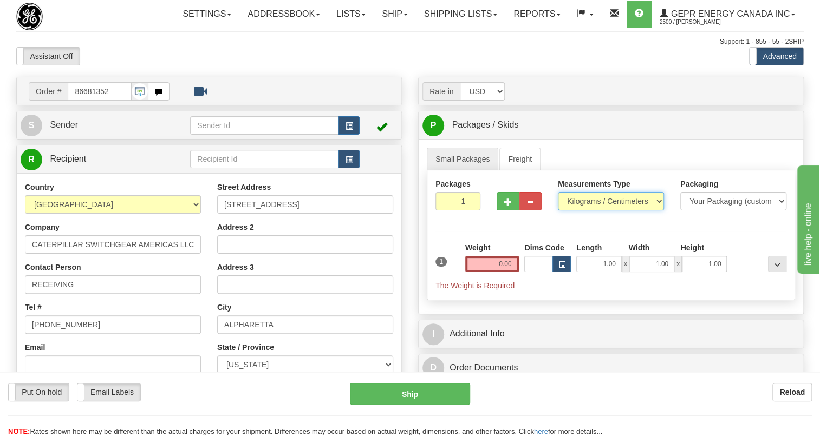
click at [594, 211] on select "Pounds / Inches Kilograms / Centimeters" at bounding box center [611, 201] width 106 height 18
select select "0"
click at [558, 211] on select "Pounds / Inches Kilograms / Centimeters" at bounding box center [611, 201] width 106 height 18
click at [595, 272] on input "1.00" at bounding box center [598, 264] width 45 height 16
type input "0.00"
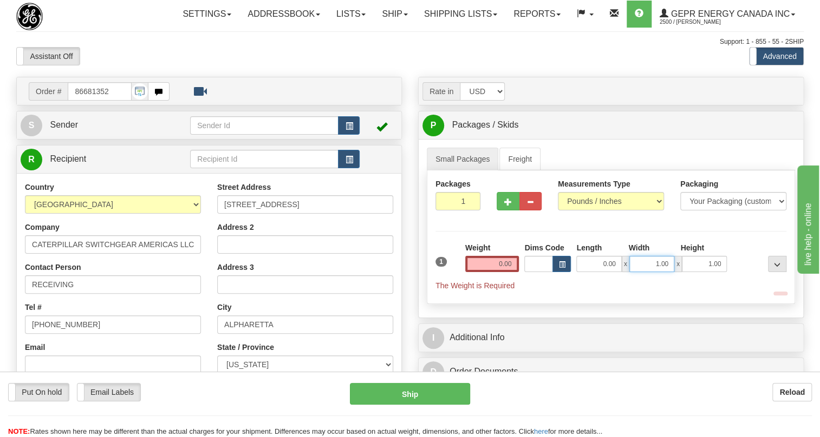
click at [641, 272] on input "1.00" at bounding box center [651, 264] width 45 height 16
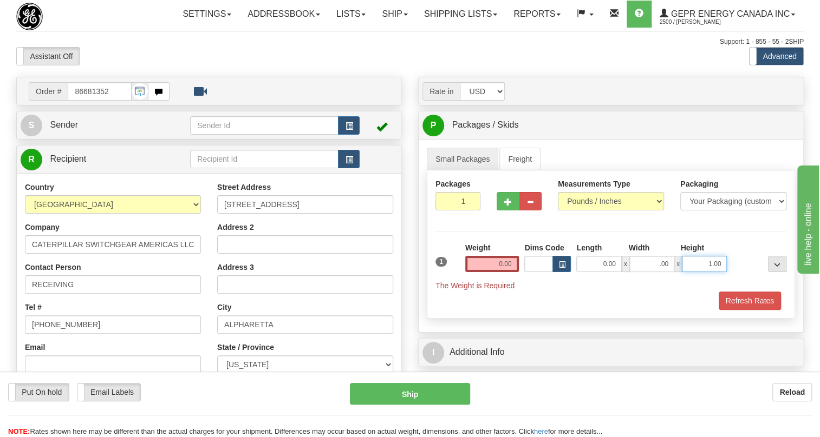
type input "0.00"
click at [702, 272] on input "1.00" at bounding box center [704, 264] width 45 height 16
type input "0.00"
click at [494, 272] on input "0.00" at bounding box center [492, 264] width 54 height 16
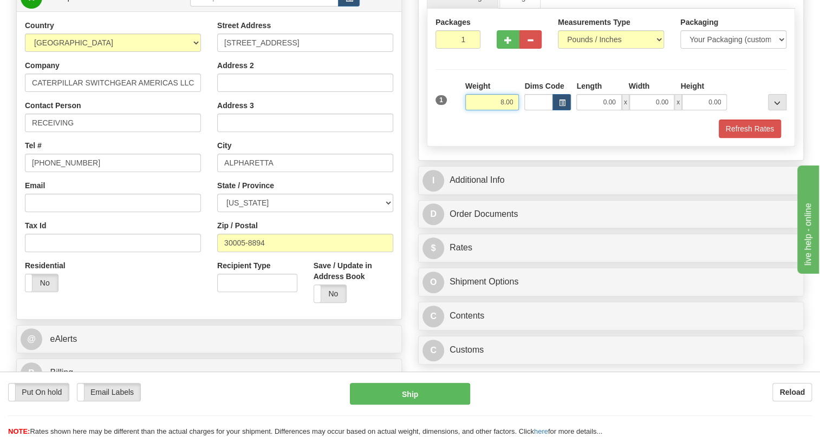
scroll to position [197, 0]
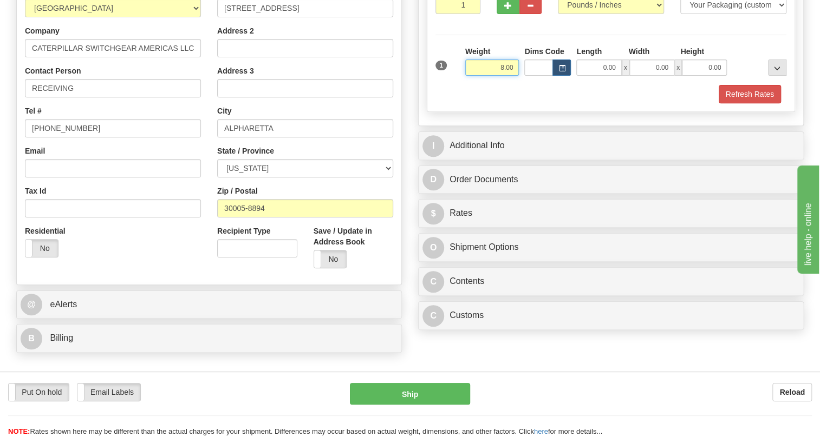
type input "8.00"
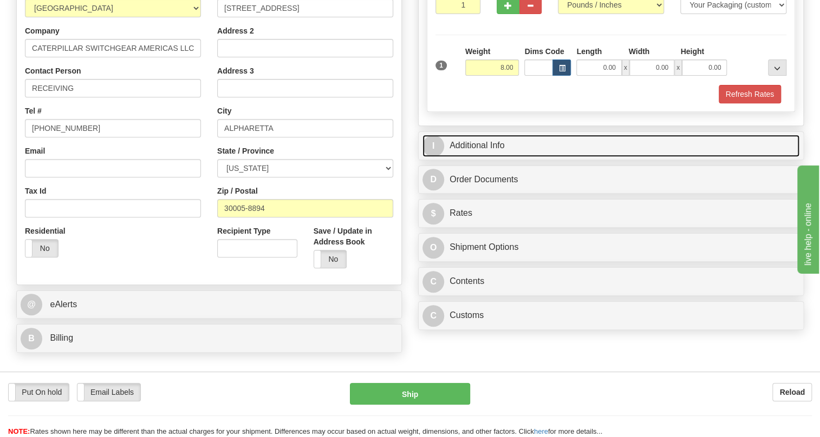
click at [466, 157] on link "I Additional Info" at bounding box center [610, 146] width 377 height 22
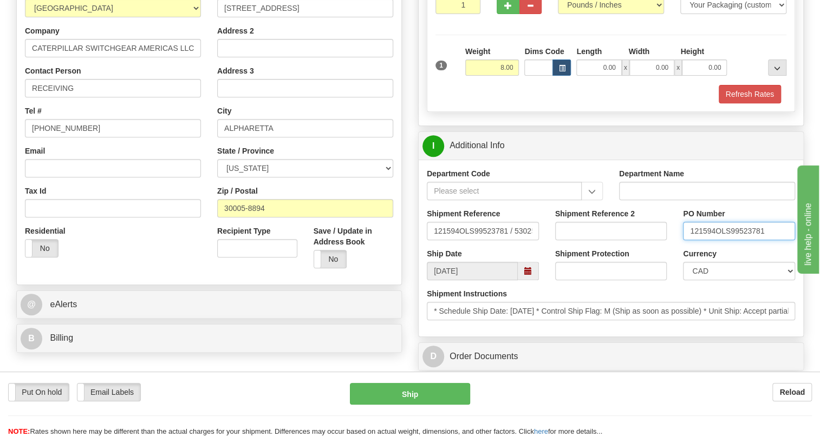
drag, startPoint x: 715, startPoint y: 256, endPoint x: 689, endPoint y: 258, distance: 26.0
click at [689, 240] on input "121594OLS99523781" at bounding box center [739, 231] width 112 height 18
drag, startPoint x: 708, startPoint y: 295, endPoint x: 708, endPoint y: 289, distance: 5.4
click at [708, 280] on select "CAD USD EUR ZAR [PERSON_NAME] ARN AUD AUS AWG BBD BFR BGN BHD BMD BND BRC BRL C…" at bounding box center [739, 271] width 112 height 18
select select "1"
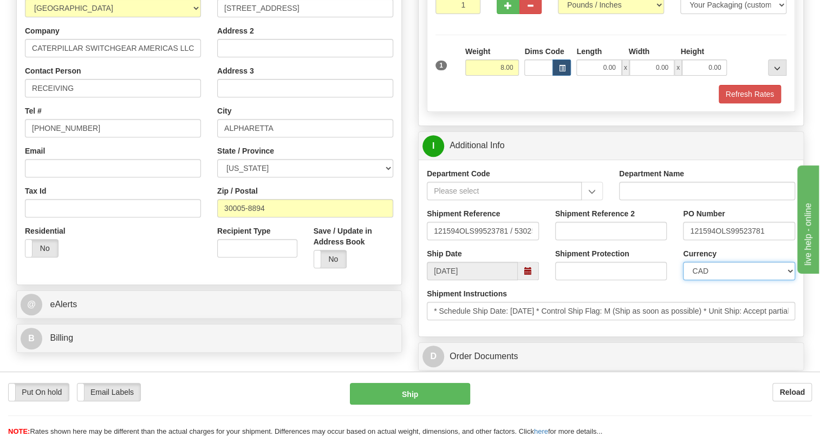
click at [683, 280] on select "CAD USD EUR ZAR [PERSON_NAME] ARN AUD AUS AWG BBD BFR BGN BHD BMD BND BRC BRL C…" at bounding box center [739, 271] width 112 height 18
click at [97, 97] on input "RECEIVING" at bounding box center [113, 88] width 176 height 18
paste input "121594"
click at [84, 97] on input "RECEIVING / po# 121594" at bounding box center [113, 88] width 176 height 18
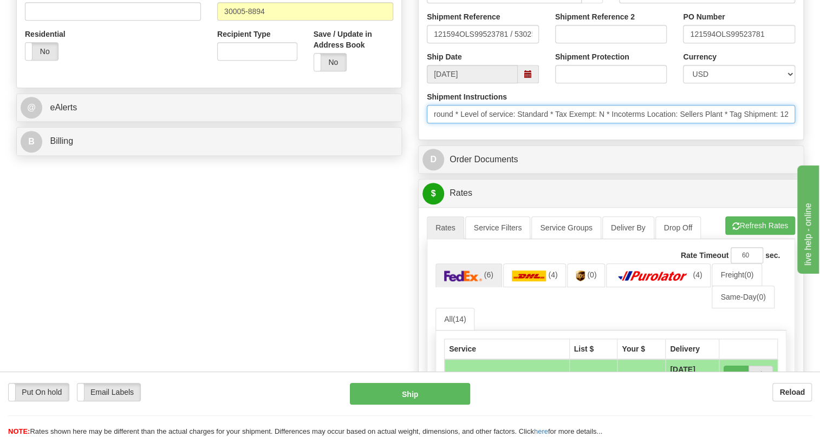
scroll to position [0, 483]
drag, startPoint x: 597, startPoint y: 140, endPoint x: 807, endPoint y: 142, distance: 210.6
click at [807, 142] on div "Rate in Account Currency ARN AWG AUD AUS BHD BBD BFR BMD BRC BRL GBP UKL BND BG…" at bounding box center [611, 216] width 402 height 1067
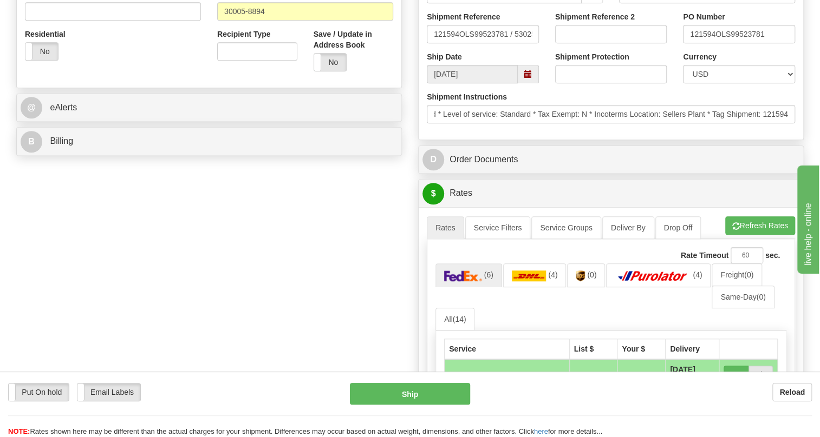
scroll to position [0, 0]
click at [570, 140] on div "Department Code Department Name Shipment Reference 121594OLS99523781 / 530253 S…" at bounding box center [611, 51] width 384 height 177
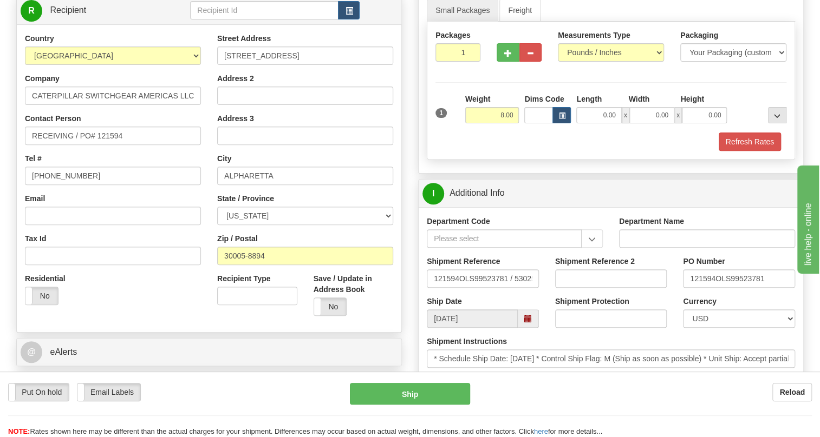
scroll to position [147, 0]
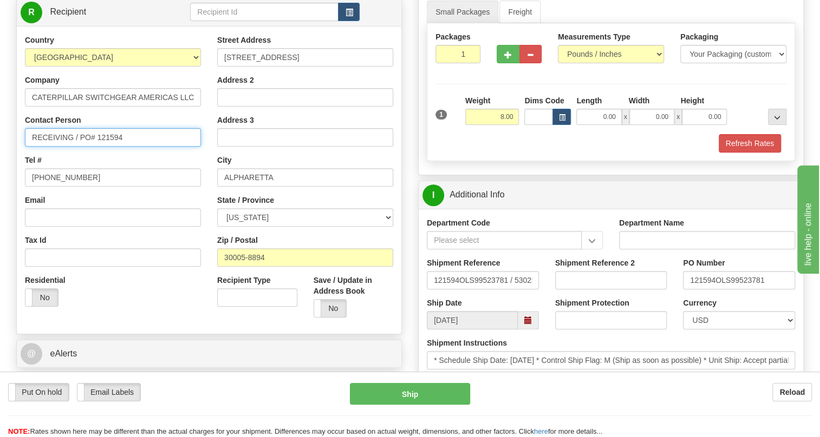
click at [54, 147] on input "RECEIVING / PO# 121594" at bounding box center [113, 137] width 176 height 18
paste input "Ethan Posey"
type input "Ethan Posey / PO# 121594"
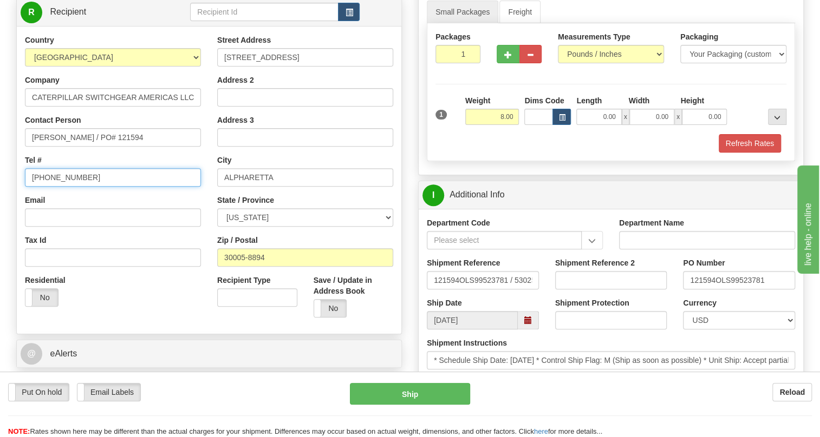
click at [64, 187] on input "[PHONE_NUMBER]" at bounding box center [113, 177] width 176 height 18
paste input "678-746-5170"
type input "678-746-5170"
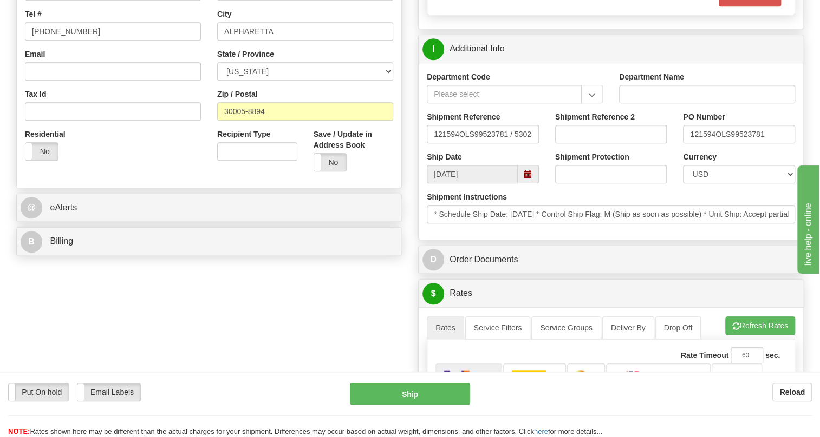
scroll to position [295, 0]
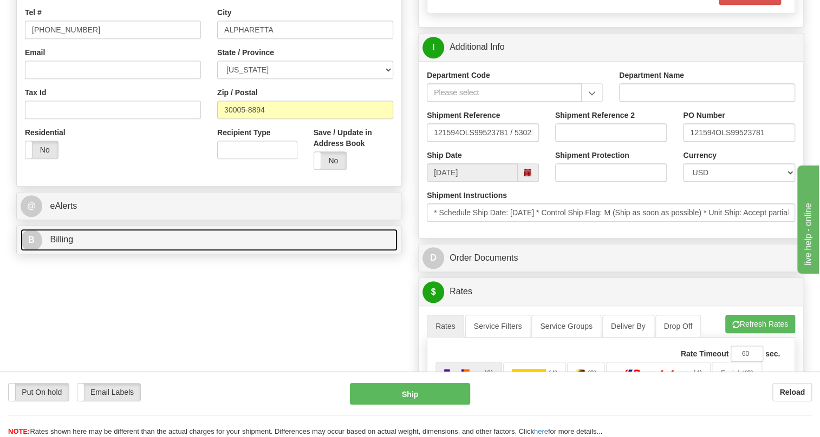
click at [60, 244] on span "Billing" at bounding box center [61, 239] width 23 height 9
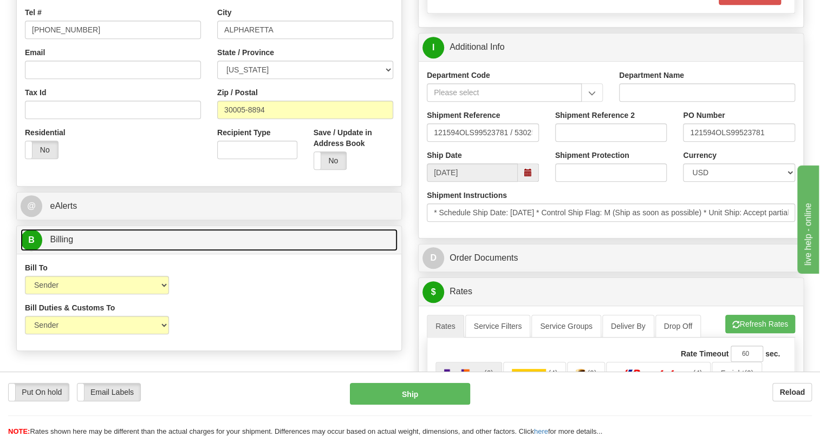
click at [60, 244] on span "Billing" at bounding box center [61, 239] width 23 height 9
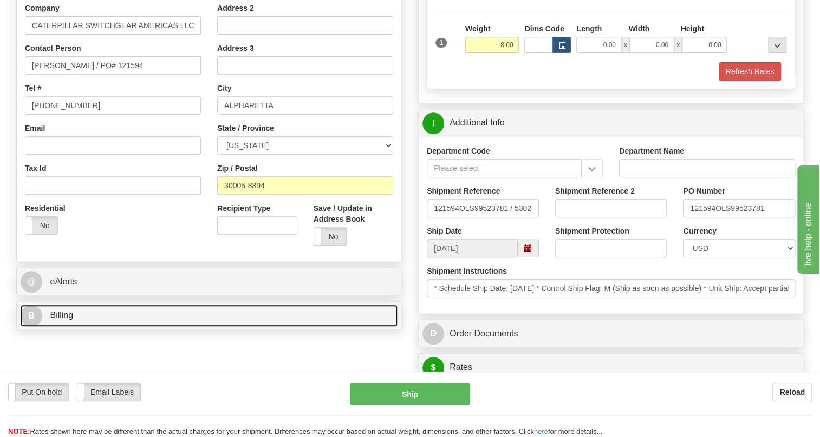
scroll to position [197, 0]
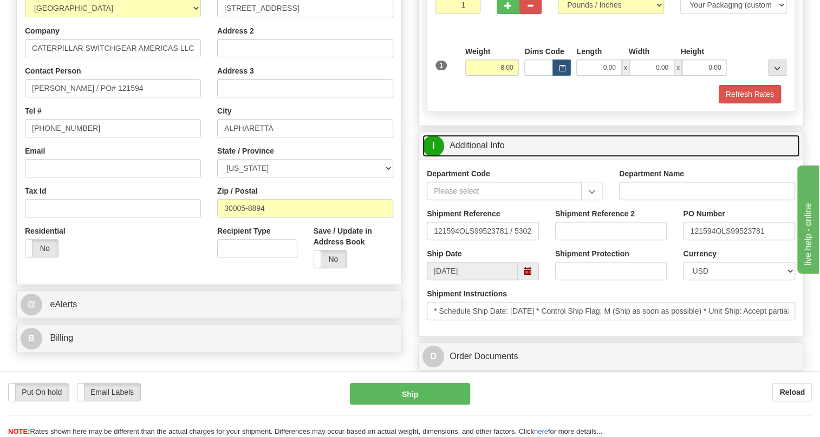
click at [473, 157] on link "I Additional Info" at bounding box center [610, 146] width 377 height 22
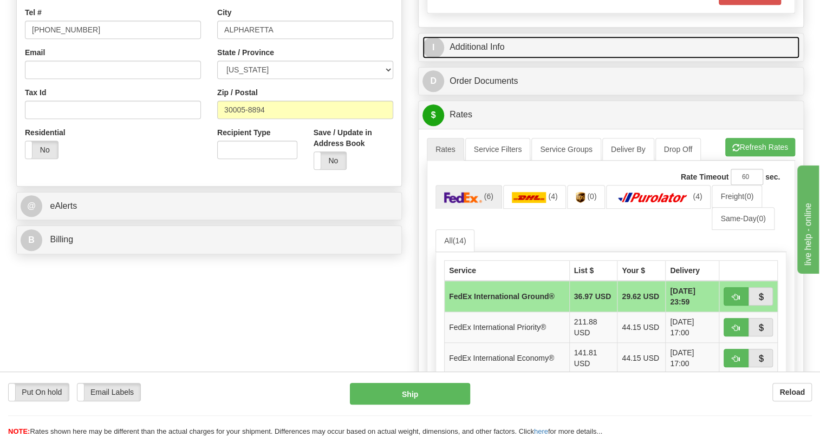
scroll to position [344, 0]
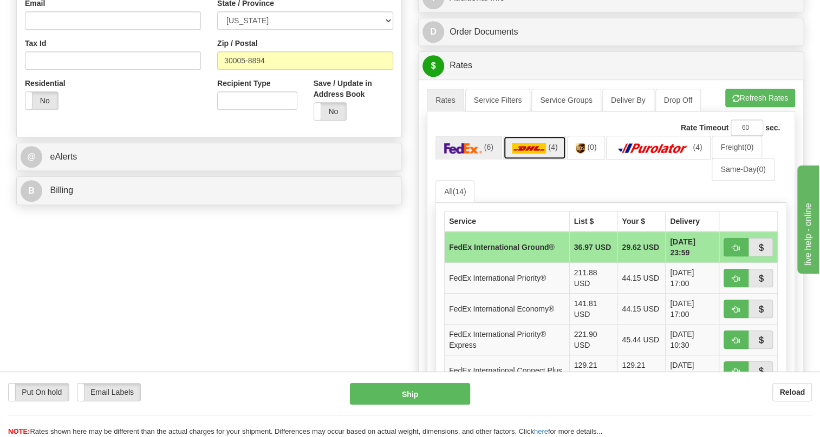
click at [528, 154] on img at bounding box center [529, 148] width 35 height 11
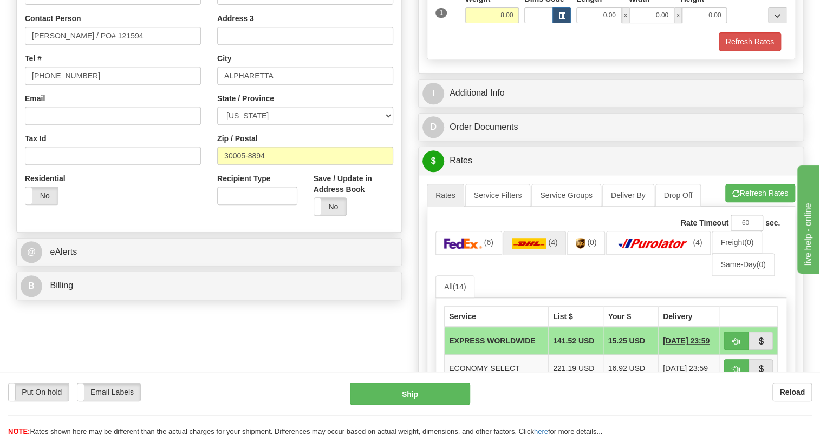
scroll to position [98, 0]
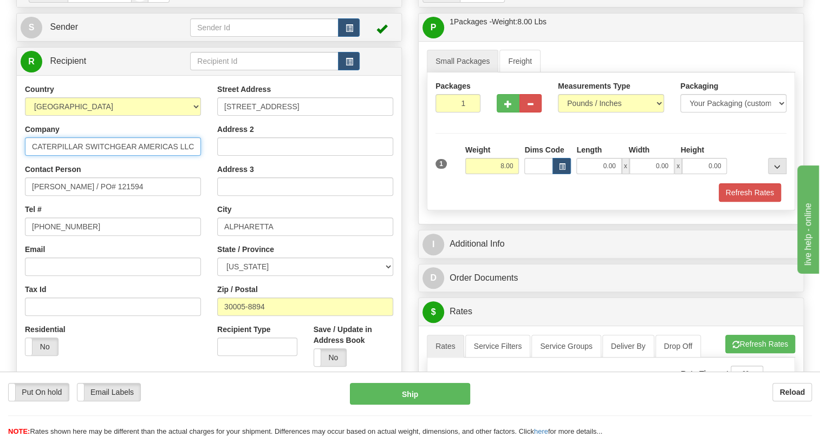
click at [126, 156] on input "CATERPILLAR SWITCHGEAR AMERICAS LLC" at bounding box center [113, 147] width 176 height 18
drag, startPoint x: 287, startPoint y: 131, endPoint x: 212, endPoint y: 132, distance: 75.3
click at [212, 132] on div "Street Address 4955 Marconi Dr Address 2 Address 3 City ALPHARETTA State / Prov…" at bounding box center [305, 229] width 192 height 291
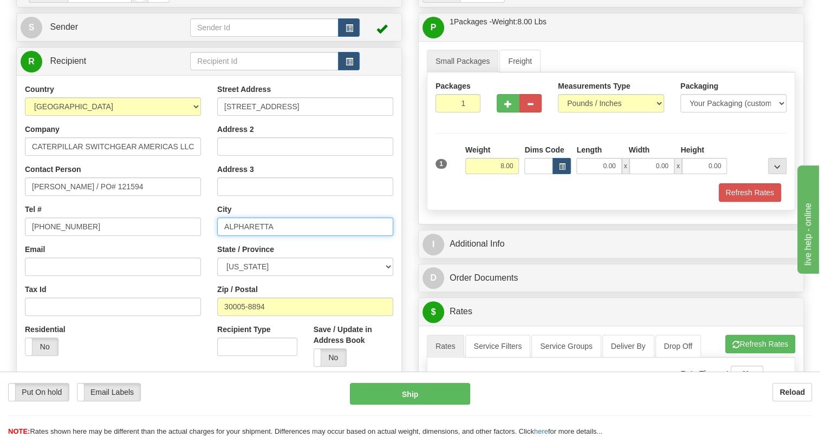
drag, startPoint x: 273, startPoint y: 250, endPoint x: 219, endPoint y: 246, distance: 54.3
click at [219, 236] on input "ALPHARETTA" at bounding box center [305, 227] width 176 height 18
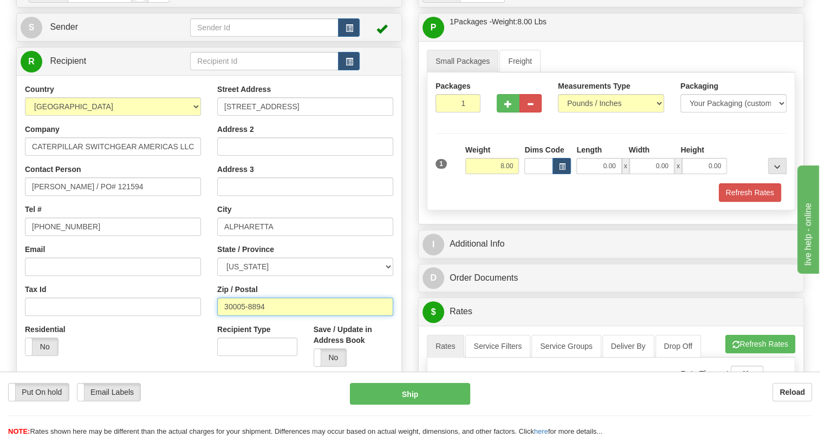
drag, startPoint x: 264, startPoint y: 331, endPoint x: 219, endPoint y: 337, distance: 45.8
click at [219, 316] on input "30005-8894" at bounding box center [305, 307] width 176 height 18
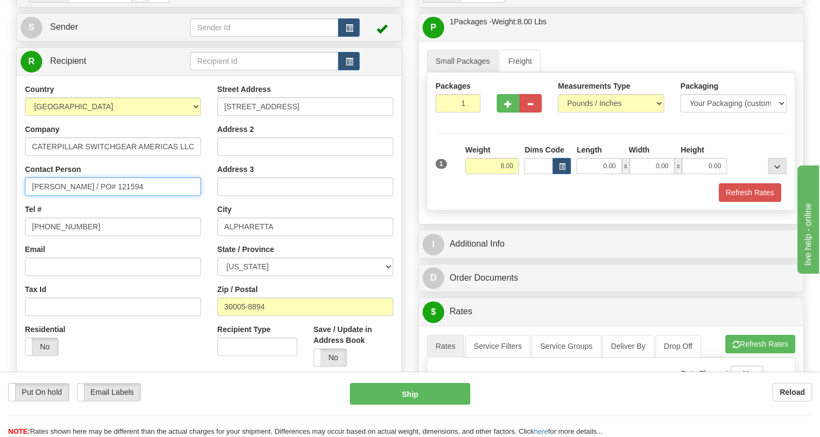
drag, startPoint x: 75, startPoint y: 209, endPoint x: 29, endPoint y: 211, distance: 46.1
click at [29, 196] on input "Ethan Posey / PO# 121594" at bounding box center [113, 187] width 176 height 18
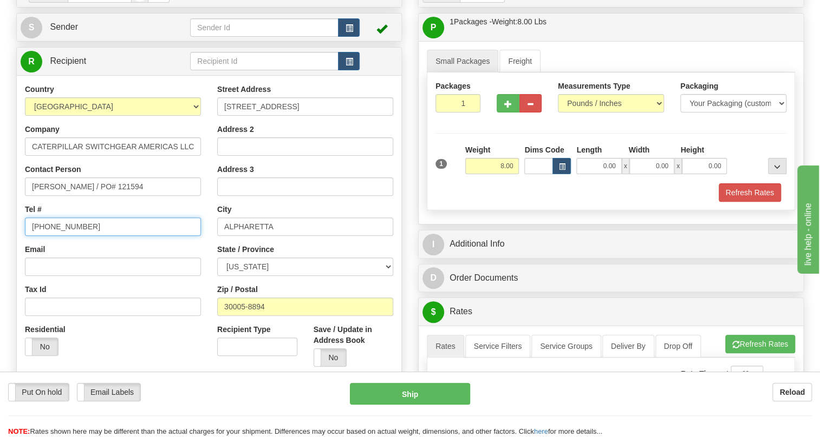
click at [69, 236] on input "678-746-5170" at bounding box center [113, 227] width 176 height 18
click at [185, 266] on div "Country AFGHANISTAN ALAND ISLANDS ALBANIA ALGERIA AMERICAN SAMOA ANDORRA ANGOLA…" at bounding box center [113, 224] width 192 height 280
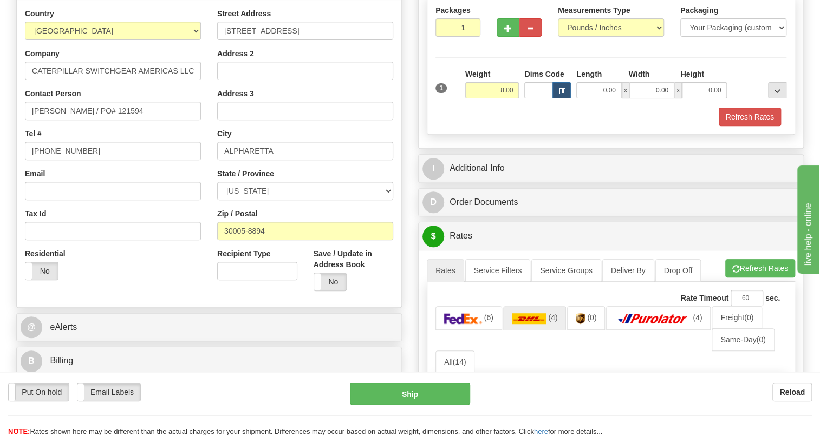
scroll to position [197, 0]
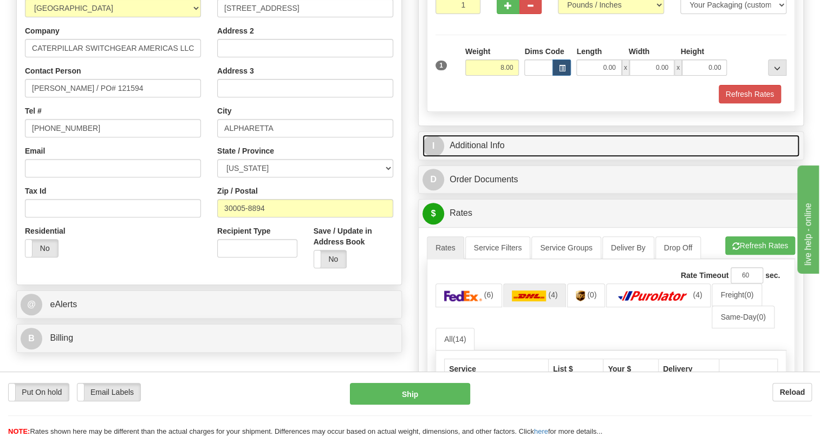
click at [469, 157] on link "I Additional Info" at bounding box center [610, 146] width 377 height 22
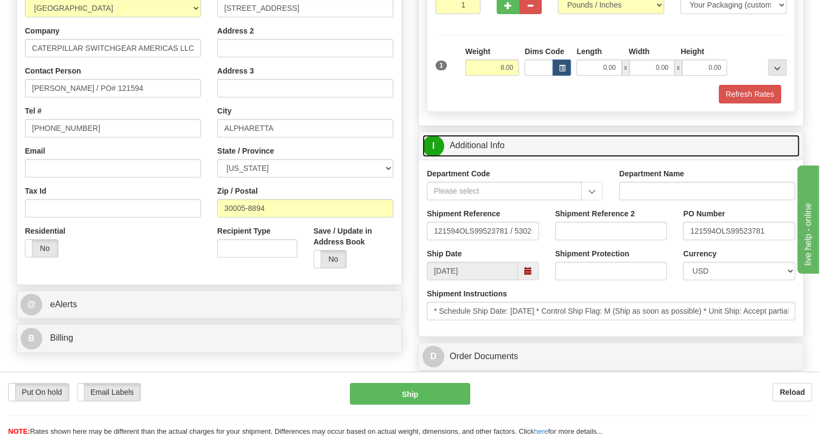
click at [469, 157] on link "I Additional Info" at bounding box center [610, 146] width 377 height 22
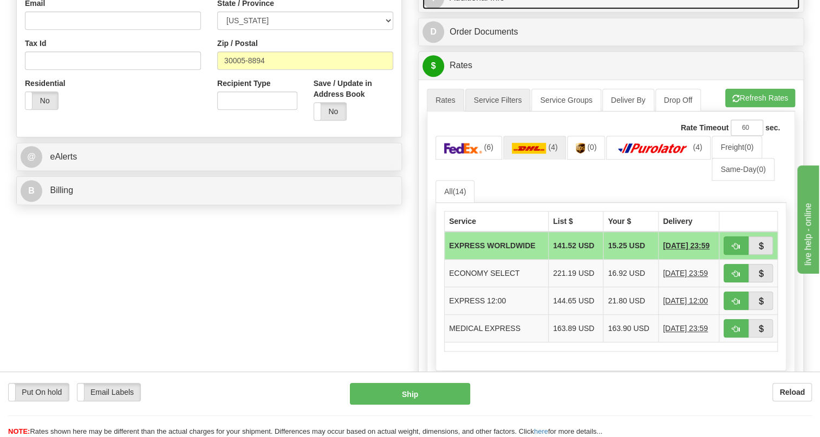
scroll to position [295, 0]
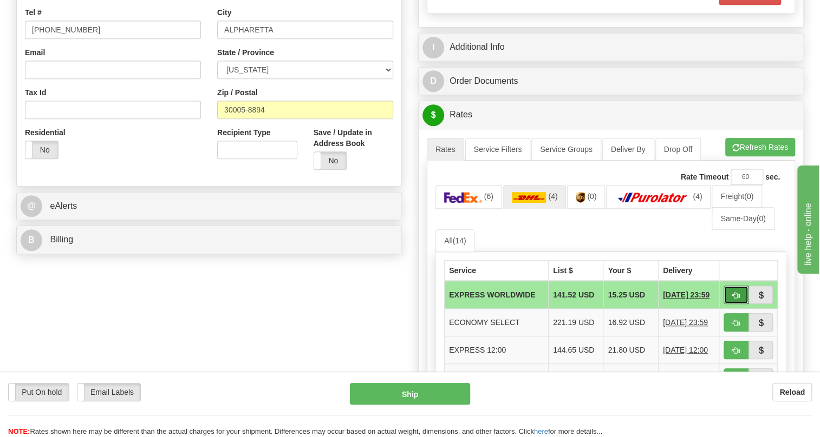
click at [732, 299] on span "button" at bounding box center [736, 295] width 8 height 7
type input "P"
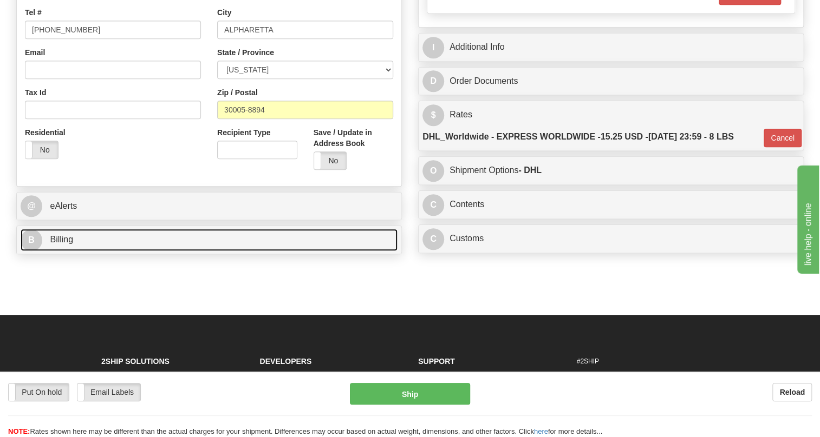
click at [65, 244] on span "Billing" at bounding box center [61, 239] width 23 height 9
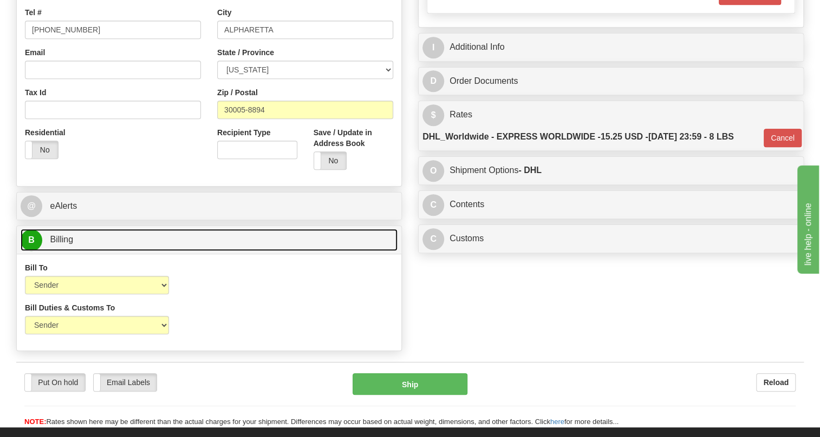
click at [65, 244] on span "Billing" at bounding box center [61, 239] width 23 height 9
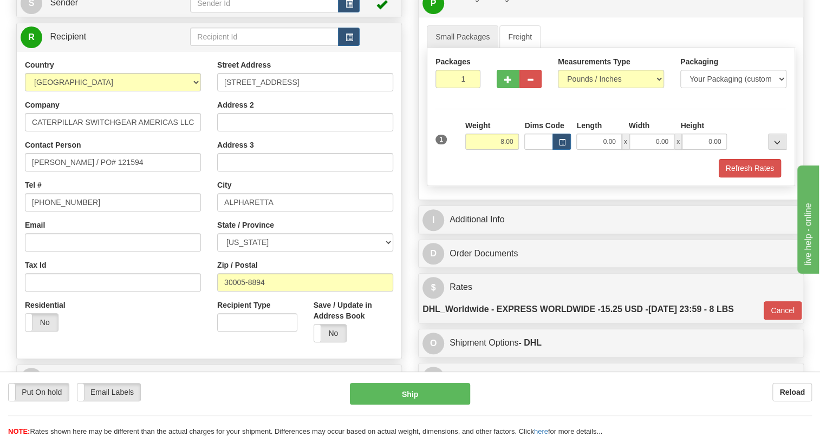
scroll to position [98, 0]
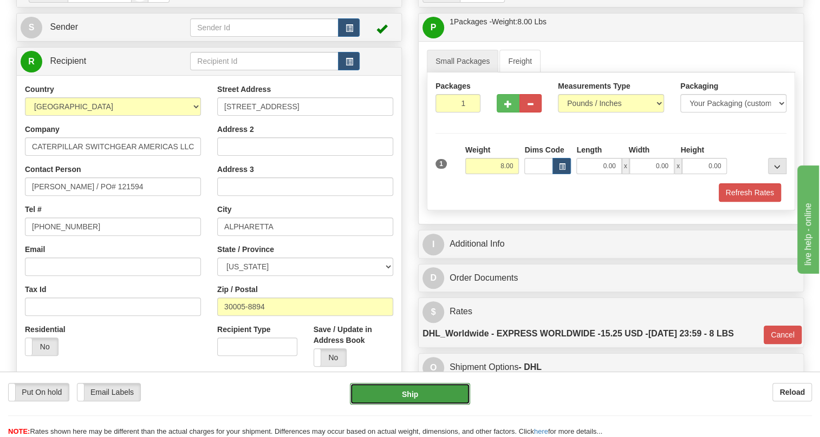
click at [409, 394] on button "Ship" at bounding box center [410, 394] width 120 height 22
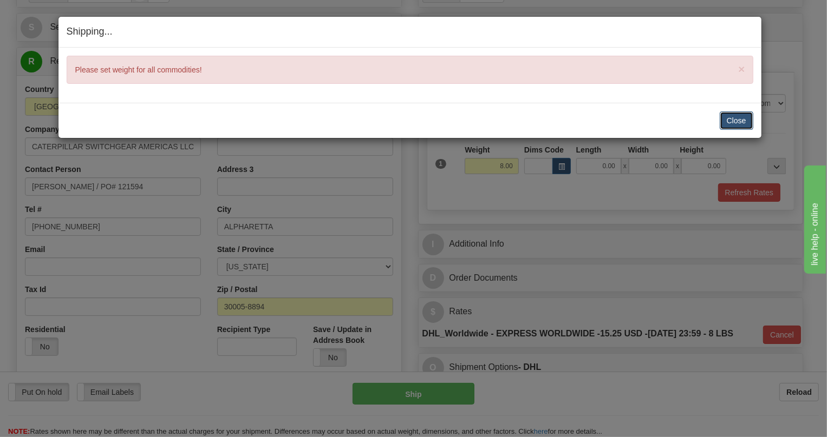
click at [736, 119] on button "Close" at bounding box center [737, 121] width 34 height 18
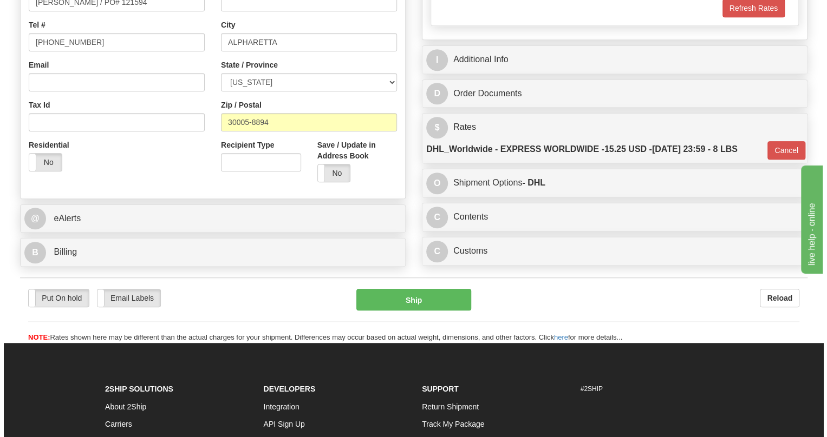
scroll to position [295, 0]
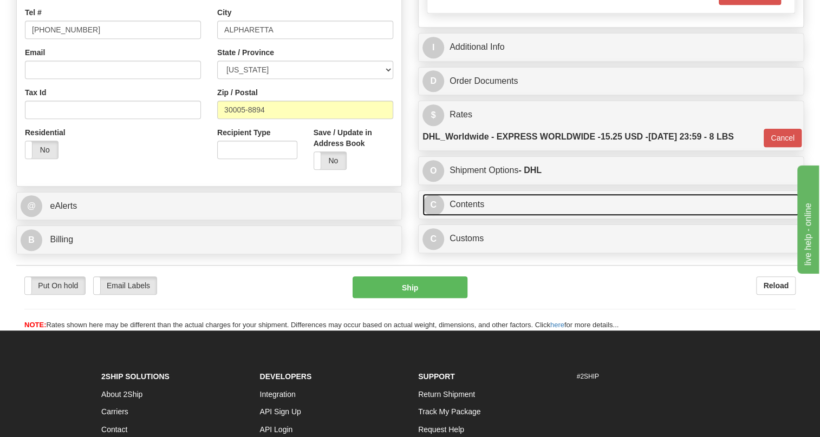
click at [469, 216] on link "C Contents" at bounding box center [610, 205] width 377 height 22
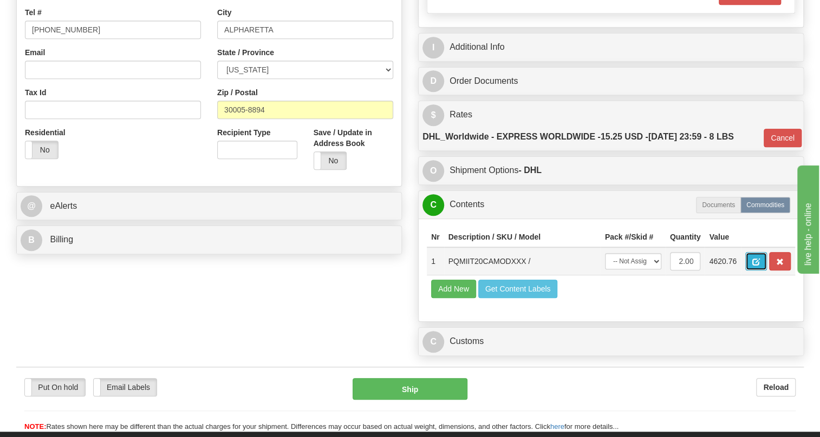
click at [754, 266] on span "button" at bounding box center [756, 262] width 8 height 7
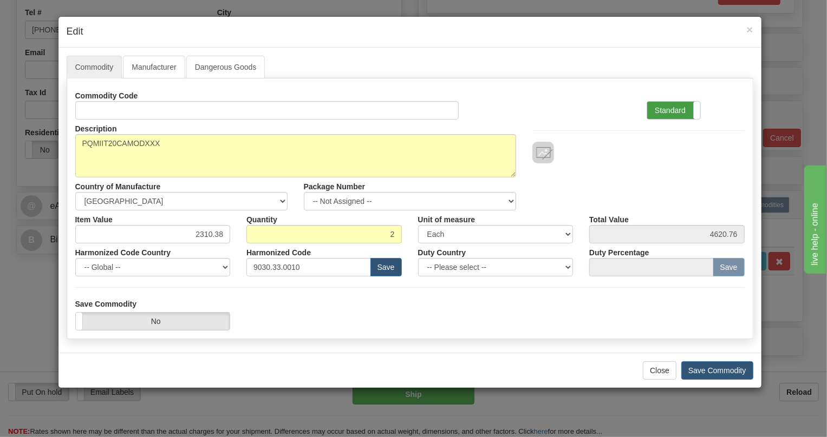
click at [674, 107] on label "Standard" at bounding box center [673, 110] width 53 height 17
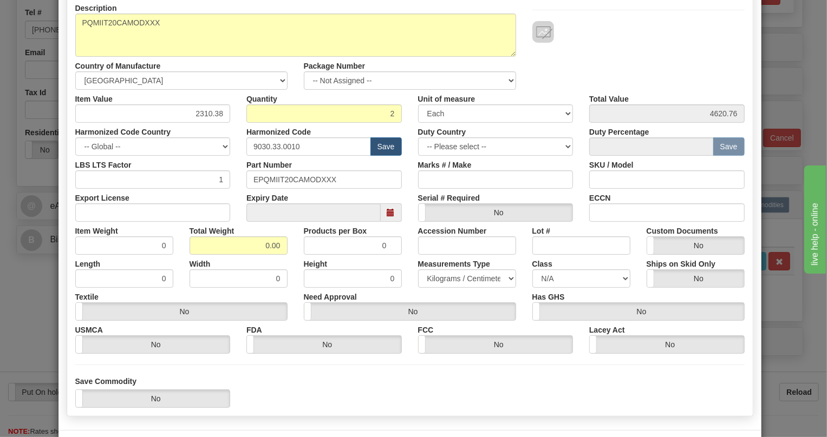
scroll to position [147, 0]
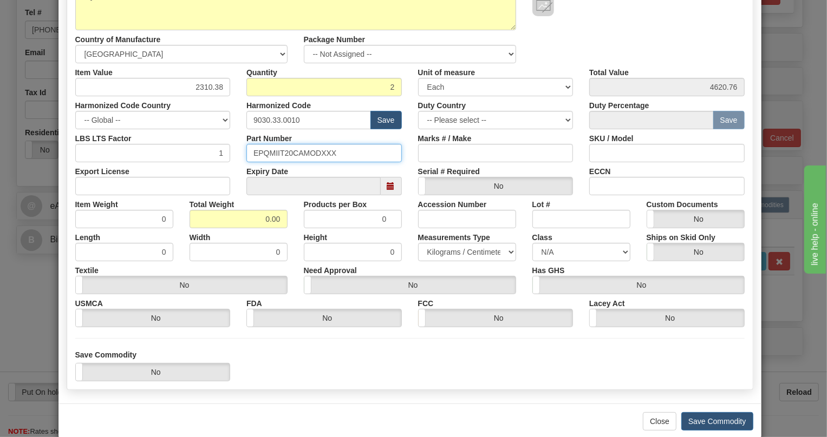
drag, startPoint x: 333, startPoint y: 154, endPoint x: 254, endPoint y: 156, distance: 79.1
click at [231, 154] on div "LBS LTS Factor 1 Part Number EPQMIIT20CAMODXXX Marks # / Make SKU / Model" at bounding box center [409, 145] width 685 height 33
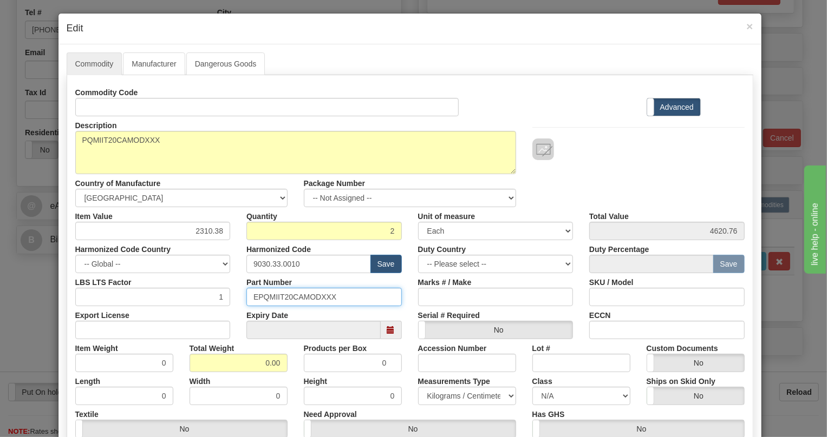
scroll to position [0, 0]
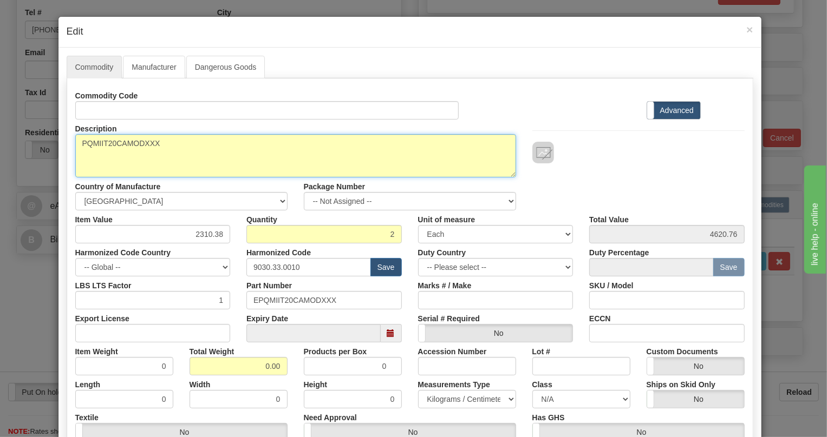
click at [124, 141] on textarea "PQMIIT20CAMODXXX" at bounding box center [295, 155] width 441 height 43
paste textarea "-T20-C-A-"
type textarea "PQMII-T20-C-A-MODXXX"
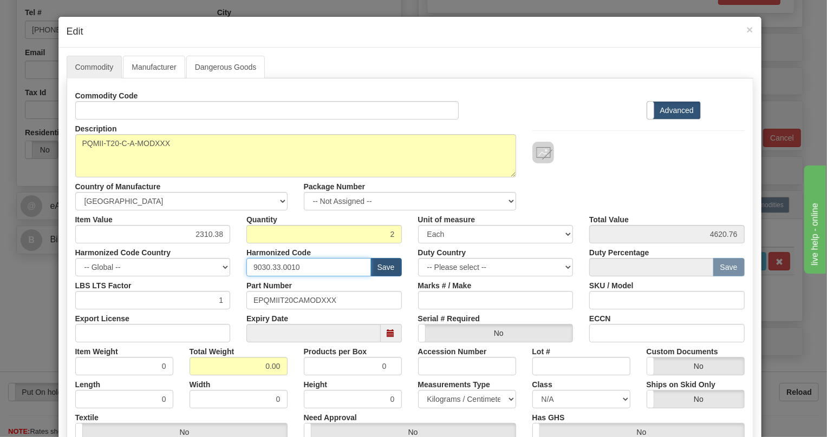
click at [276, 269] on input "9030.33.0010" at bounding box center [308, 267] width 125 height 18
paste input "28.30.000"
type input "9028.30.0000"
click at [211, 234] on input "2310.38" at bounding box center [152, 234] width 155 height 18
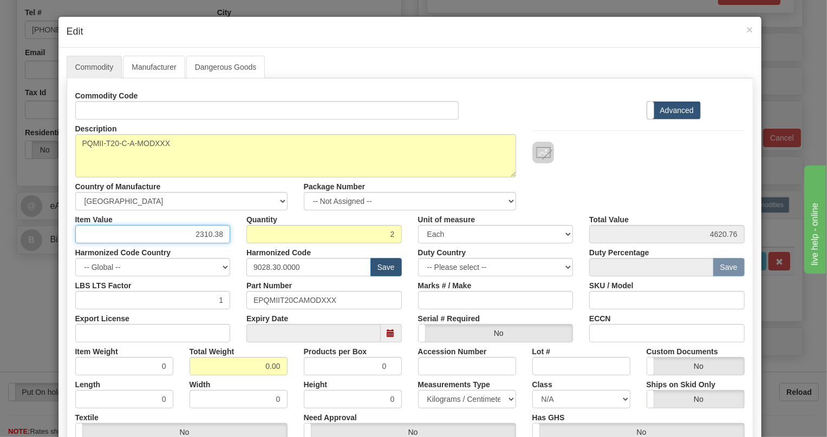
click at [211, 234] on input "2310.38" at bounding box center [152, 234] width 155 height 18
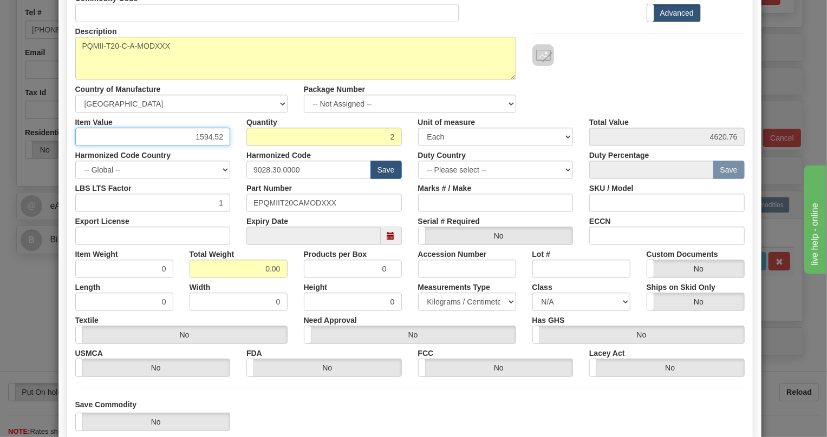
scroll to position [98, 0]
type input "1594.52"
type input "3189.04"
click at [254, 270] on input "0.00" at bounding box center [239, 268] width 98 height 18
type input "1.00"
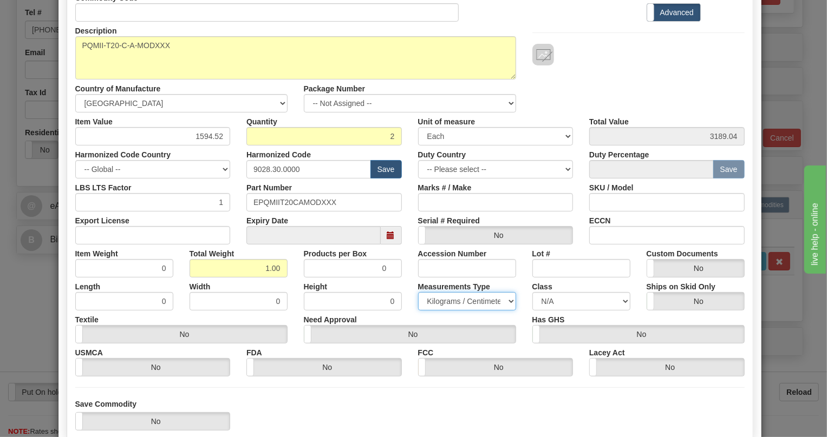
type input "0.5000"
click at [460, 303] on select "Pounds / Inches Kilograms / Centimeters" at bounding box center [467, 301] width 98 height 18
select select "0"
click at [418, 292] on select "Pounds / Inches Kilograms / Centimeters" at bounding box center [467, 301] width 98 height 18
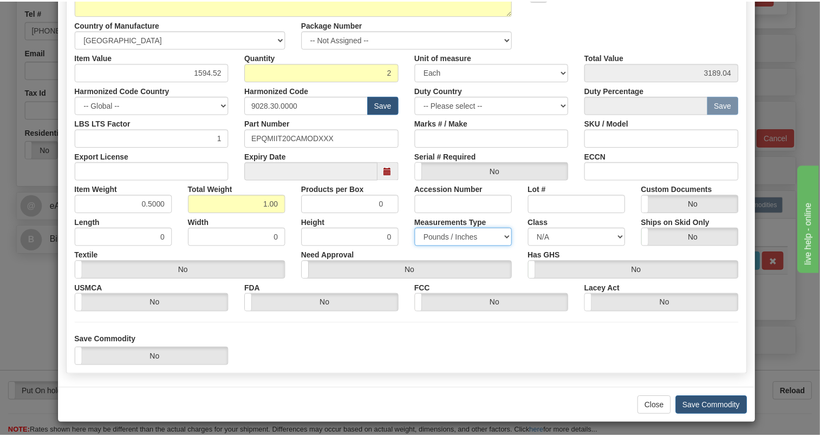
scroll to position [165, 0]
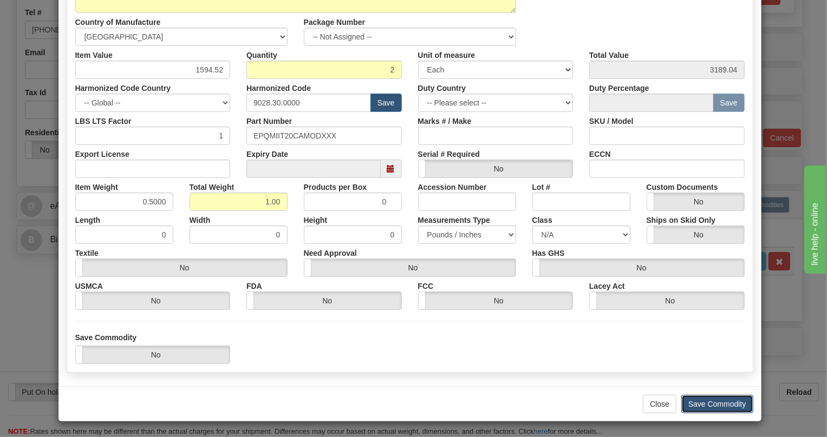
click at [711, 404] on button "Save Commodity" at bounding box center [717, 404] width 72 height 18
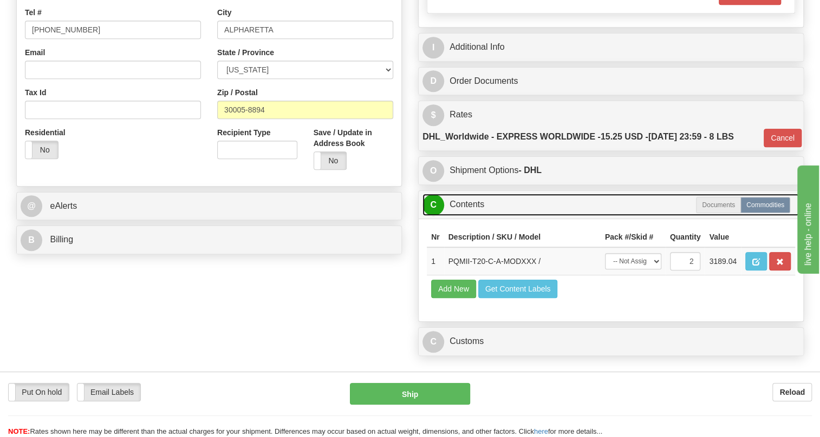
click at [475, 216] on link "C Contents" at bounding box center [610, 205] width 377 height 22
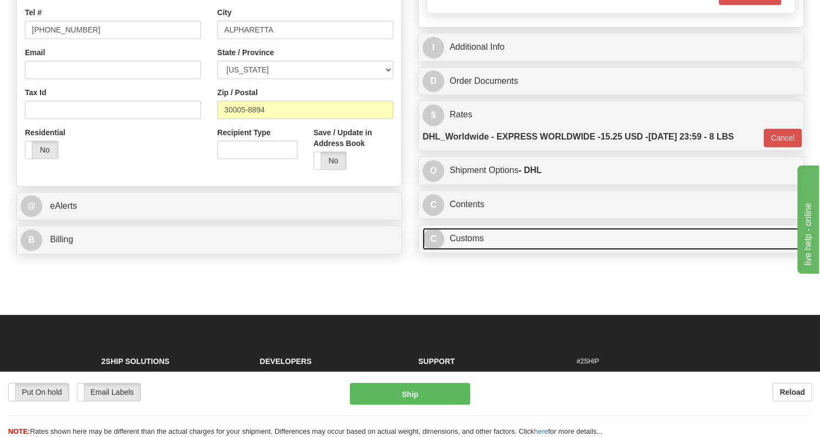
click at [474, 250] on link "C Customs" at bounding box center [610, 239] width 377 height 22
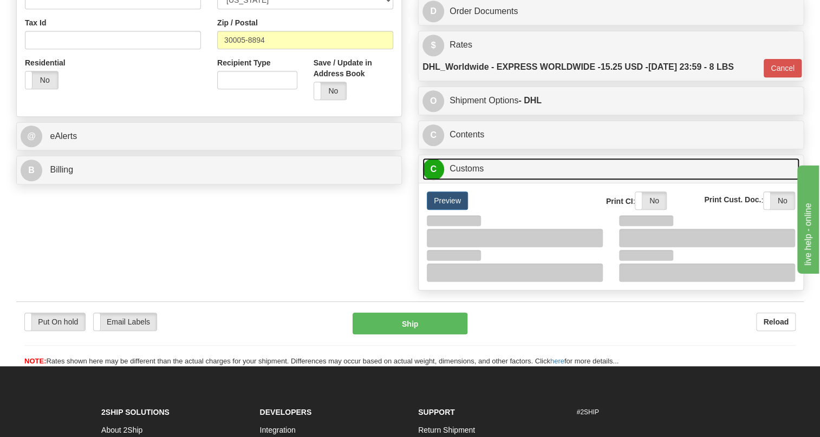
scroll to position [394, 0]
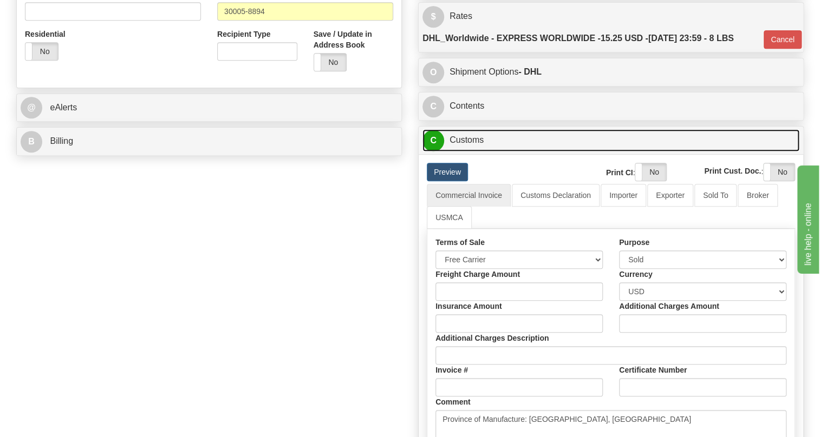
click at [471, 152] on link "C Customs" at bounding box center [610, 140] width 377 height 22
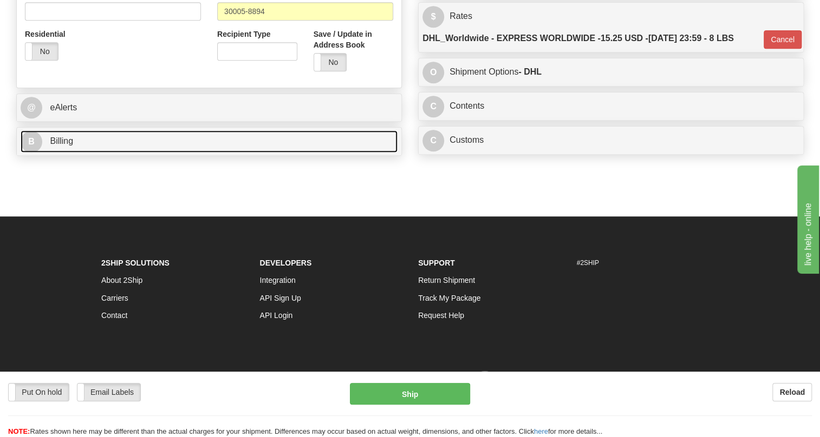
click at [59, 146] on span "Billing" at bounding box center [61, 140] width 23 height 9
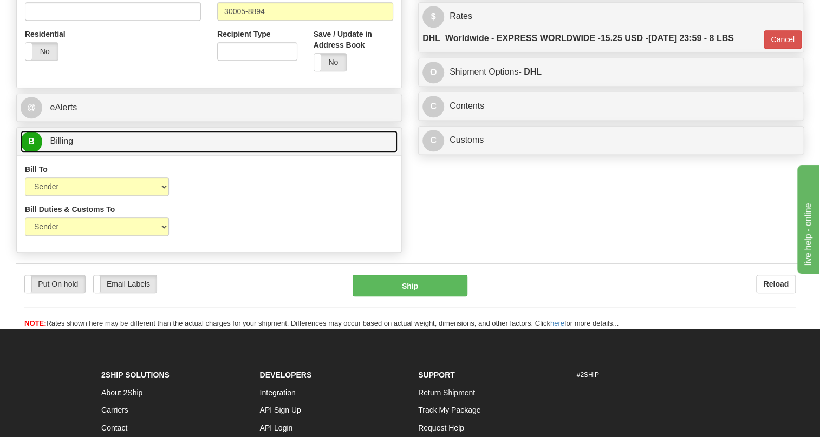
click at [59, 146] on span "Billing" at bounding box center [61, 140] width 23 height 9
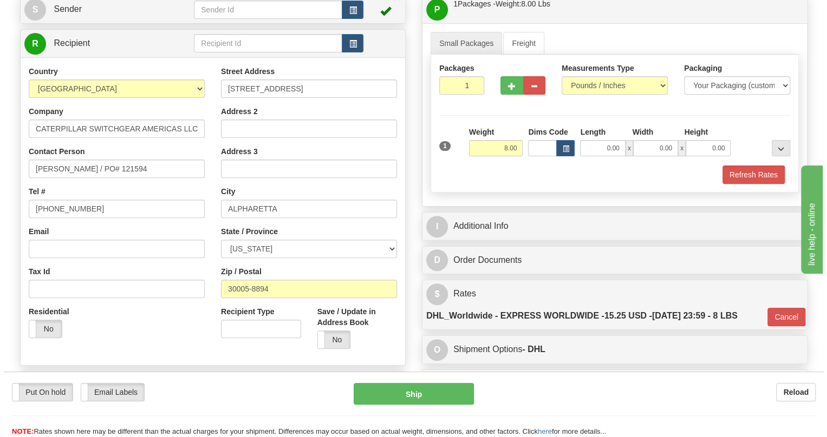
scroll to position [98, 0]
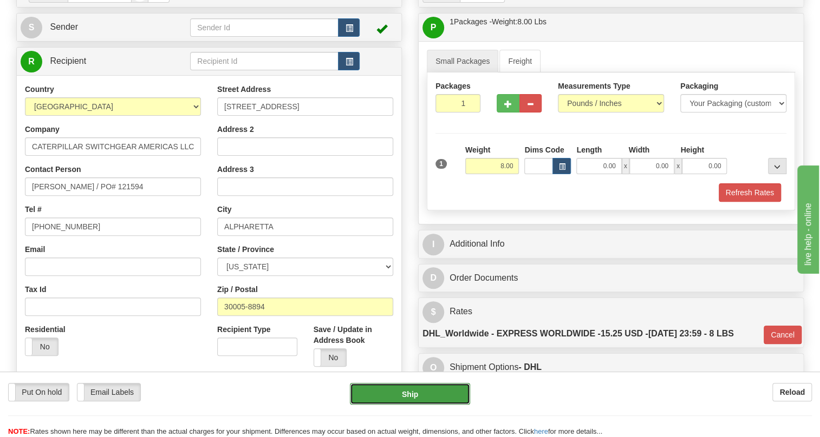
click at [410, 394] on button "Ship" at bounding box center [410, 394] width 120 height 22
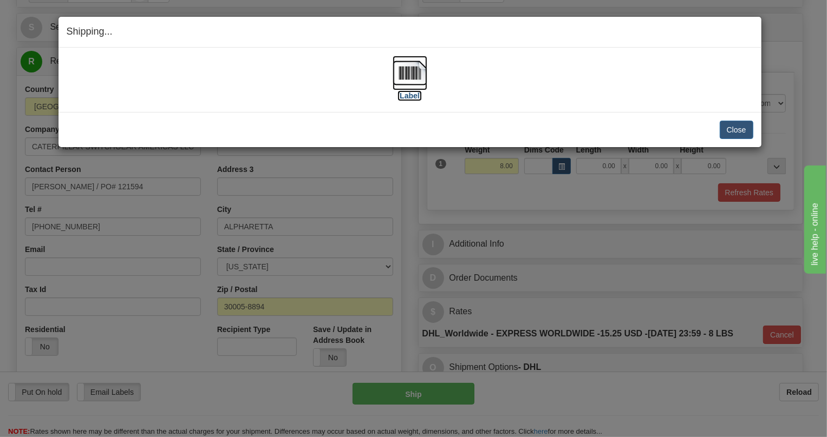
click at [406, 75] on img at bounding box center [410, 73] width 35 height 35
click at [736, 129] on button "Close" at bounding box center [737, 130] width 34 height 18
